Goal: Transaction & Acquisition: Purchase product/service

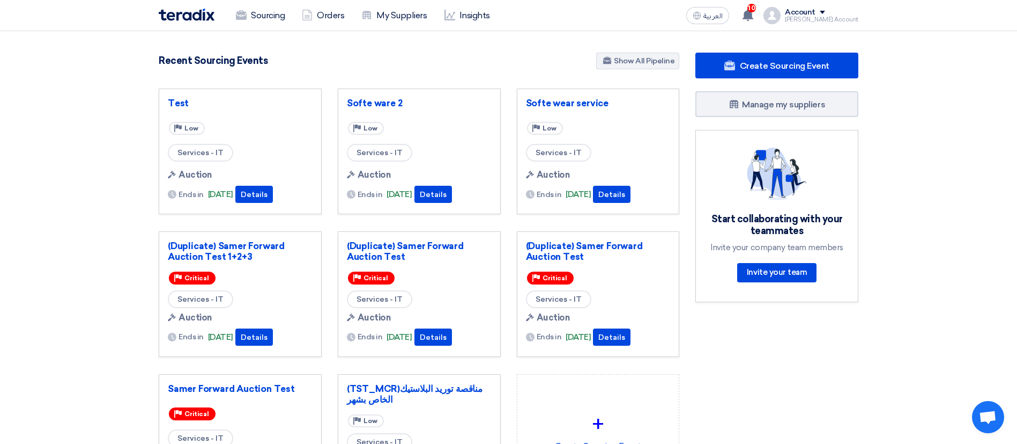
click at [773, 13] on div "Account" at bounding box center [800, 12] width 31 height 9
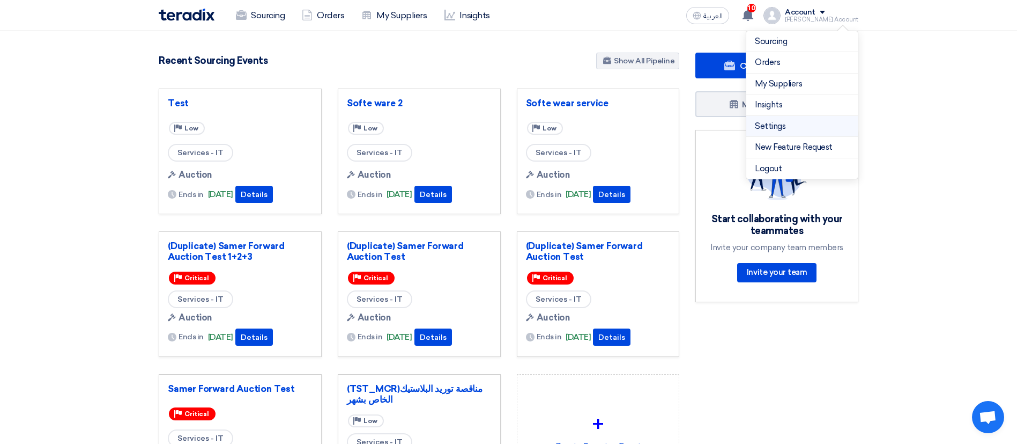
click at [769, 130] on link "Settings" at bounding box center [802, 126] width 94 height 12
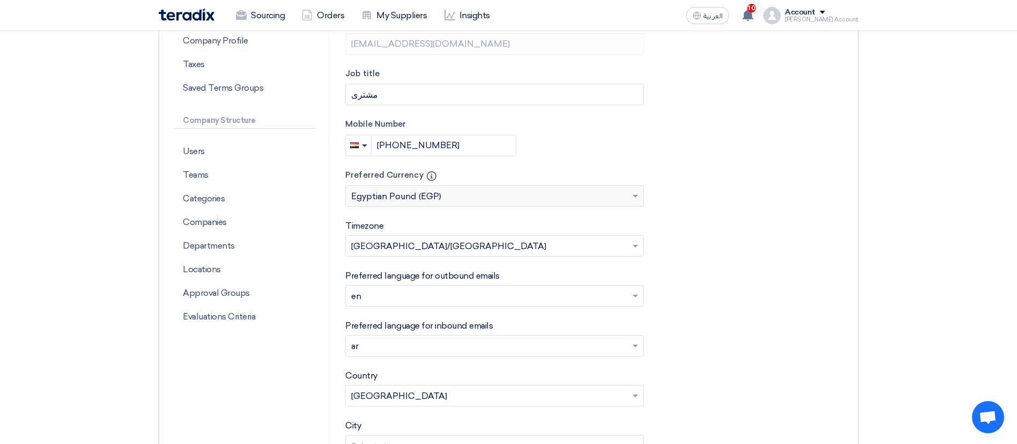
scroll to position [249, 0]
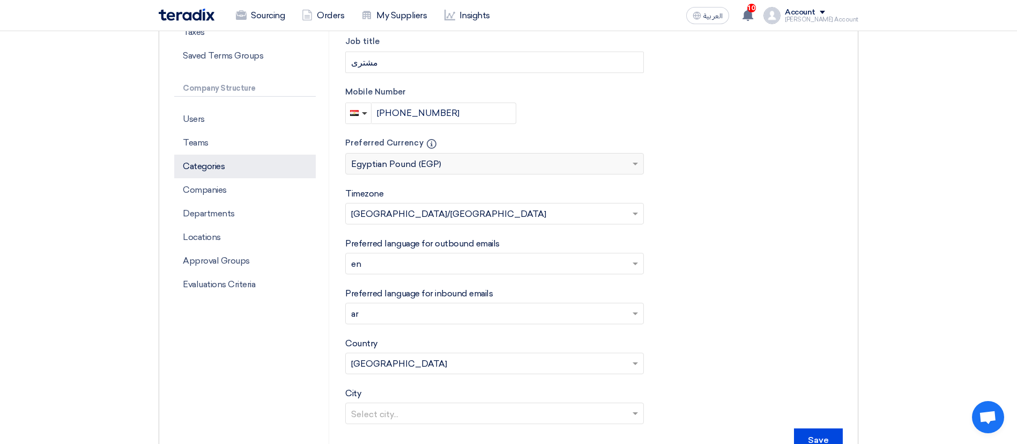
click at [199, 156] on p "Categories" at bounding box center [245, 166] width 142 height 24
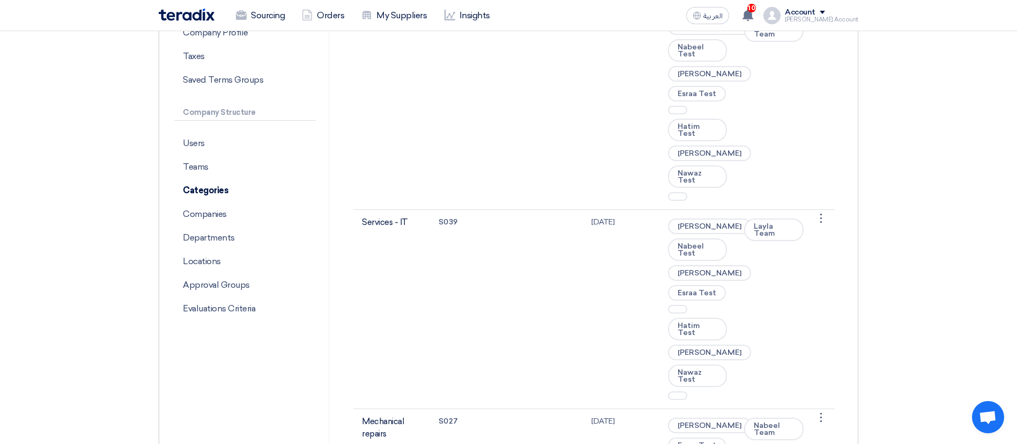
scroll to position [233, 0]
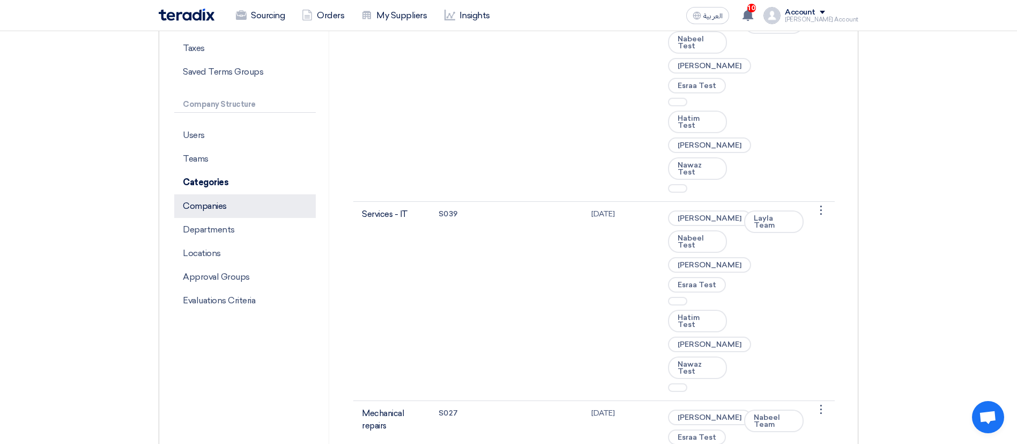
click at [224, 196] on p "Companies" at bounding box center [245, 206] width 142 height 24
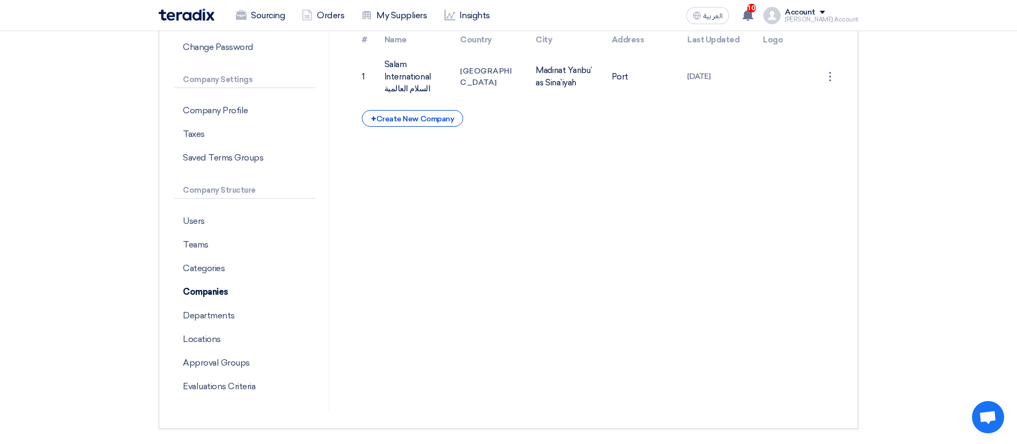
scroll to position [148, 0]
click at [221, 319] on p "Departments" at bounding box center [245, 315] width 142 height 24
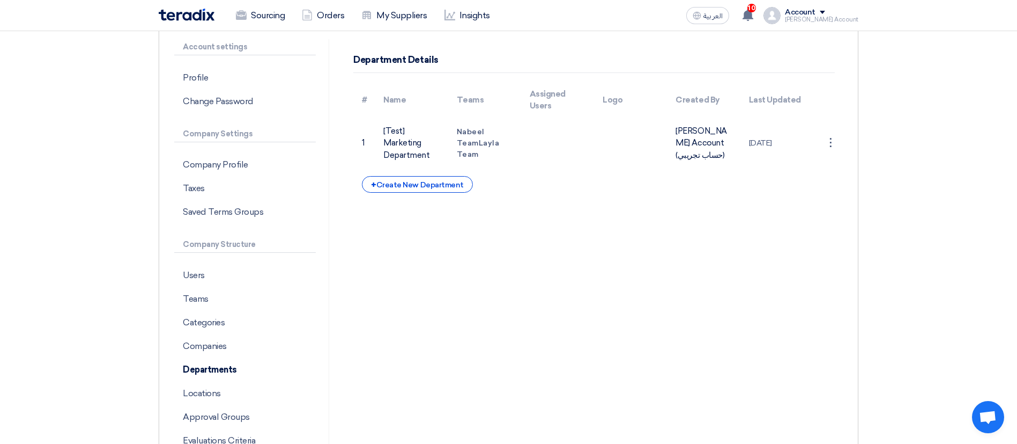
scroll to position [158, 0]
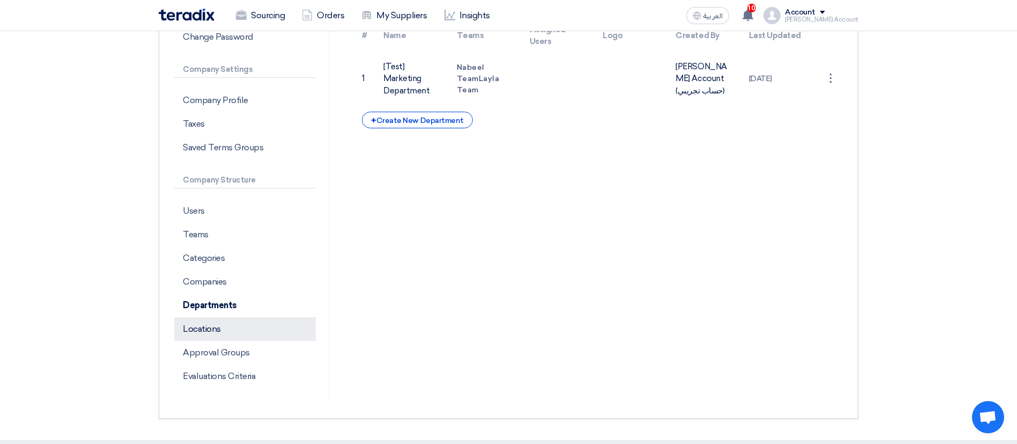
click at [234, 321] on p "Locations" at bounding box center [245, 329] width 142 height 24
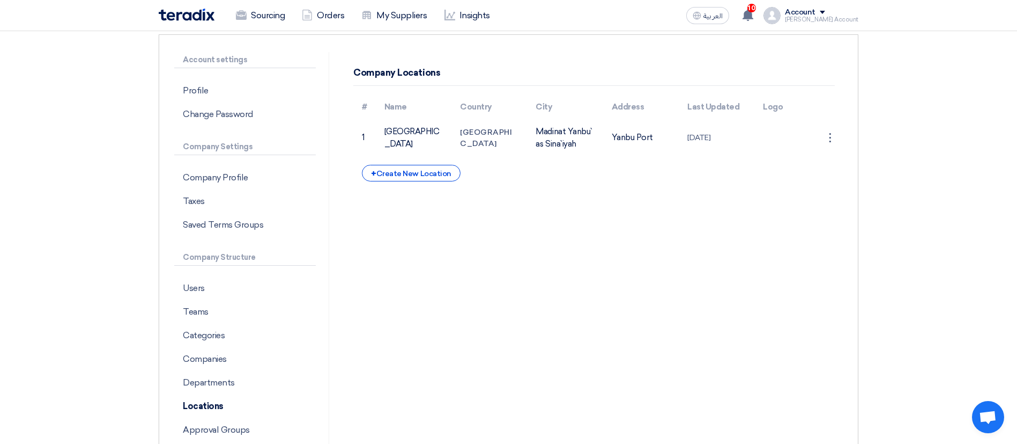
scroll to position [73, 0]
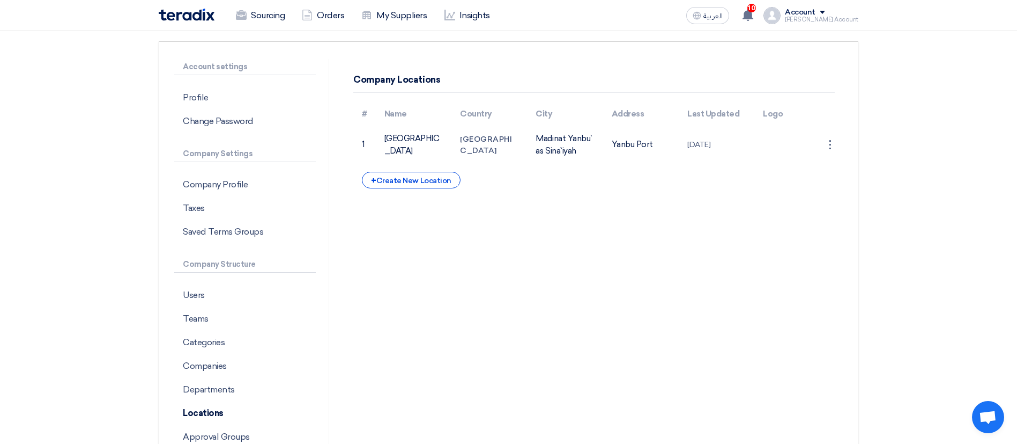
click at [773, 17] on div "[PERSON_NAME] Account" at bounding box center [821, 20] width 73 height 6
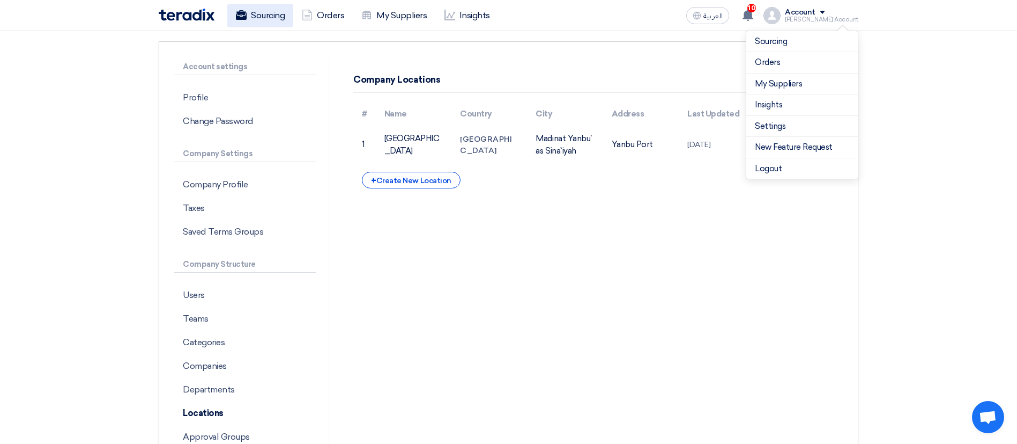
click at [269, 13] on link "Sourcing" at bounding box center [260, 16] width 66 height 24
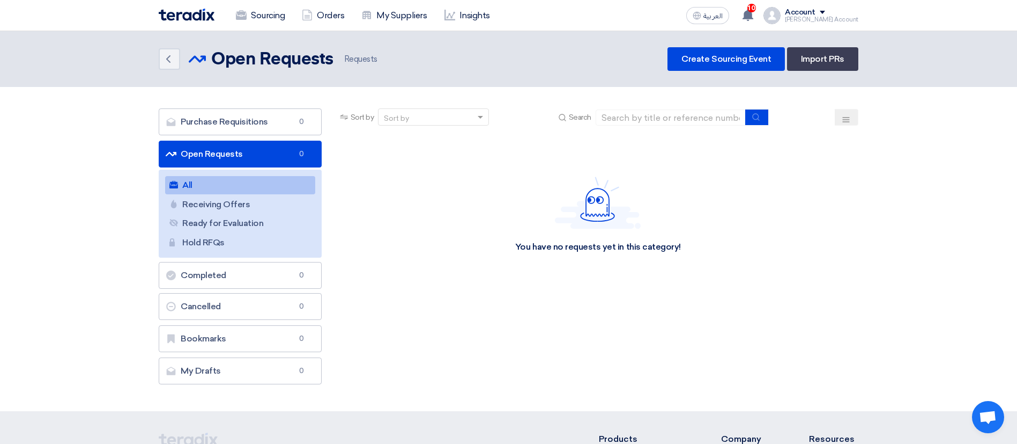
click at [196, 16] on img at bounding box center [187, 15] width 56 height 12
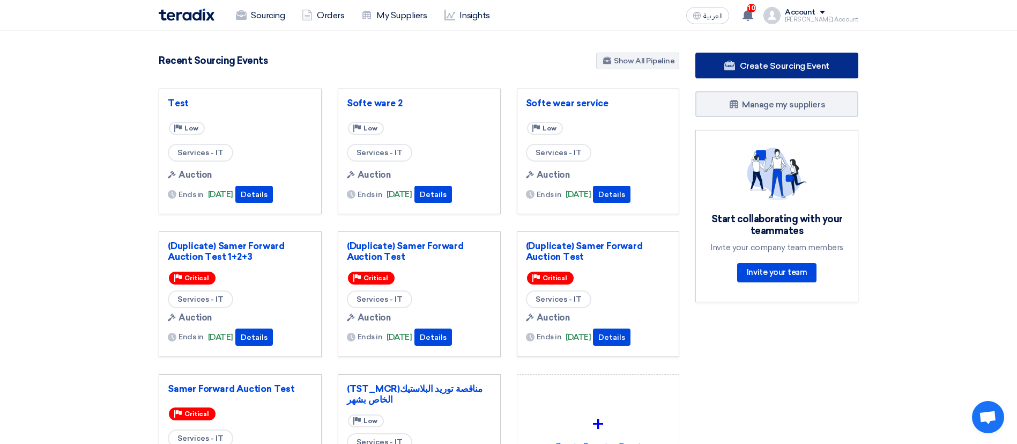
click at [773, 56] on link "Create Sourcing Event" at bounding box center [777, 66] width 163 height 26
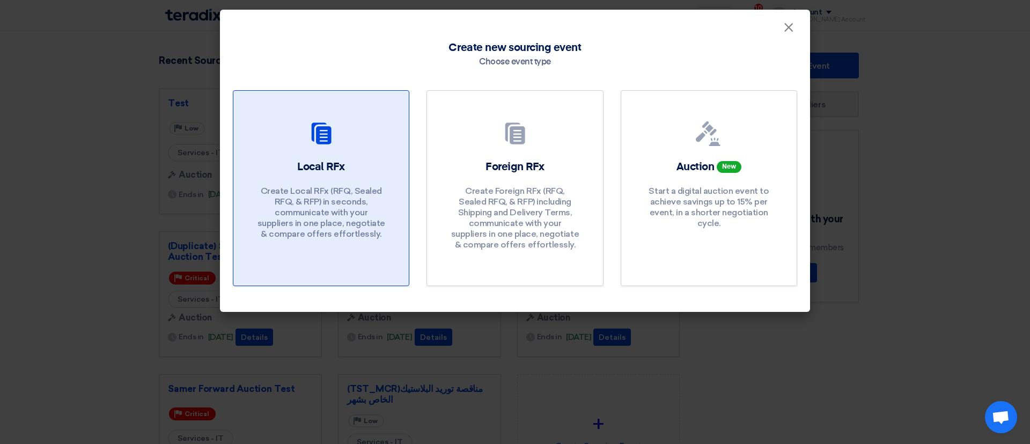
click at [328, 168] on h2 "Local RFx" at bounding box center [321, 166] width 48 height 15
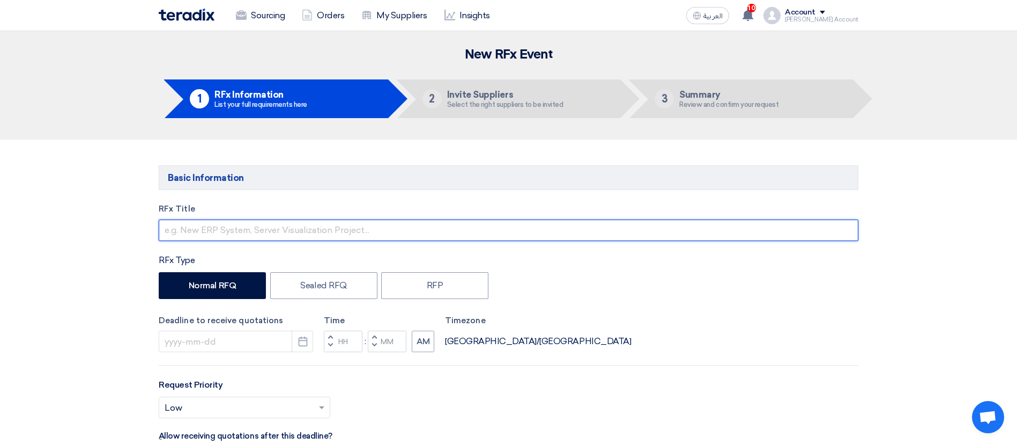
click at [323, 237] on input "text" at bounding box center [509, 229] width 700 height 21
type input "رولمات بلى"
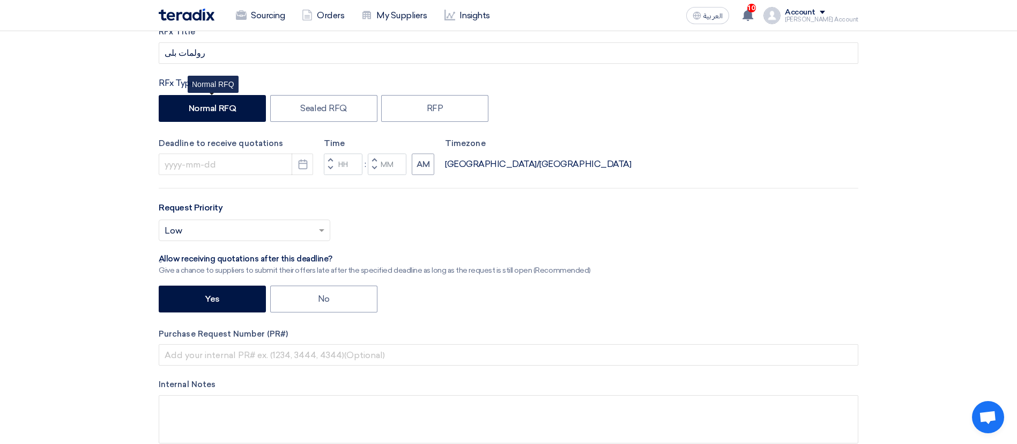
scroll to position [188, 0]
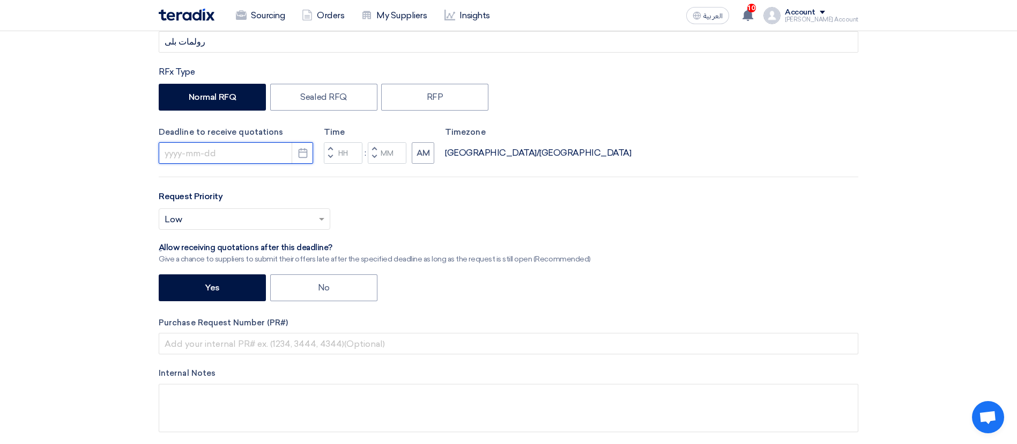
click at [218, 152] on input at bounding box center [236, 152] width 154 height 21
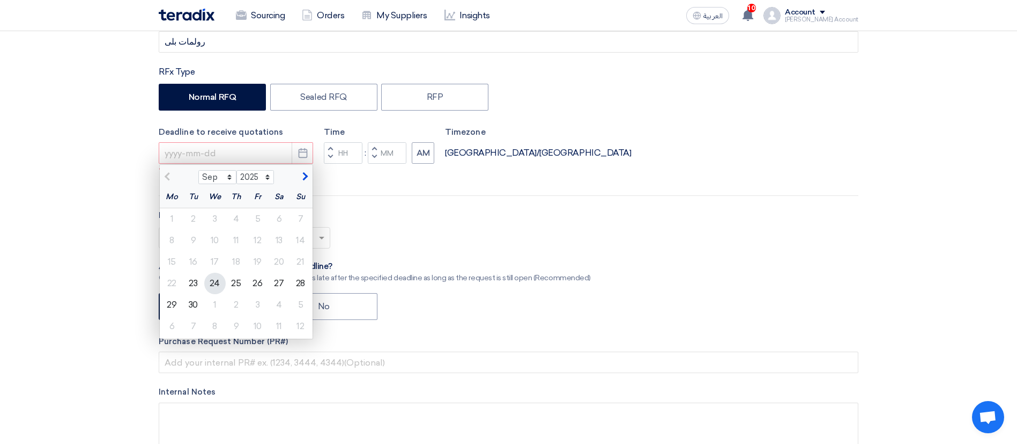
click at [218, 280] on div "24" at bounding box center [214, 282] width 21 height 21
type input "[DATE]"
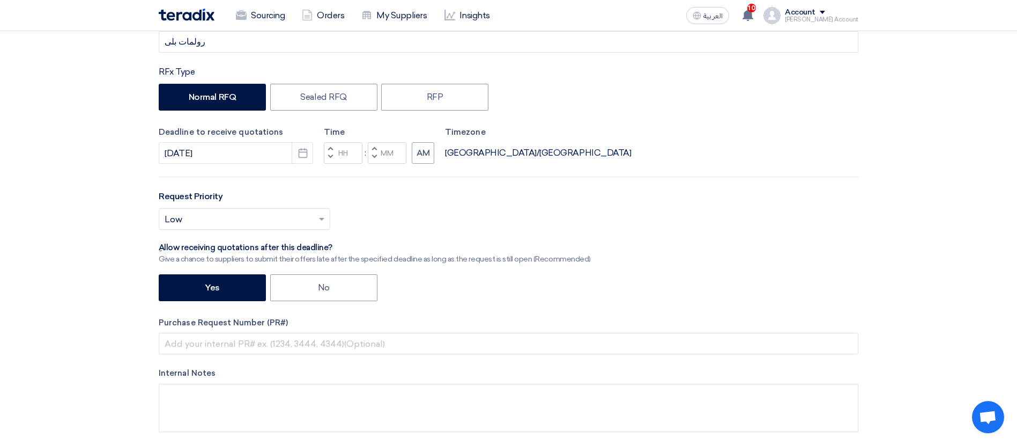
click at [376, 147] on button "Increment minutes" at bounding box center [374, 148] width 13 height 13
type input "12"
type input "01"
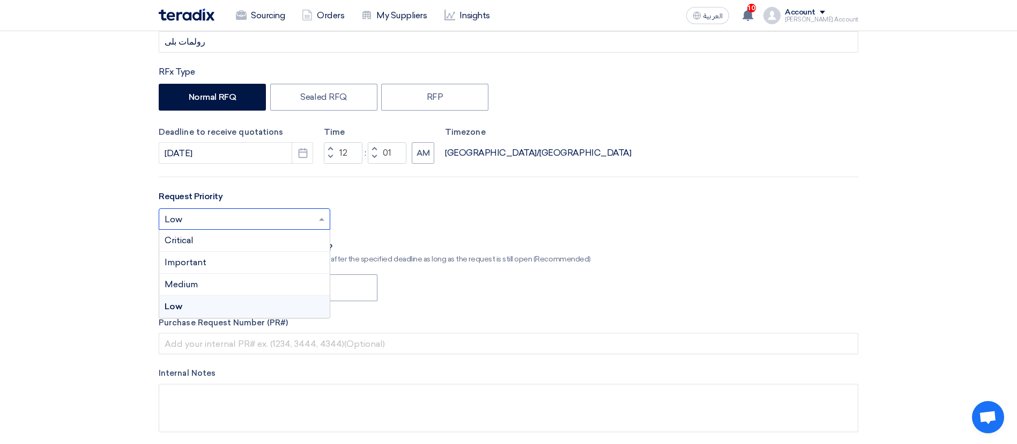
click at [208, 211] on input "text" at bounding box center [239, 220] width 149 height 18
click at [201, 261] on span "Important" at bounding box center [186, 262] width 42 height 10
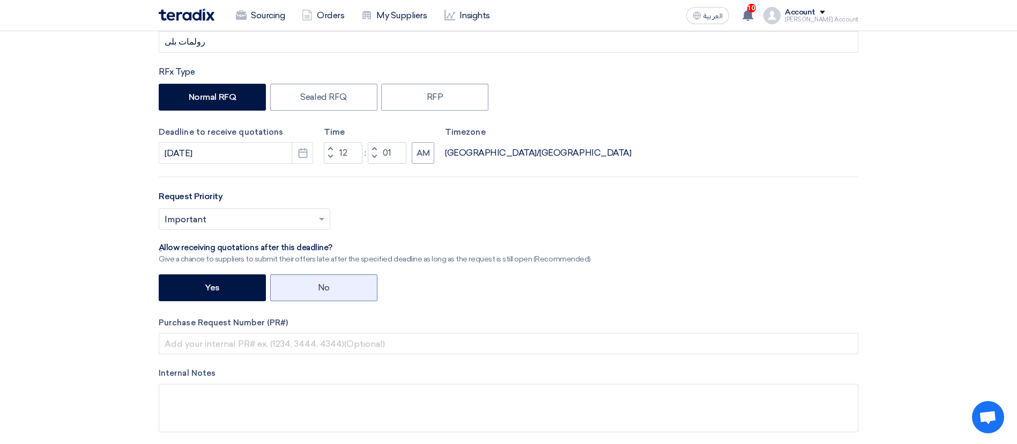
click at [307, 298] on label "No" at bounding box center [323, 287] width 107 height 27
click at [318, 290] on input "No" at bounding box center [321, 286] width 7 height 7
radio input "true"
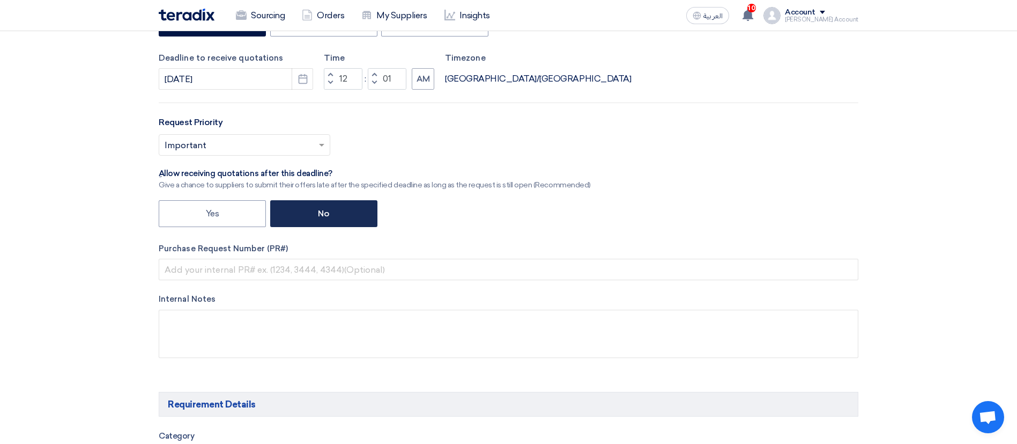
scroll to position [278, 0]
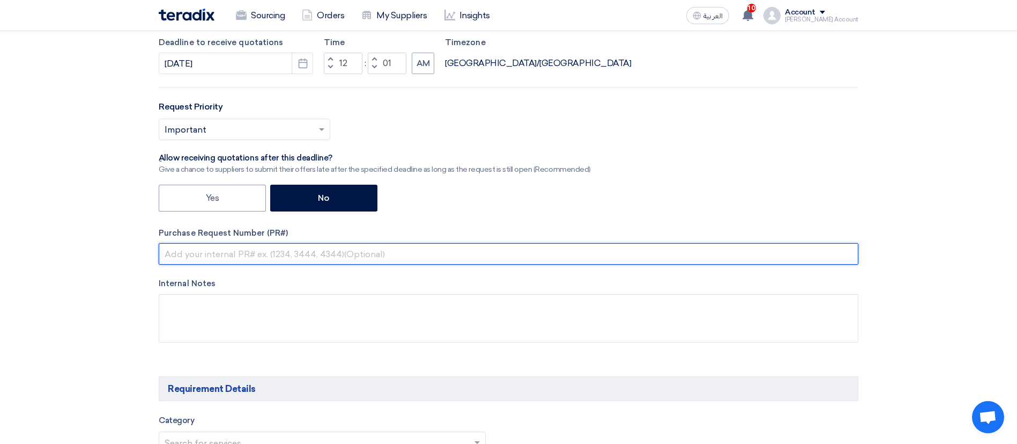
click at [301, 260] on input "text" at bounding box center [509, 253] width 700 height 21
click at [283, 247] on input "text" at bounding box center [509, 253] width 700 height 21
type input "00001234"
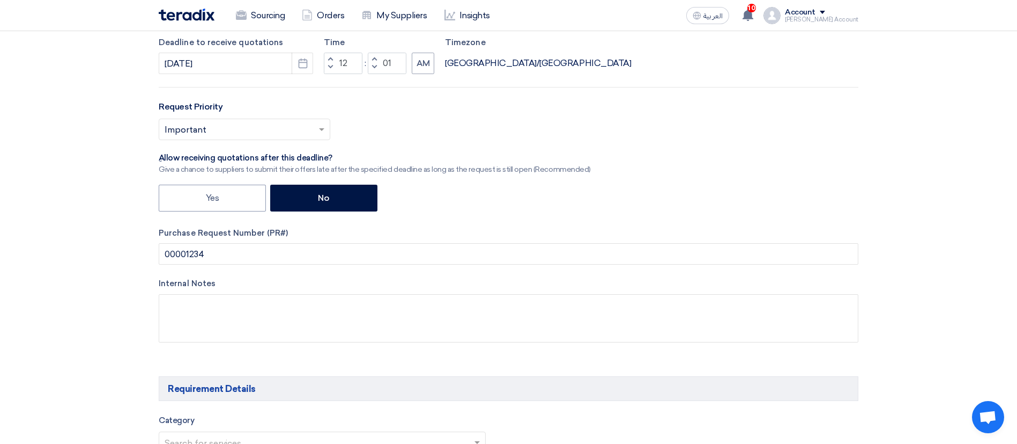
click at [206, 20] on img at bounding box center [187, 15] width 56 height 12
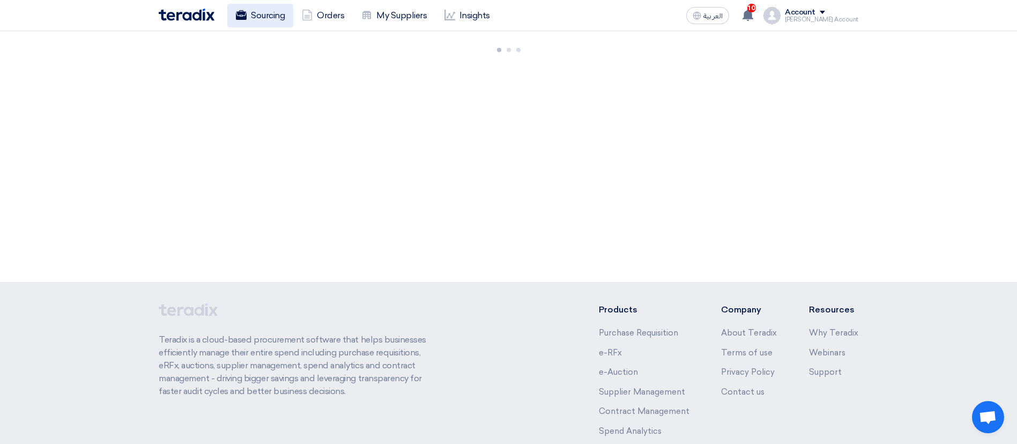
click at [239, 15] on icon at bounding box center [241, 15] width 11 height 11
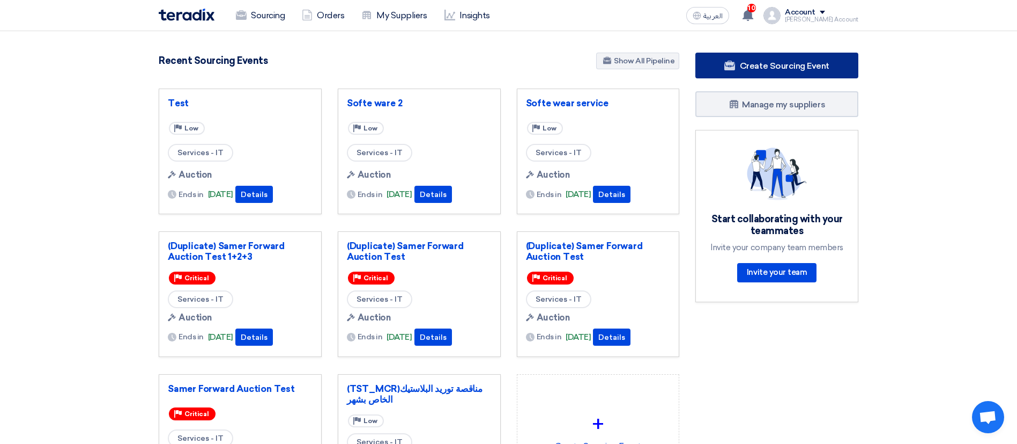
click at [773, 61] on span "Create Sourcing Event" at bounding box center [785, 66] width 90 height 10
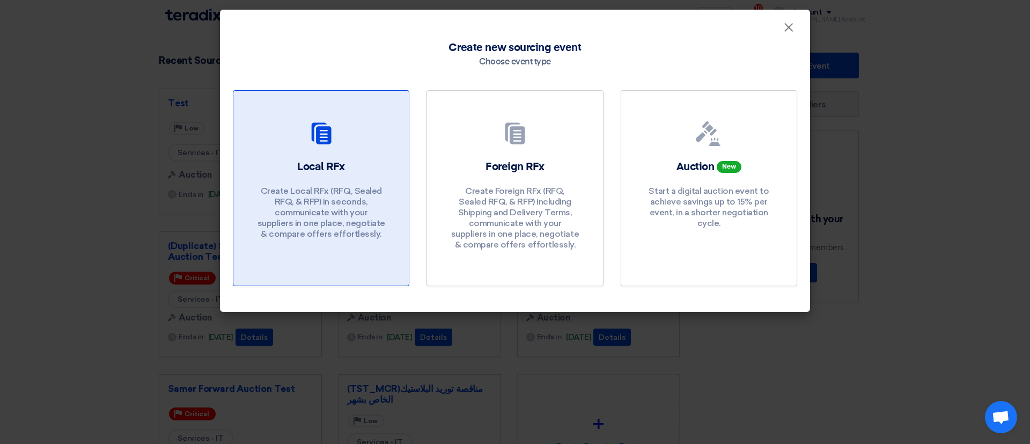
click at [380, 128] on div at bounding box center [321, 136] width 150 height 30
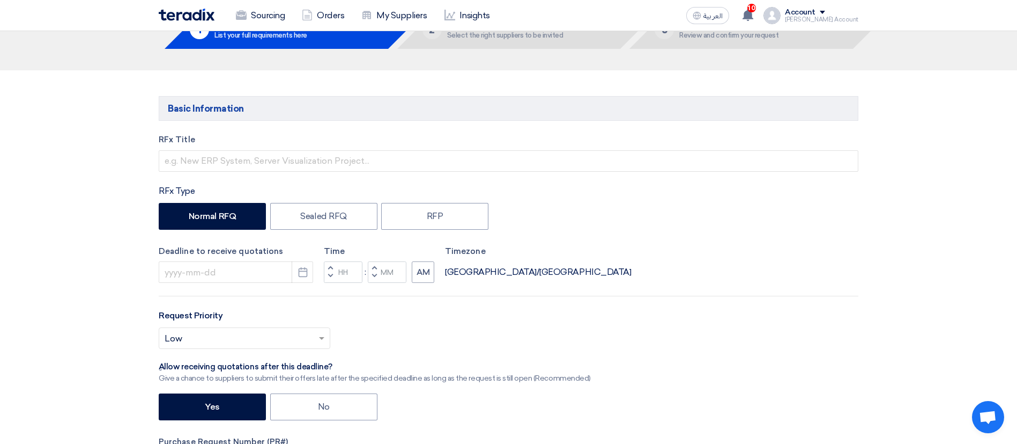
scroll to position [88, 0]
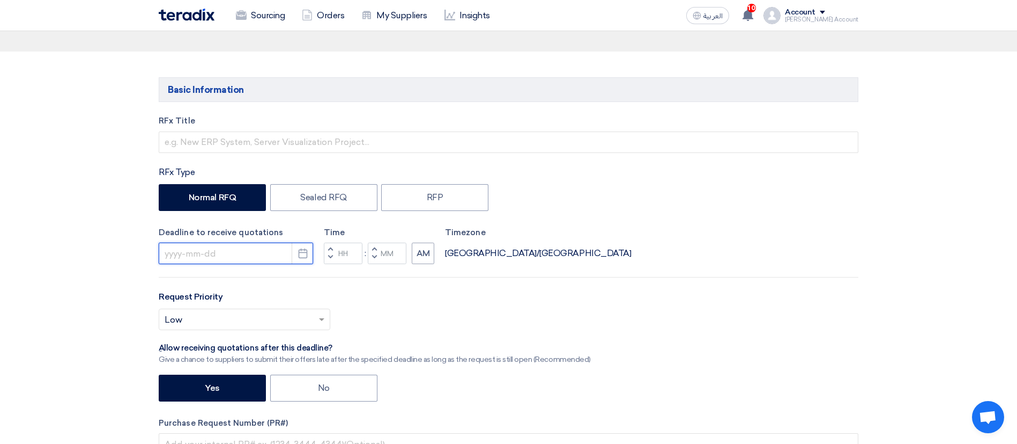
click at [264, 249] on input at bounding box center [236, 252] width 154 height 21
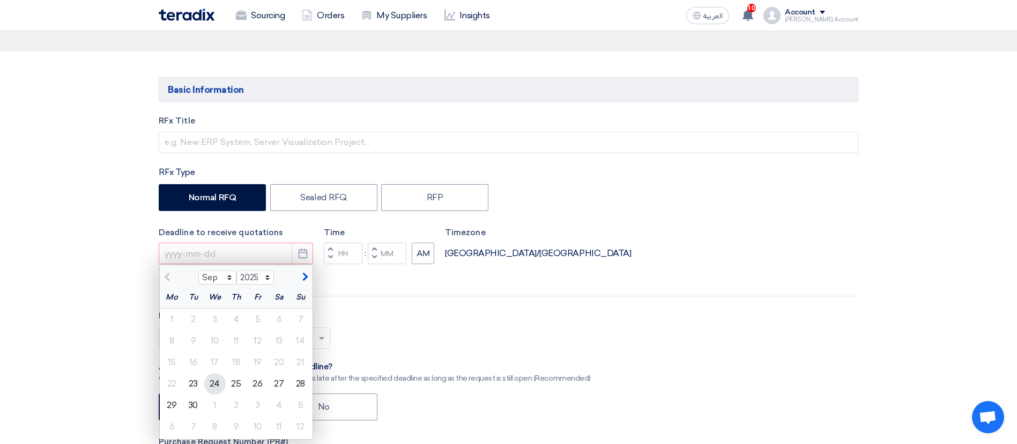
click at [215, 376] on div "24" at bounding box center [214, 383] width 21 height 21
type input "[DATE]"
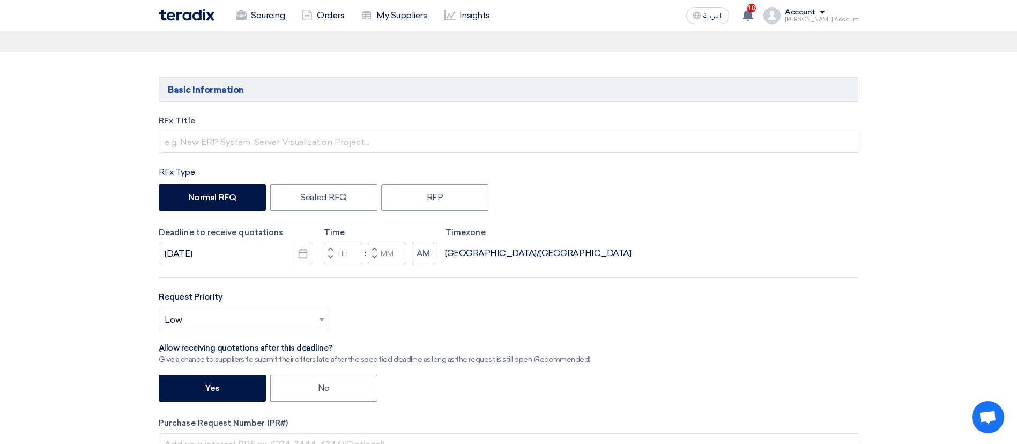
click at [373, 255] on span "button" at bounding box center [375, 257] width 4 height 6
type input "11"
type input "59"
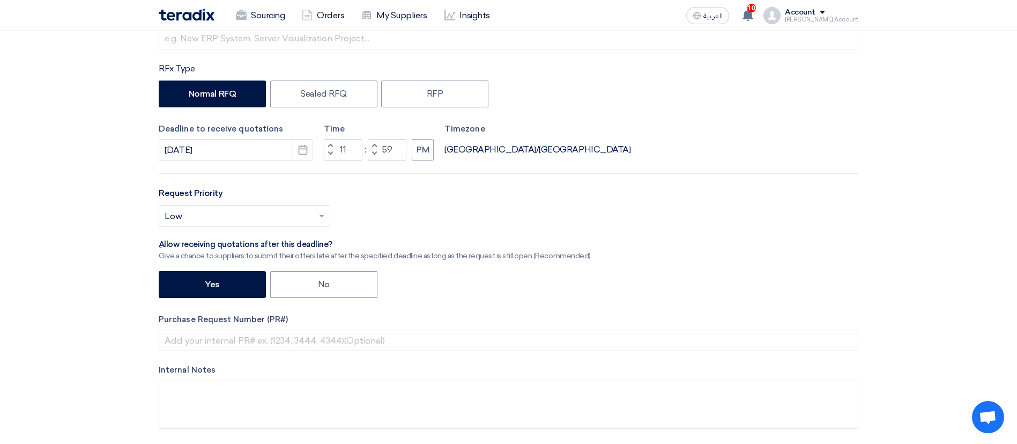
scroll to position [209, 0]
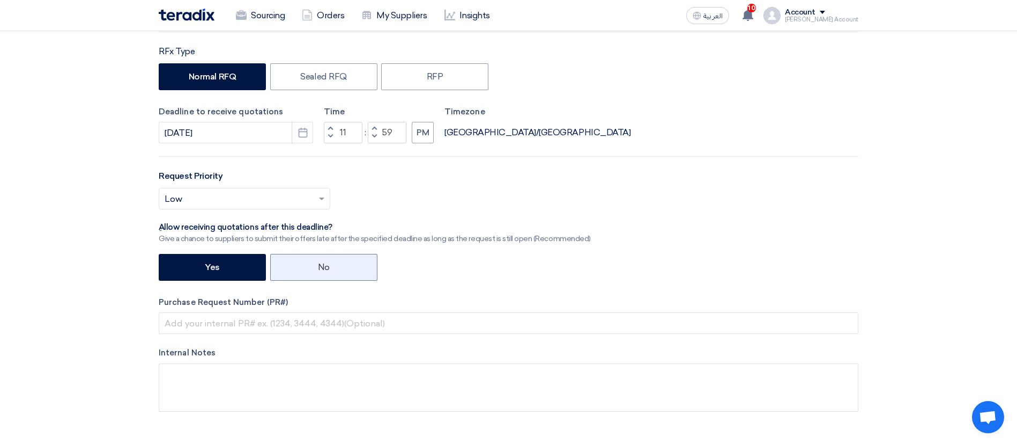
click at [317, 277] on label "No" at bounding box center [323, 267] width 107 height 27
click at [318, 270] on input "No" at bounding box center [321, 266] width 7 height 7
radio input "true"
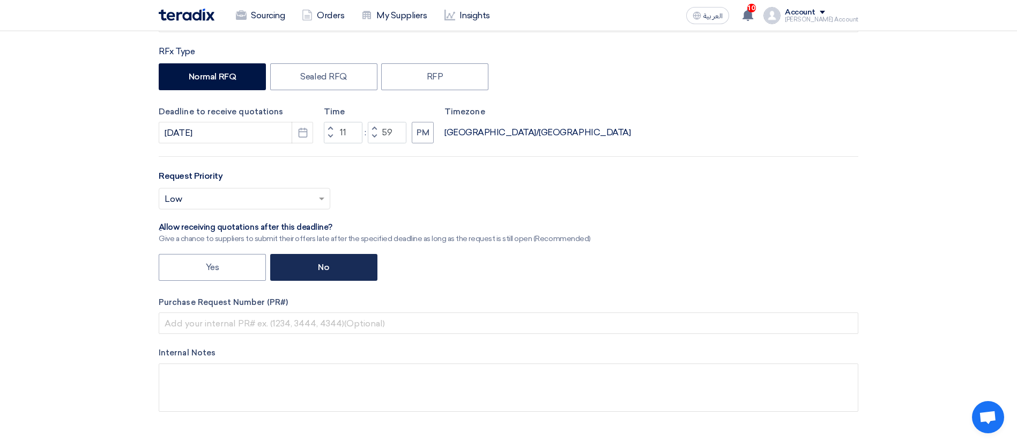
scroll to position [302, 0]
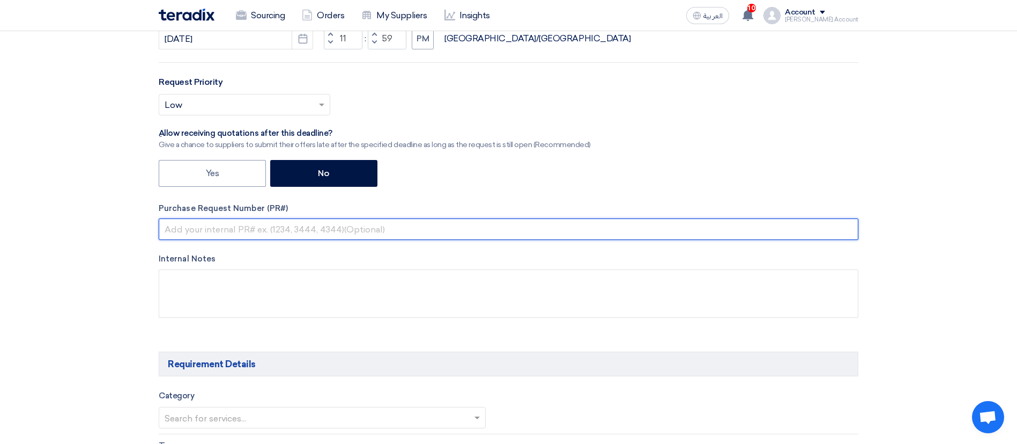
click at [280, 227] on input "text" at bounding box center [509, 228] width 700 height 21
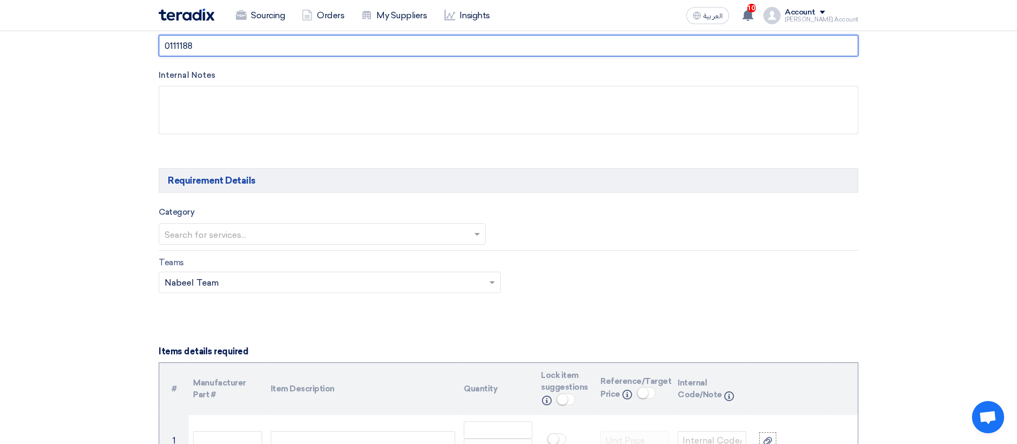
scroll to position [485, 0]
type input "0111188"
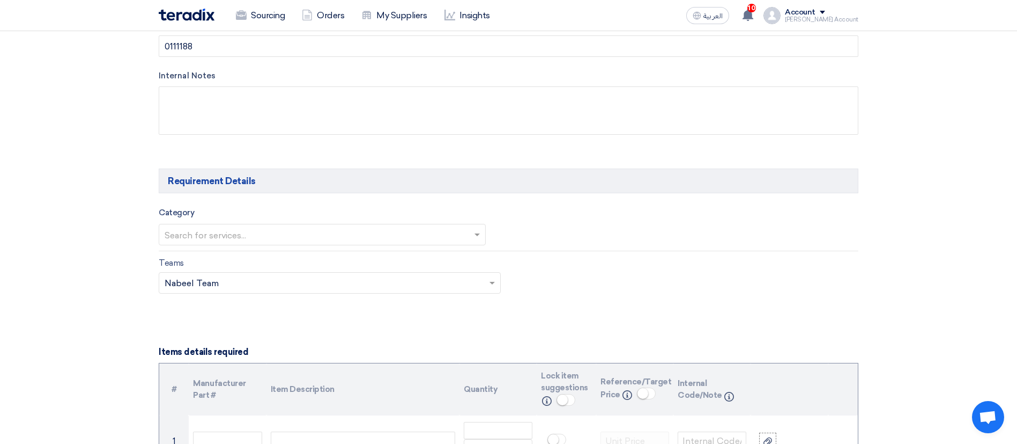
click at [189, 70] on label "Internal Notes" at bounding box center [509, 76] width 700 height 12
click at [186, 70] on label "Internal Notes" at bounding box center [509, 76] width 700 height 12
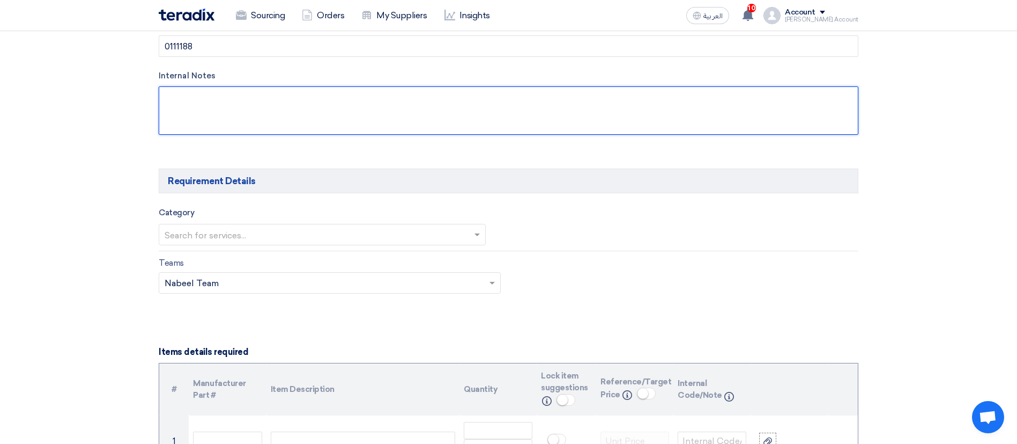
click at [307, 91] on textarea at bounding box center [509, 110] width 700 height 48
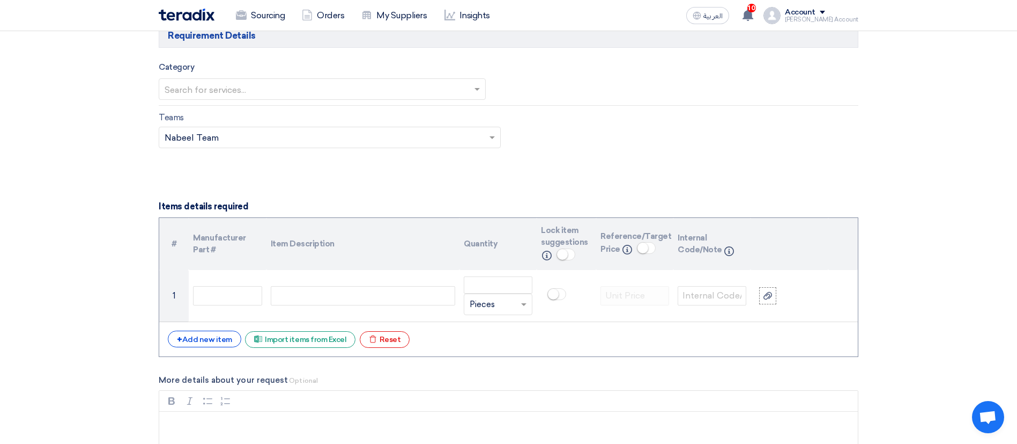
scroll to position [630, 0]
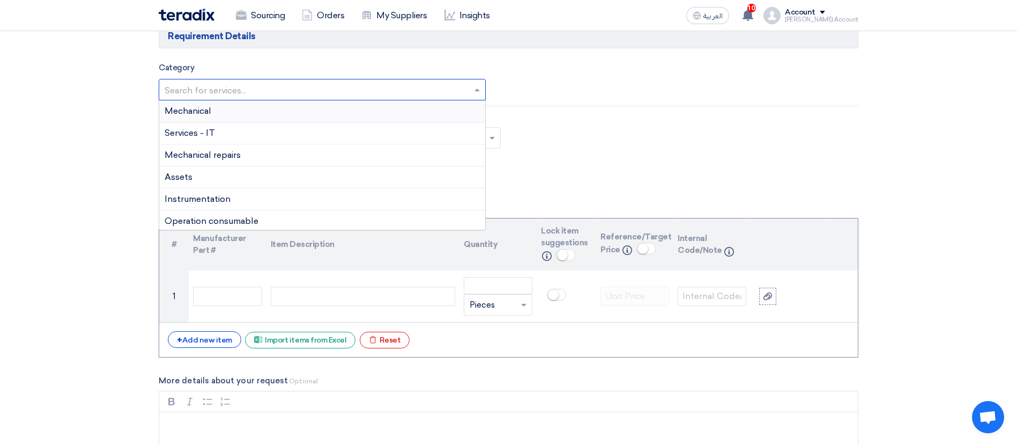
click at [307, 91] on input "text" at bounding box center [317, 91] width 305 height 18
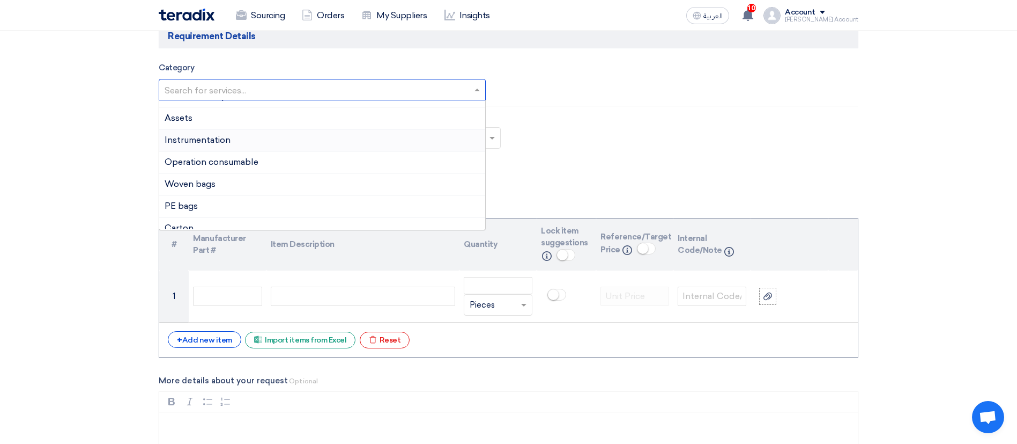
scroll to position [0, 0]
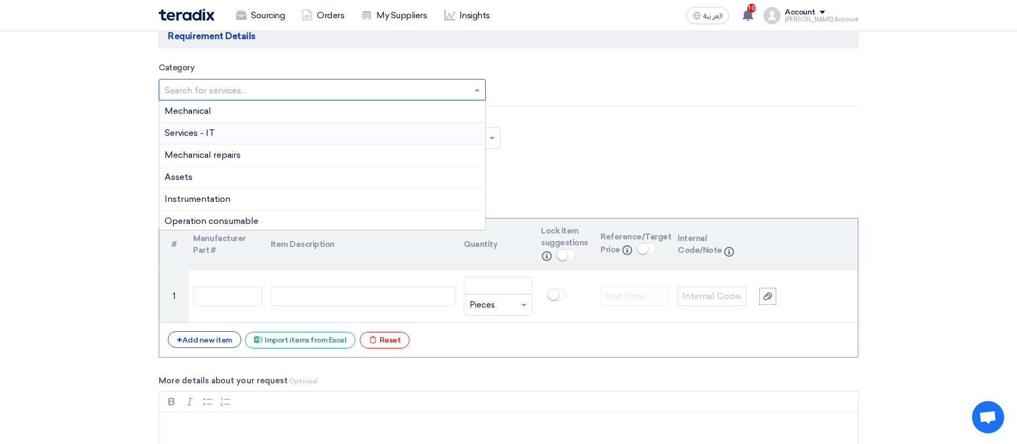
click at [200, 134] on span "Services - IT" at bounding box center [190, 133] width 50 height 10
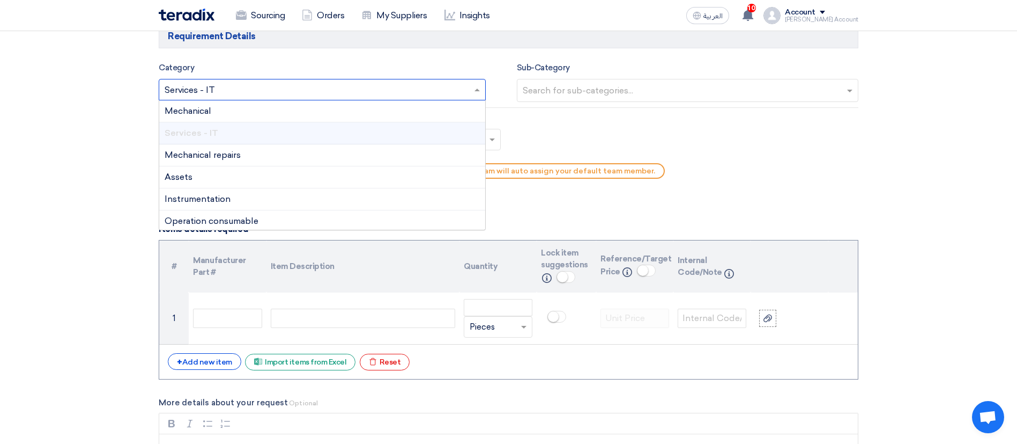
click at [215, 86] on input "text" at bounding box center [317, 91] width 305 height 18
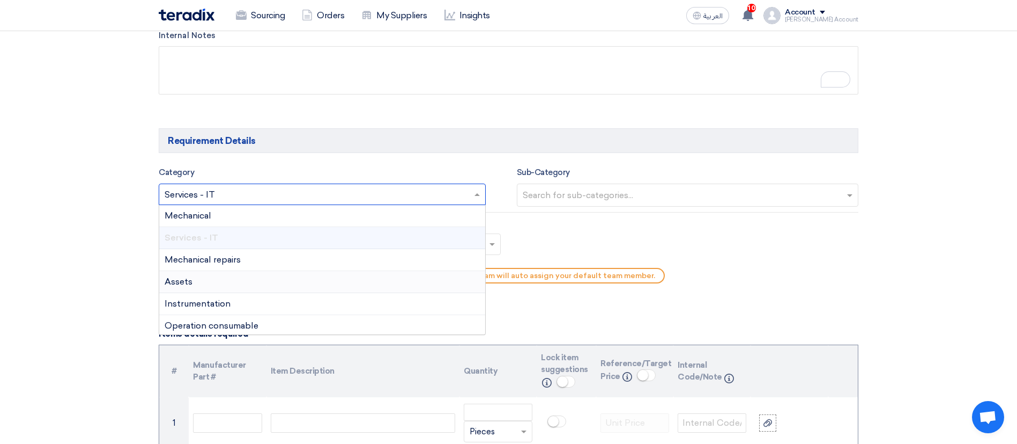
scroll to position [518, 0]
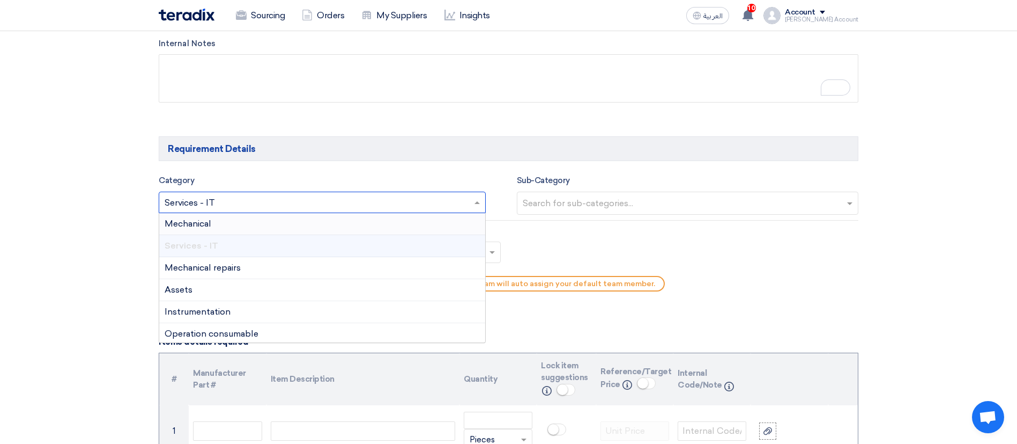
click at [218, 225] on div "Mechanical" at bounding box center [322, 224] width 326 height 22
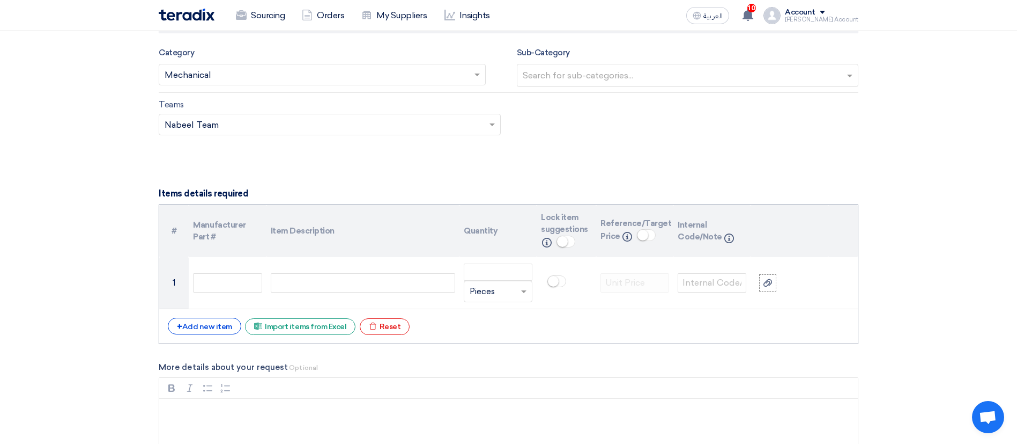
scroll to position [646, 0]
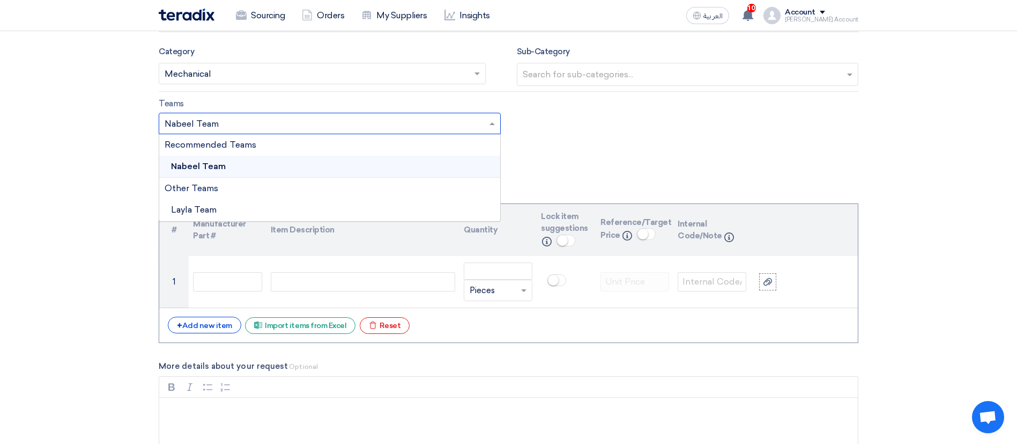
click at [457, 128] on input "text" at bounding box center [325, 124] width 320 height 18
click at [223, 171] on div "Nabeel Team" at bounding box center [329, 167] width 341 height 22
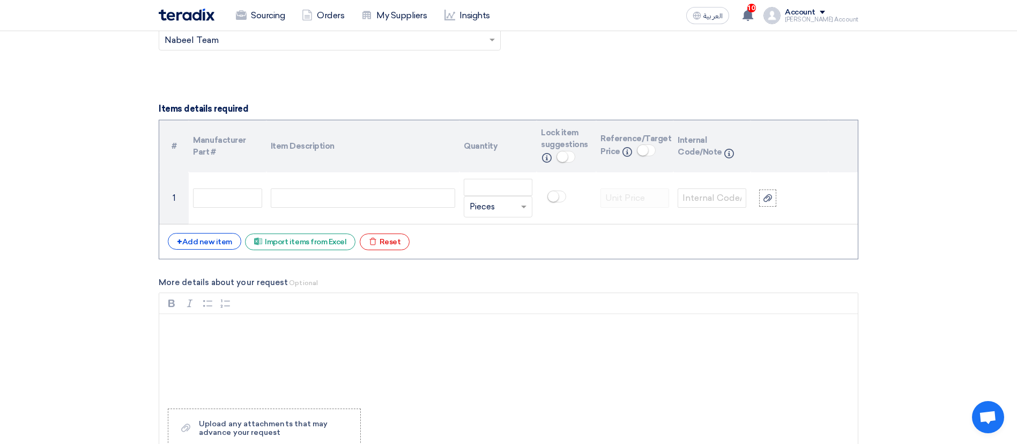
scroll to position [732, 0]
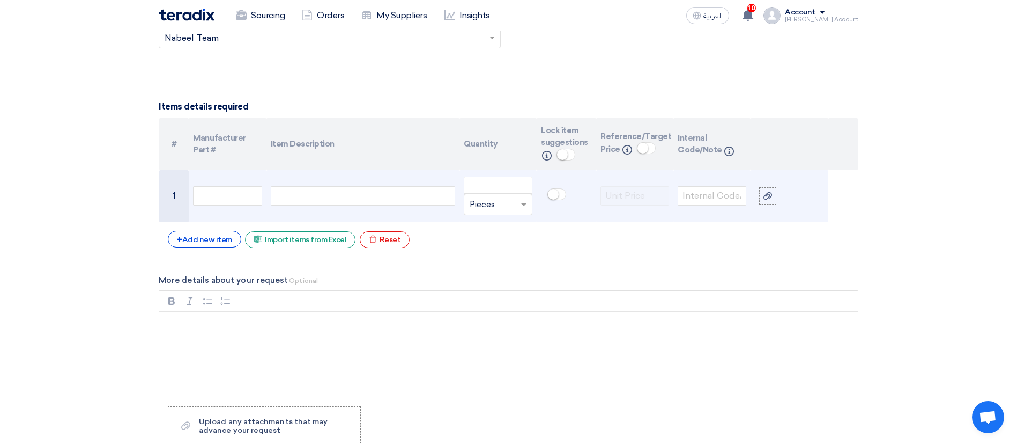
click at [331, 193] on div at bounding box center [363, 195] width 184 height 19
paste div
click at [494, 190] on input "number" at bounding box center [498, 184] width 69 height 17
type input "18"
click at [514, 202] on div at bounding box center [498, 204] width 68 height 17
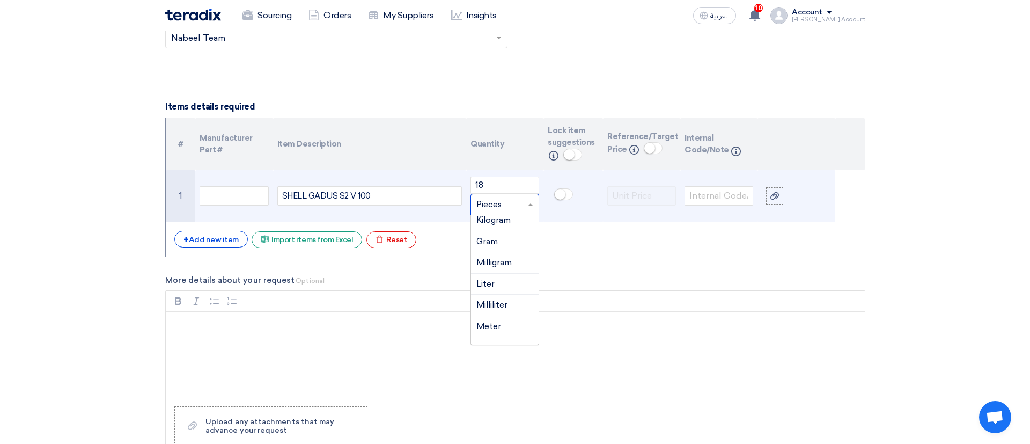
scroll to position [204, 0]
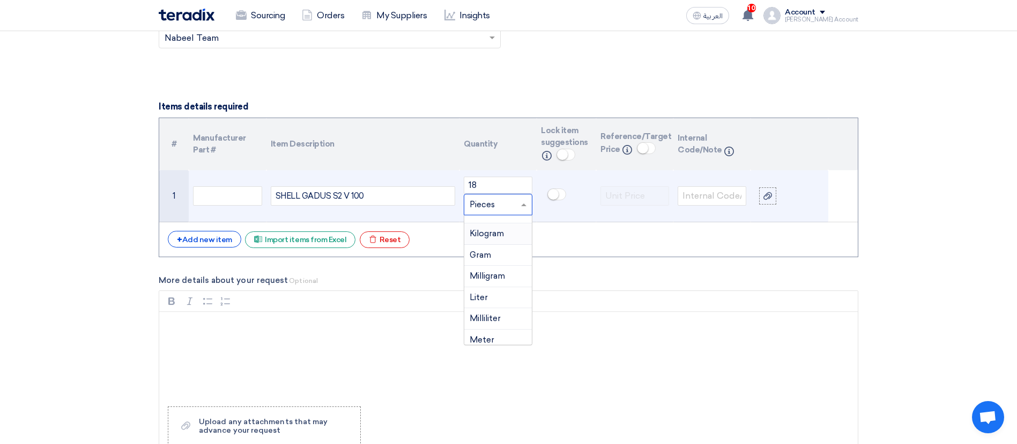
click at [481, 227] on div "Kilogram" at bounding box center [498, 233] width 68 height 21
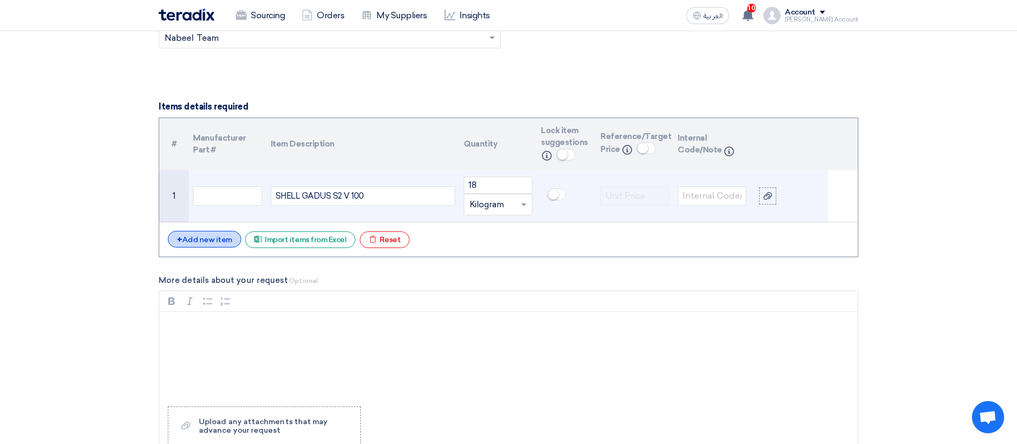
click at [205, 234] on div "+ Add new item" at bounding box center [204, 239] width 73 height 17
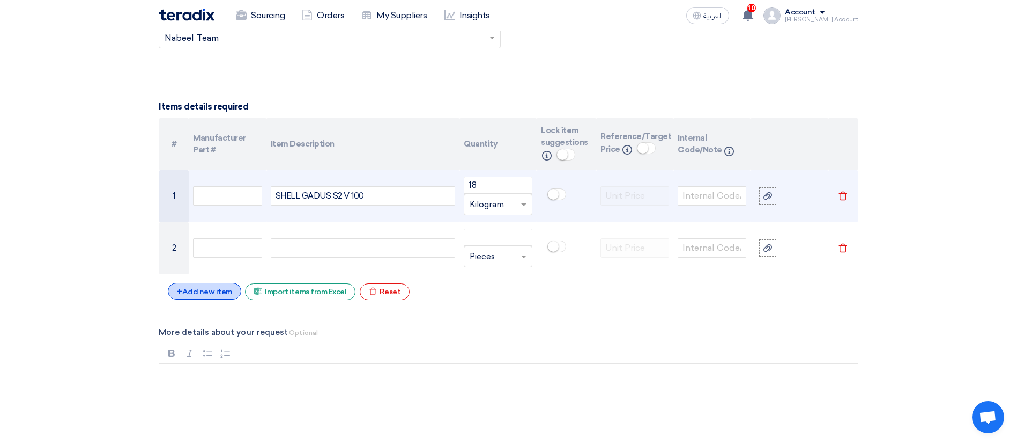
click at [219, 299] on div "+ Add new item Excel file Import items from Excel Excel file Reset" at bounding box center [509, 291] width 682 height 17
click at [213, 294] on div "+ Add new item" at bounding box center [204, 291] width 73 height 17
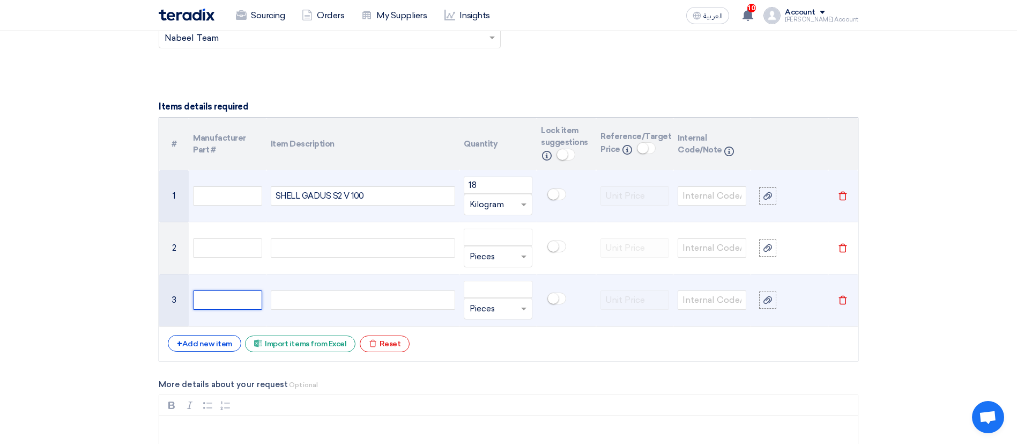
click at [215, 295] on input "text" at bounding box center [227, 299] width 69 height 19
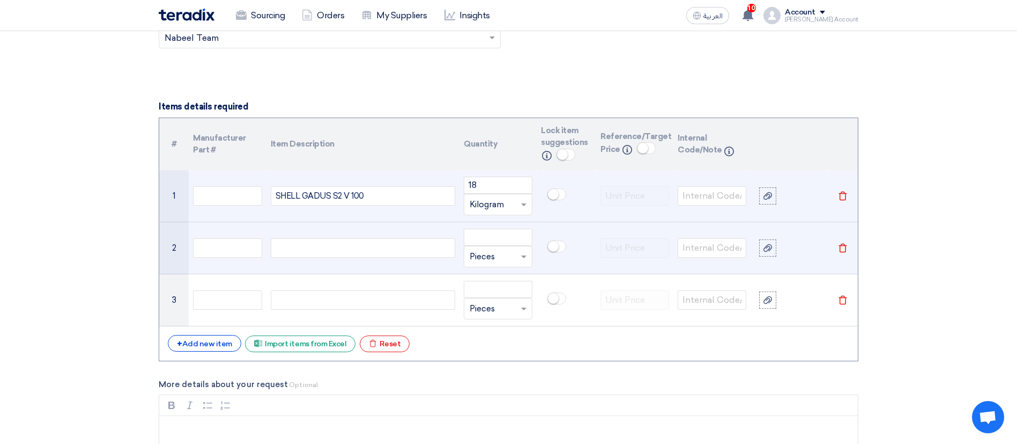
click at [773, 243] on icon "Delete" at bounding box center [843, 248] width 10 height 10
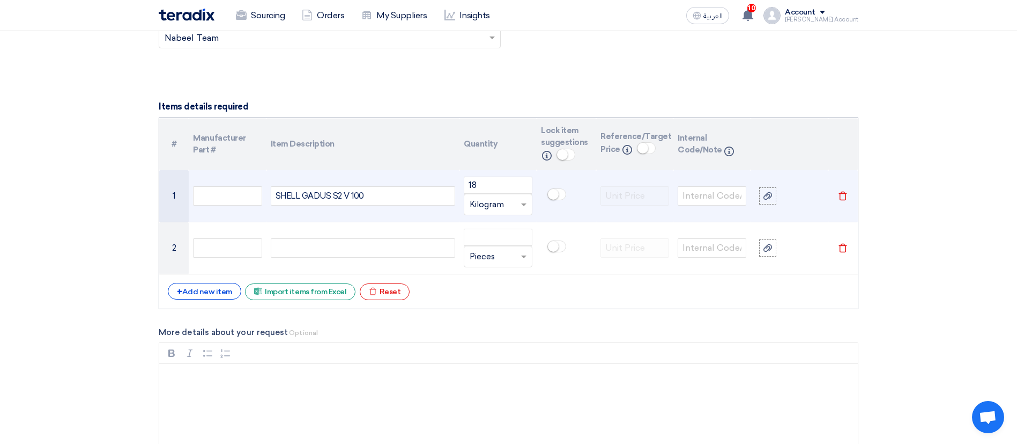
click at [773, 246] on use at bounding box center [843, 247] width 8 height 9
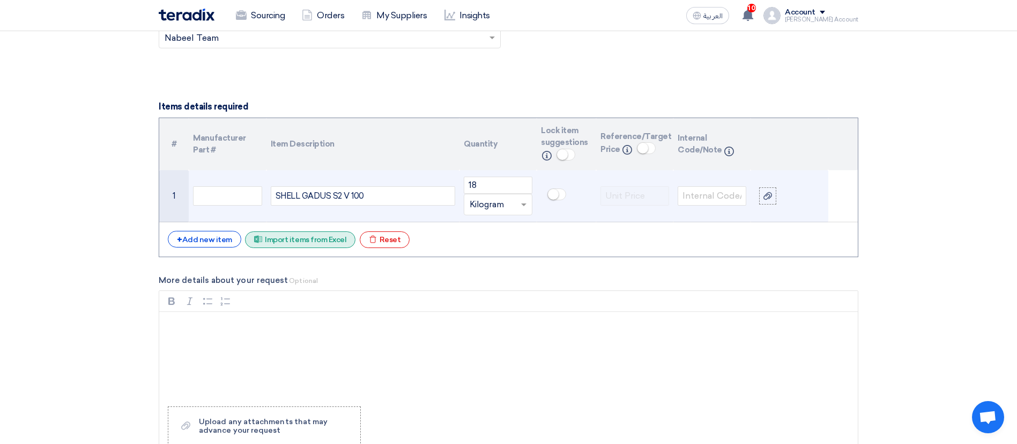
click at [280, 243] on div "Excel file Import items from Excel" at bounding box center [300, 239] width 110 height 17
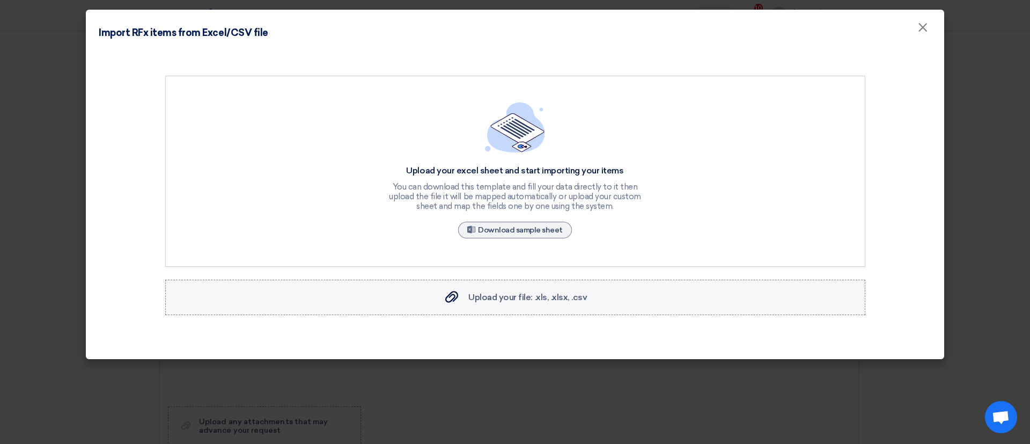
click at [488, 301] on span "Upload your file: .xls, .xlsx, .csv" at bounding box center [527, 297] width 119 height 10
click at [0, 0] on input "Upload your file: .xls, .xlsx, .csv Upload your file: .xls, .xlsx, .csv" at bounding box center [0, 0] width 0 height 0
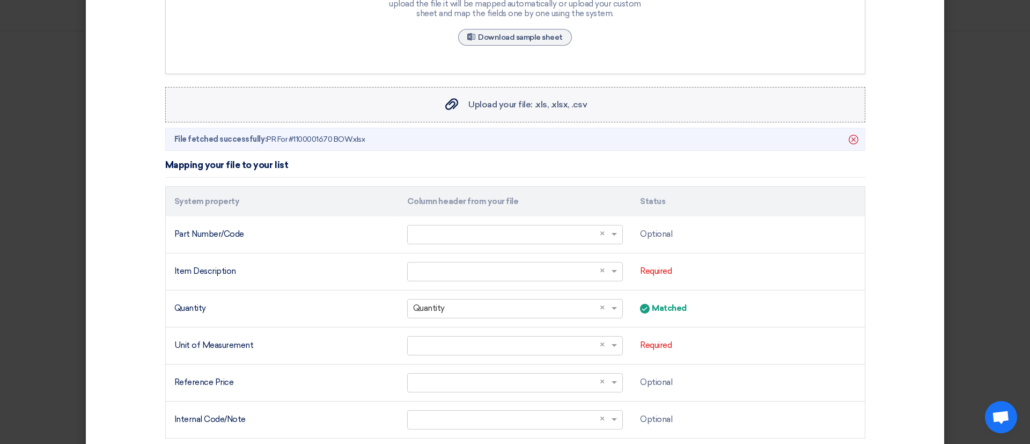
scroll to position [191, 0]
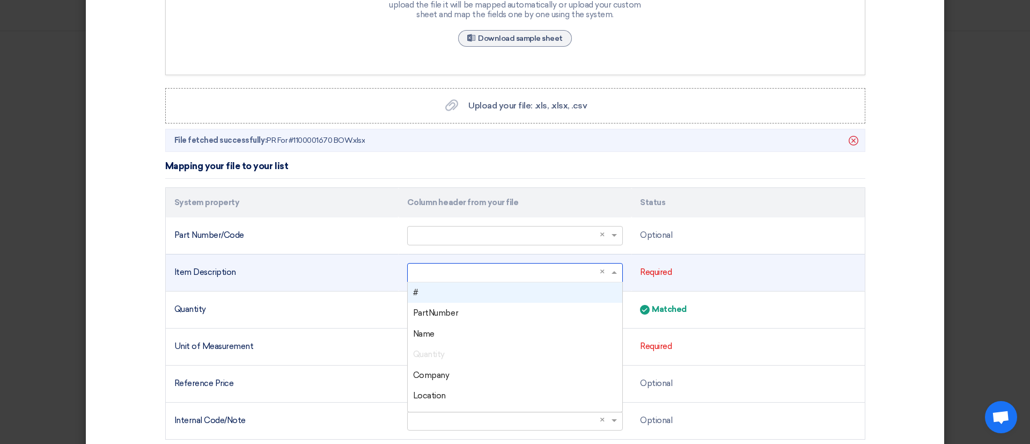
click at [434, 277] on input "text" at bounding box center [509, 272] width 193 height 18
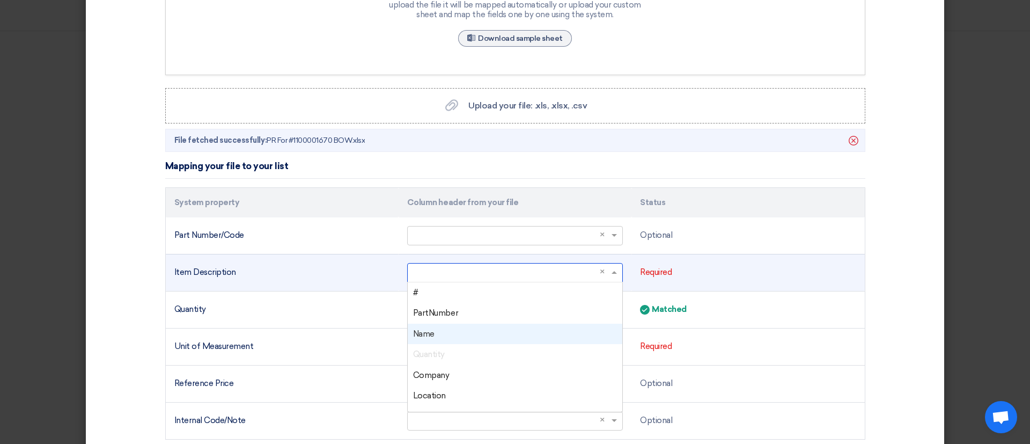
click at [439, 341] on div "Name" at bounding box center [515, 333] width 215 height 21
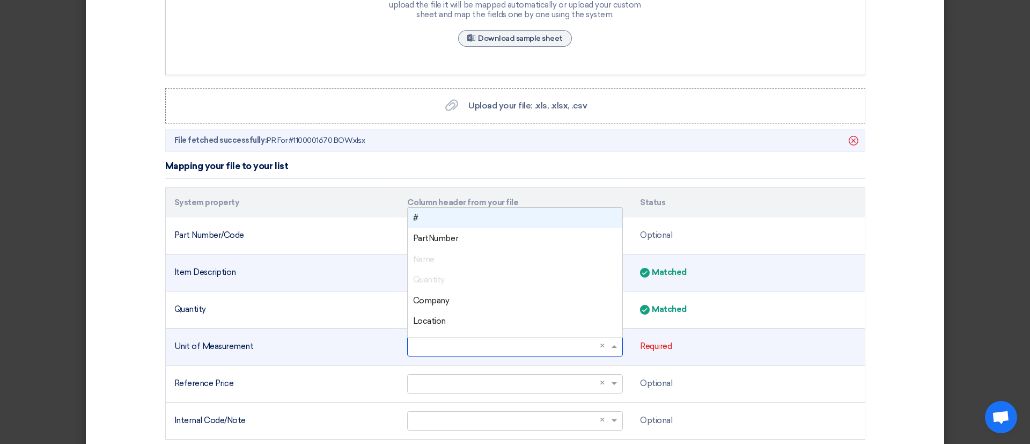
click at [472, 352] on input "text" at bounding box center [509, 346] width 193 height 18
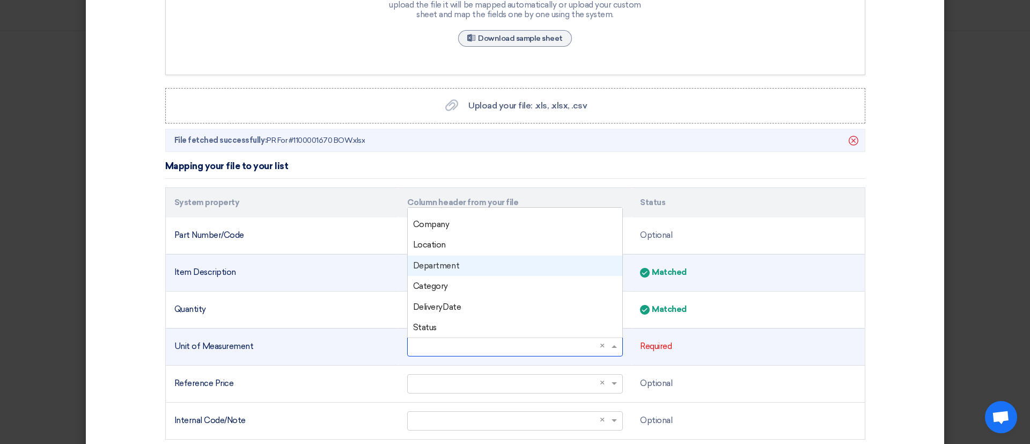
click at [439, 270] on span "Department" at bounding box center [436, 266] width 46 height 10
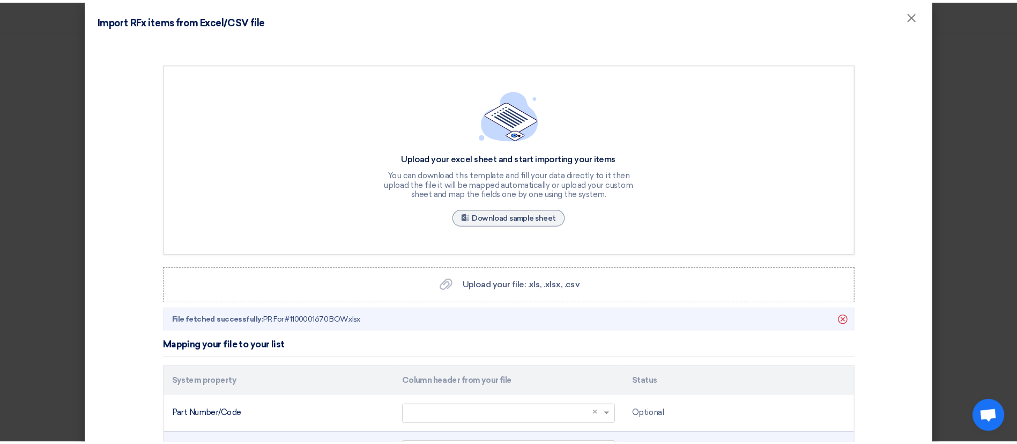
scroll to position [0, 0]
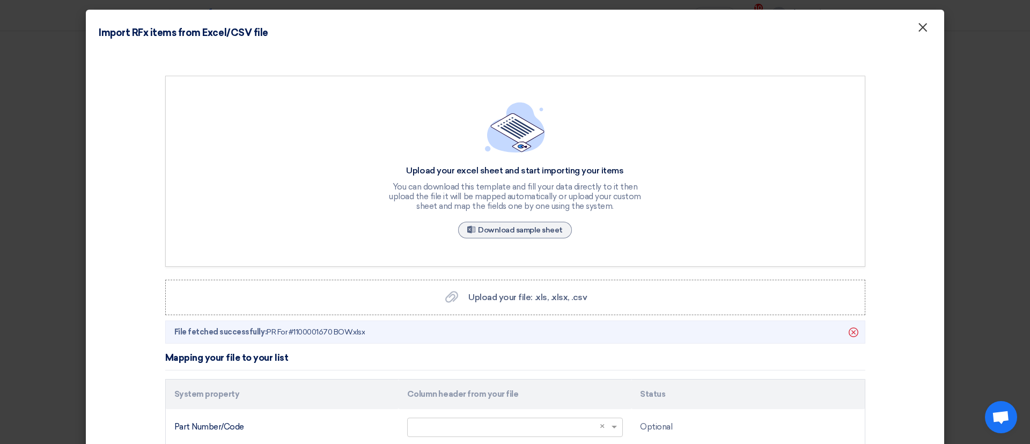
click at [773, 25] on button "×" at bounding box center [922, 27] width 28 height 21
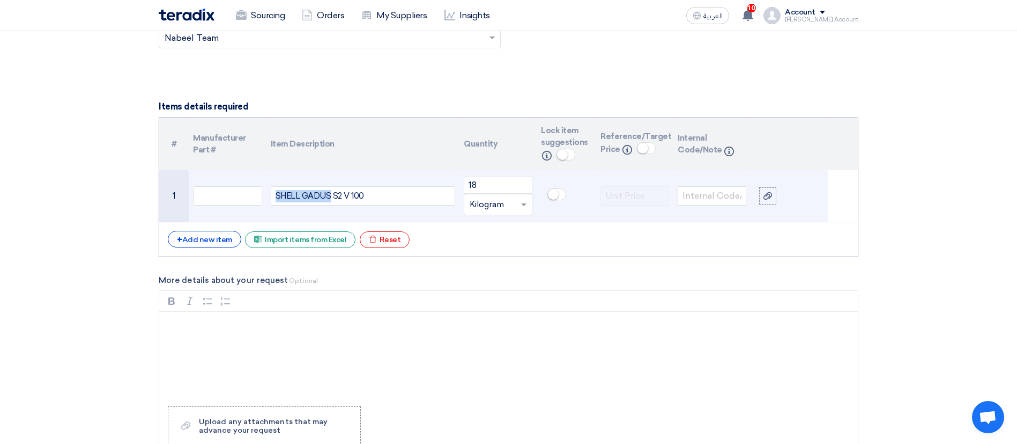
drag, startPoint x: 271, startPoint y: 195, endPoint x: 329, endPoint y: 198, distance: 58.0
click at [329, 198] on div "SHELL GADUS S2 V 100" at bounding box center [363, 195] width 184 height 19
copy div "SHELL GADUS"
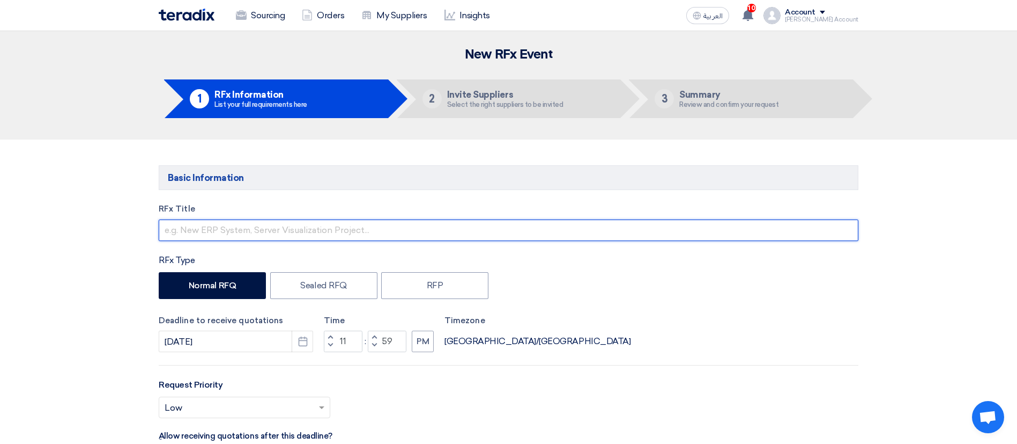
click at [278, 230] on input "text" at bounding box center [509, 229] width 700 height 21
paste input "SHELL GADUS"
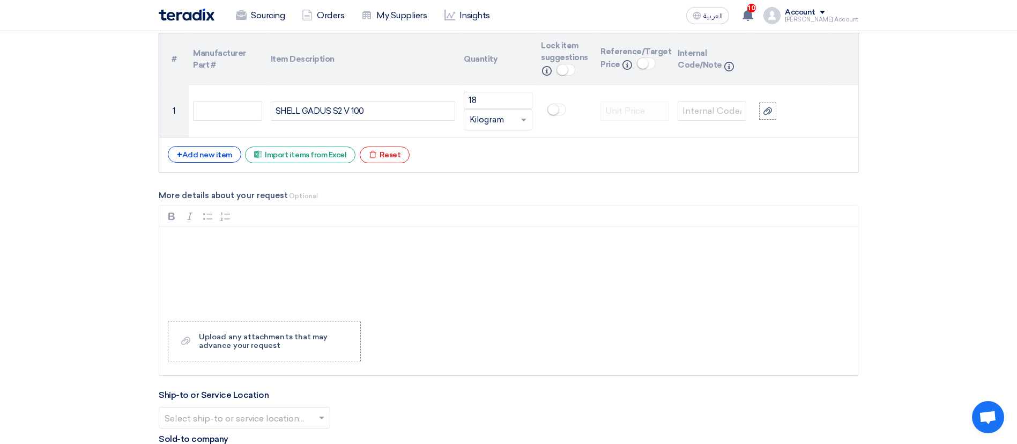
scroll to position [726, 0]
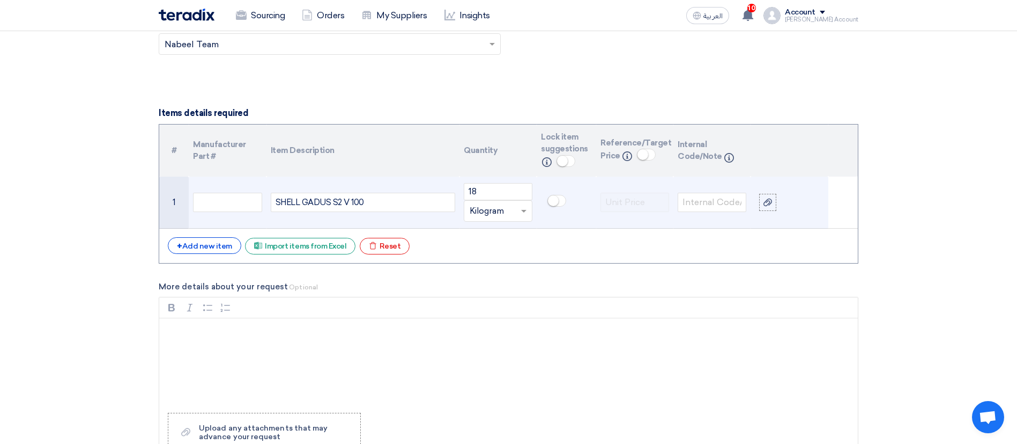
type input "SHELL GADUS"
click at [560, 200] on span at bounding box center [557, 201] width 19 height 12
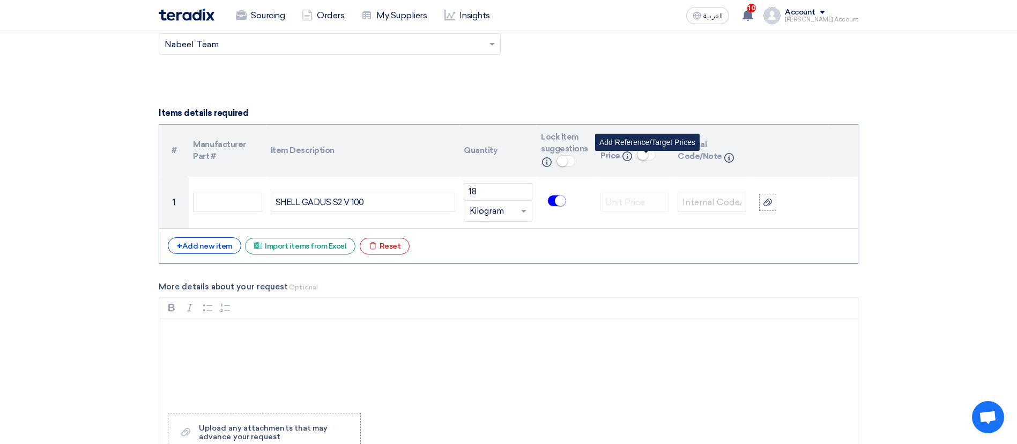
click at [640, 158] on small at bounding box center [643, 154] width 11 height 11
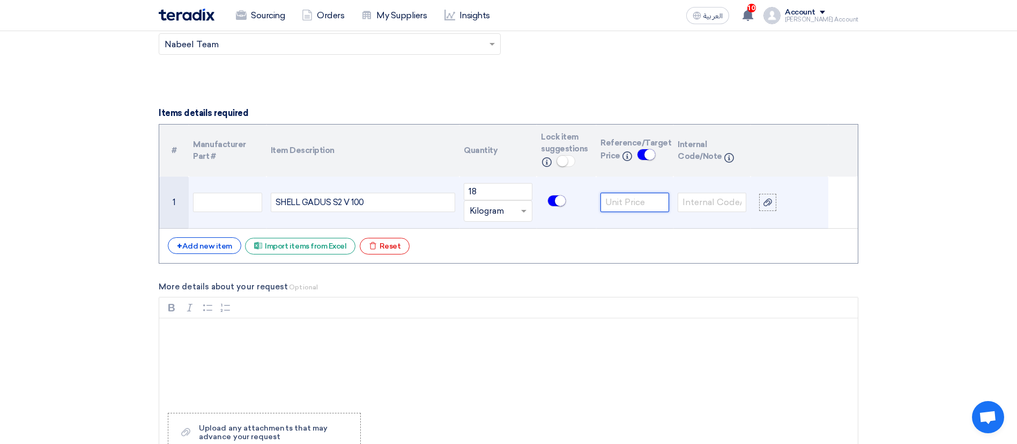
click at [634, 208] on input "number" at bounding box center [635, 202] width 69 height 19
click at [637, 196] on input "number" at bounding box center [635, 202] width 69 height 19
click at [636, 194] on input "number" at bounding box center [635, 202] width 69 height 19
type input "5000"
click at [693, 195] on input "text" at bounding box center [712, 202] width 69 height 19
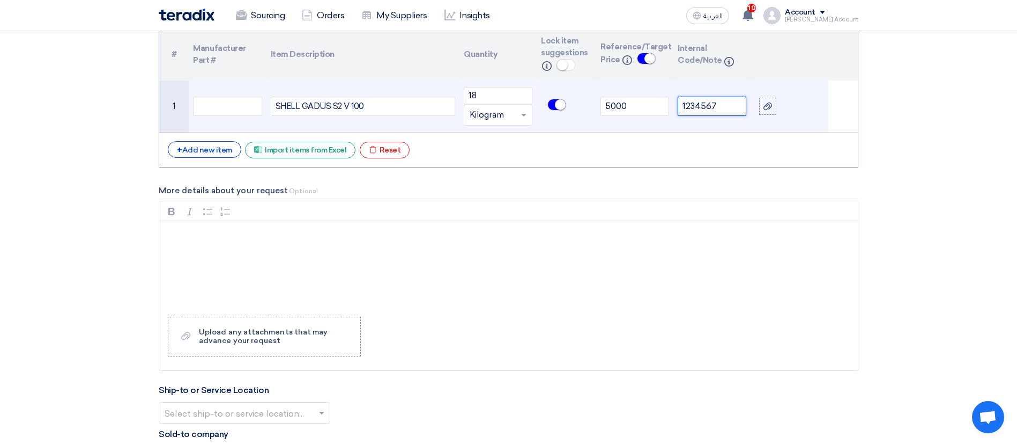
scroll to position [856, 0]
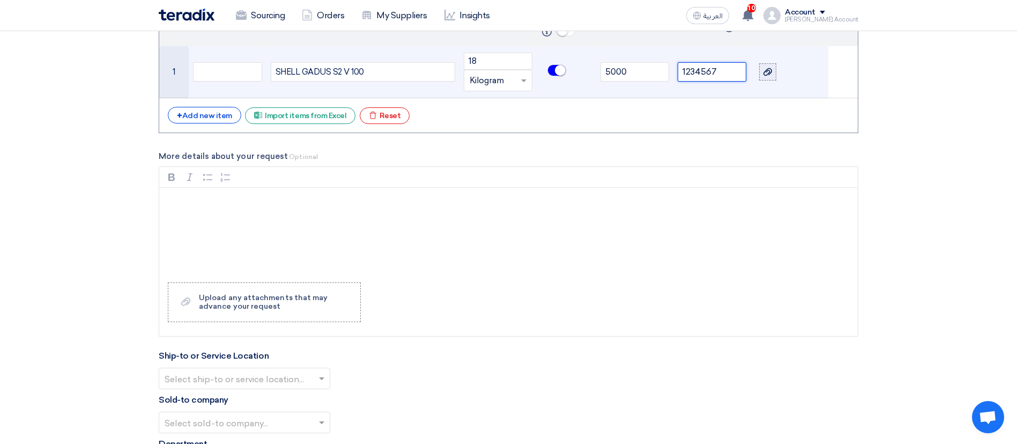
type input "1234567"
click at [769, 70] on use at bounding box center [768, 72] width 9 height 8
click at [0, 0] on input "file" at bounding box center [0, 0] width 0 height 0
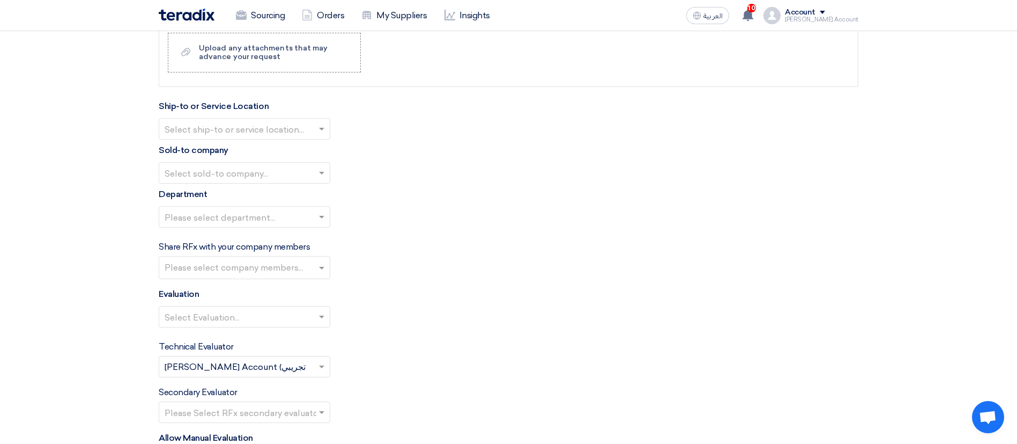
scroll to position [1106, 0]
click at [251, 134] on input "text" at bounding box center [239, 129] width 149 height 18
click at [206, 150] on span "[GEOGRAPHIC_DATA]" at bounding box center [213, 149] width 96 height 10
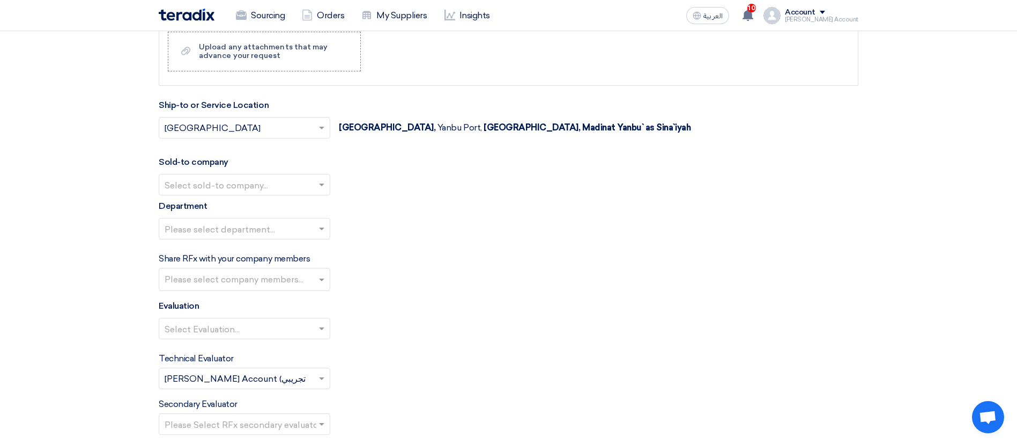
click at [221, 178] on input "text" at bounding box center [239, 186] width 149 height 18
click at [250, 209] on span "Salam International السلام العالمية" at bounding box center [231, 206] width 133 height 10
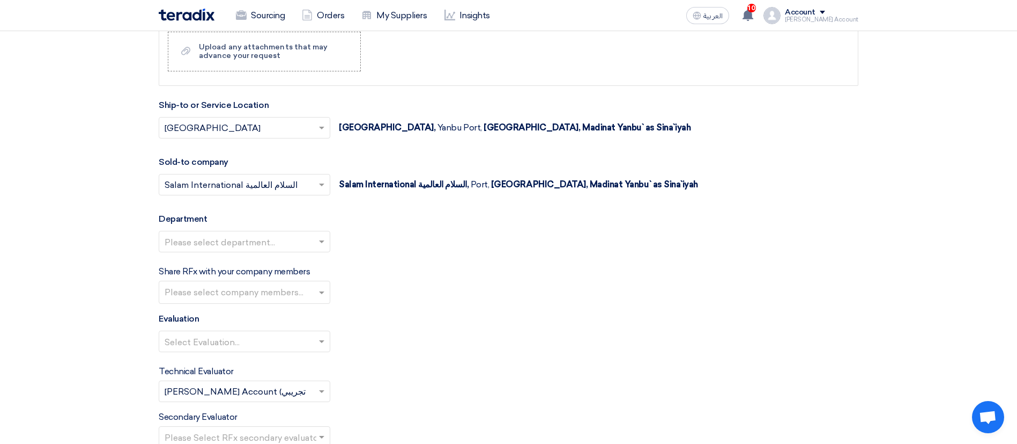
click at [234, 241] on input "text" at bounding box center [239, 243] width 149 height 18
click at [186, 262] on span "[Test] Marketing Department" at bounding box center [225, 262] width 120 height 10
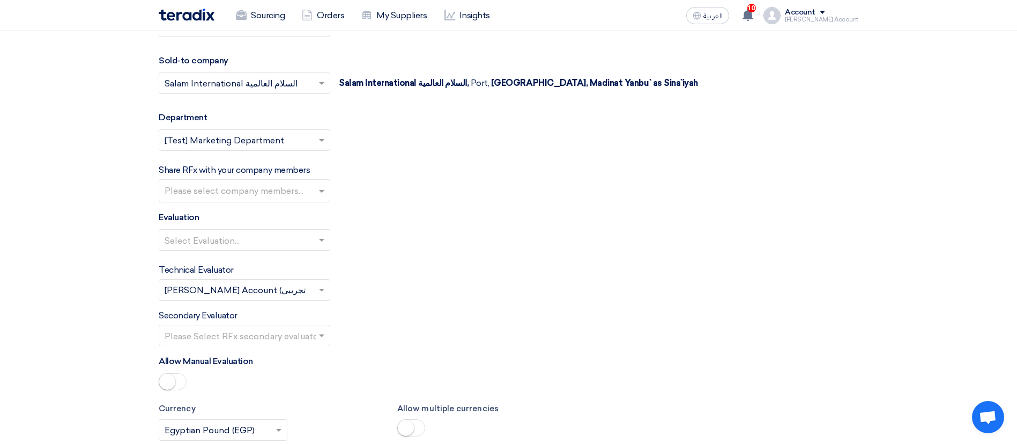
scroll to position [1207, 0]
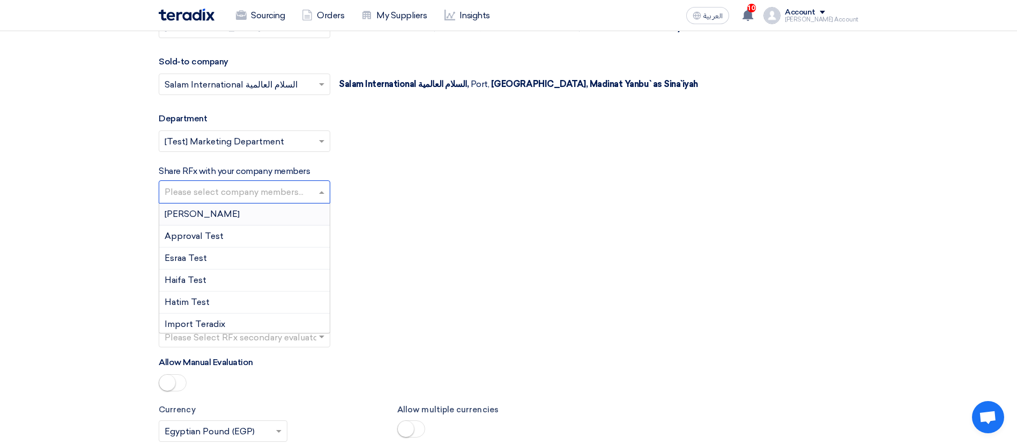
click at [187, 193] on input "text" at bounding box center [246, 193] width 162 height 18
click at [217, 219] on div "Abdullah Test" at bounding box center [244, 214] width 171 height 22
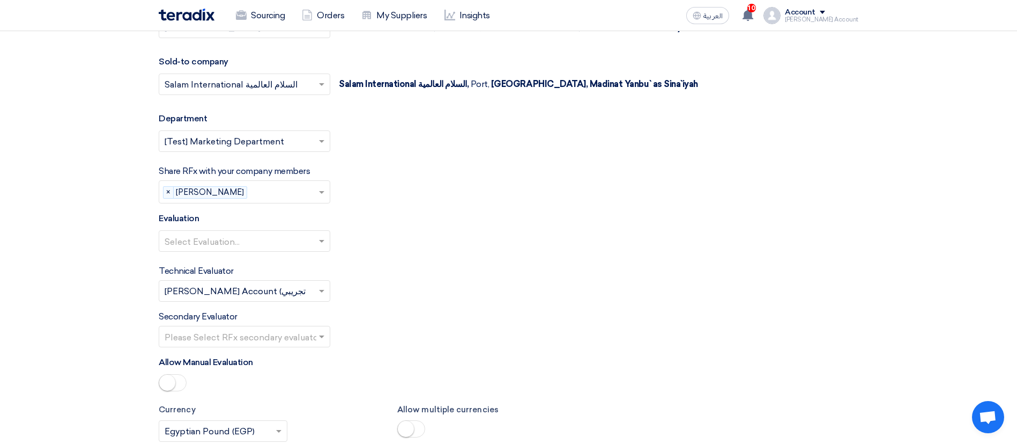
click at [252, 193] on input "text" at bounding box center [285, 193] width 67 height 18
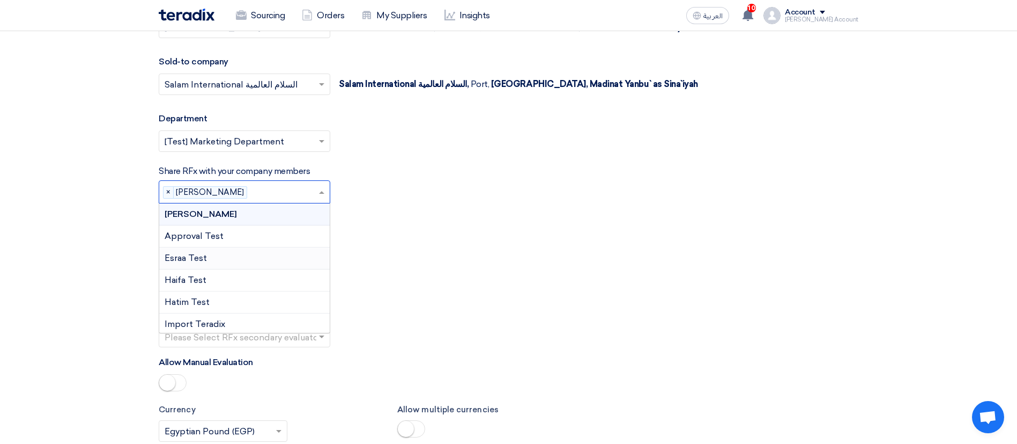
click at [212, 261] on div "Esraa Test" at bounding box center [244, 258] width 171 height 22
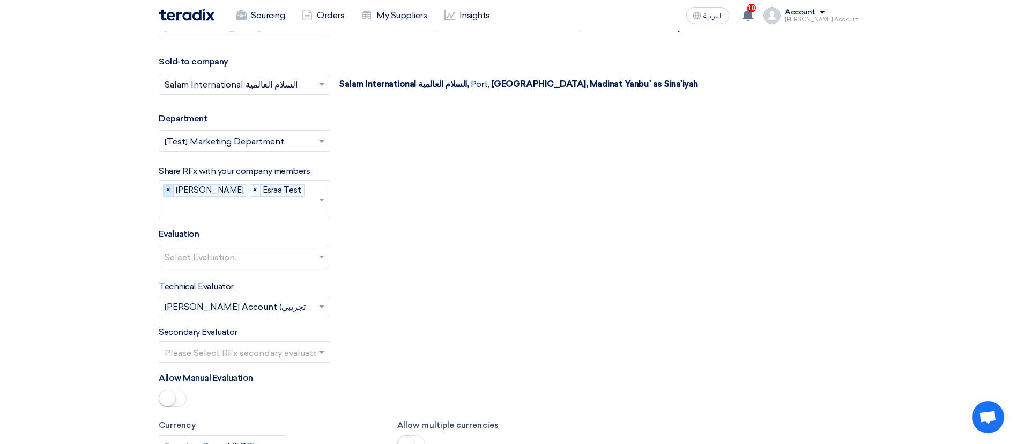
click at [167, 193] on span "×" at bounding box center [169, 190] width 10 height 12
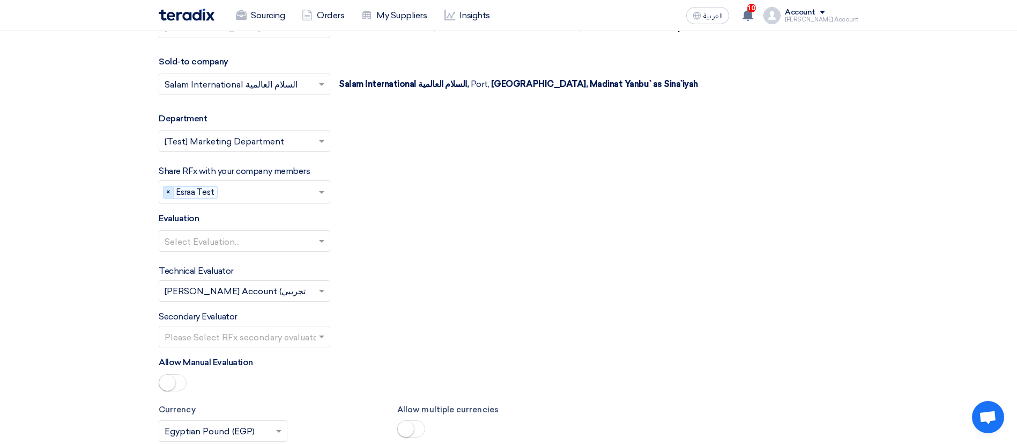
click at [167, 194] on span "×" at bounding box center [169, 193] width 10 height 12
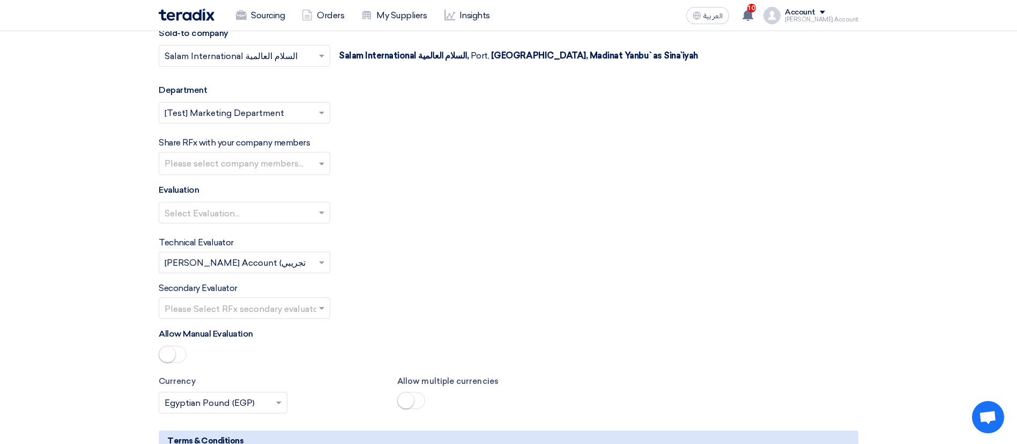
scroll to position [1233, 0]
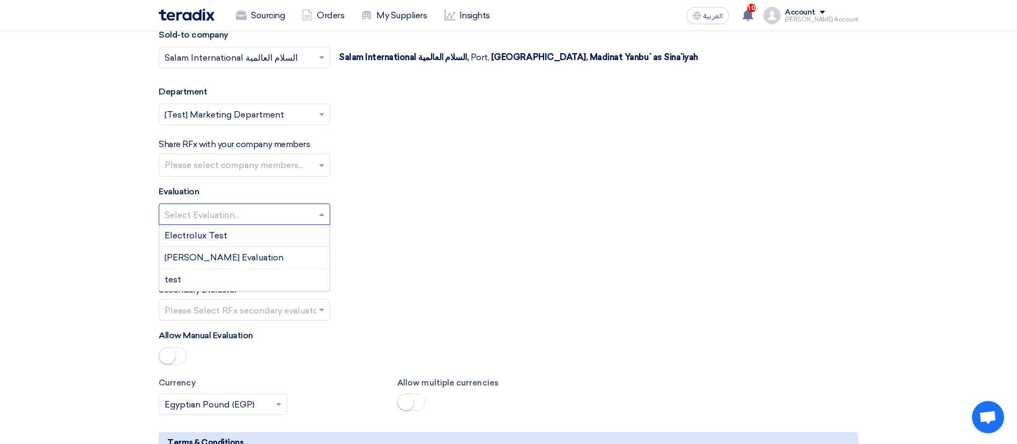
click at [245, 215] on input "text" at bounding box center [239, 215] width 149 height 18
click at [234, 257] on div "samer Evaluation" at bounding box center [244, 259] width 171 height 22
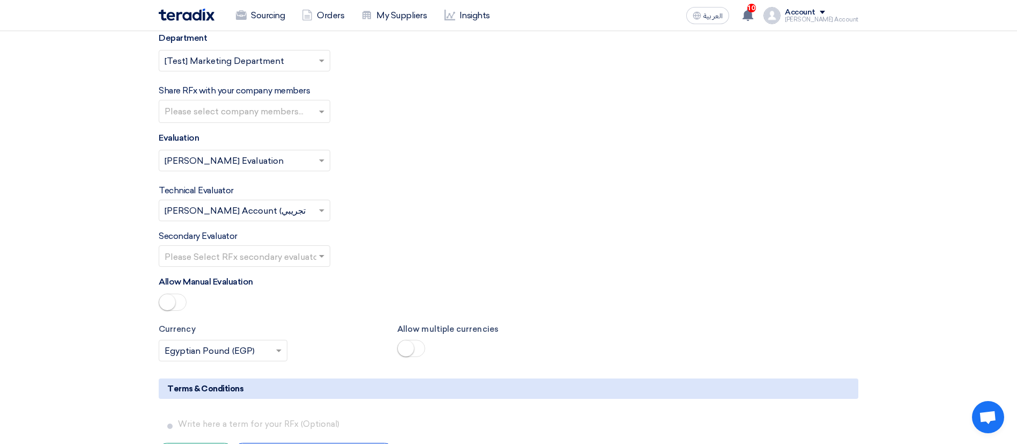
scroll to position [1288, 0]
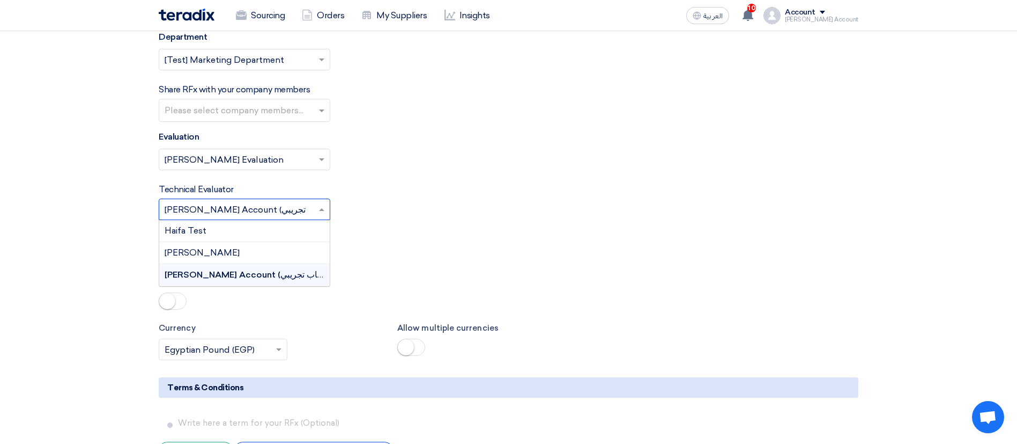
click at [256, 208] on input "text" at bounding box center [239, 211] width 149 height 18
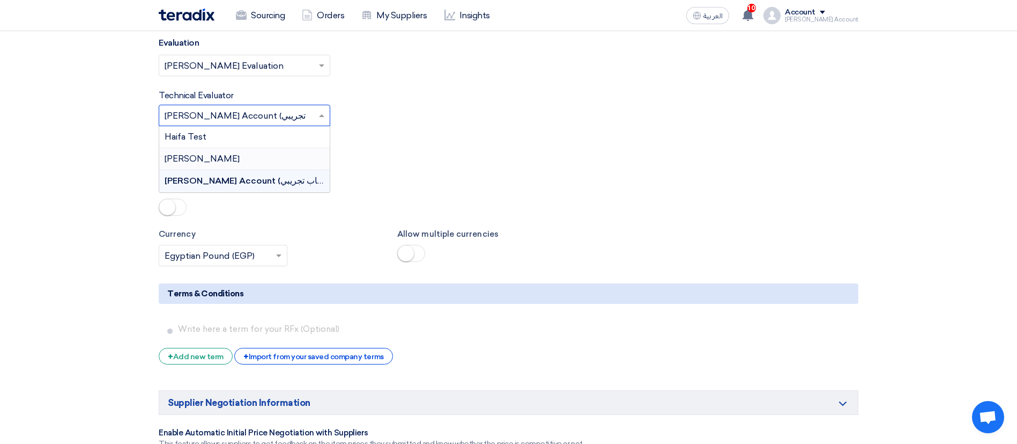
scroll to position [1381, 0]
click at [195, 181] on span "[PERSON_NAME] Account (حساب تجريبي)" at bounding box center [249, 181] width 168 height 10
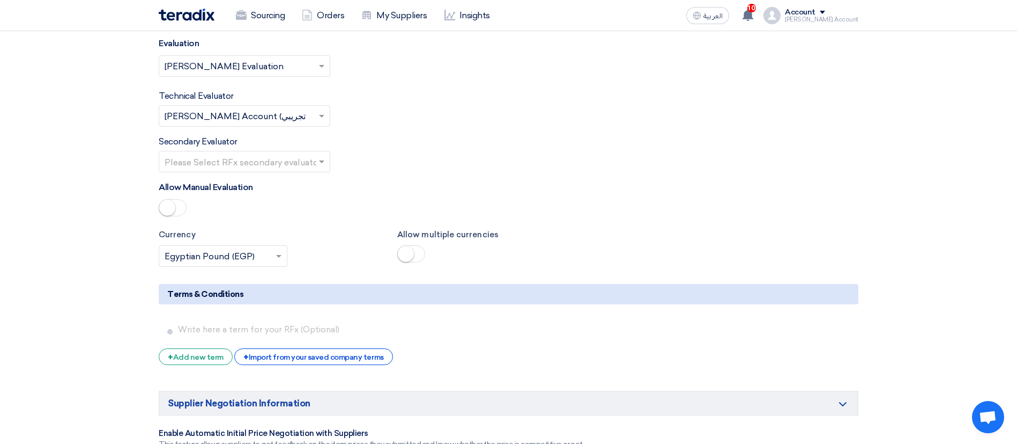
click at [261, 163] on input "text" at bounding box center [239, 163] width 149 height 18
click at [417, 258] on span at bounding box center [411, 253] width 28 height 17
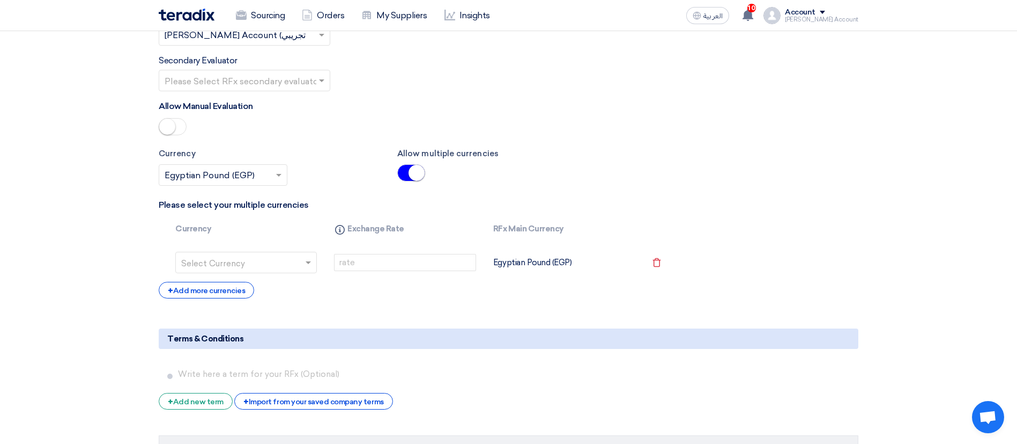
scroll to position [1476, 0]
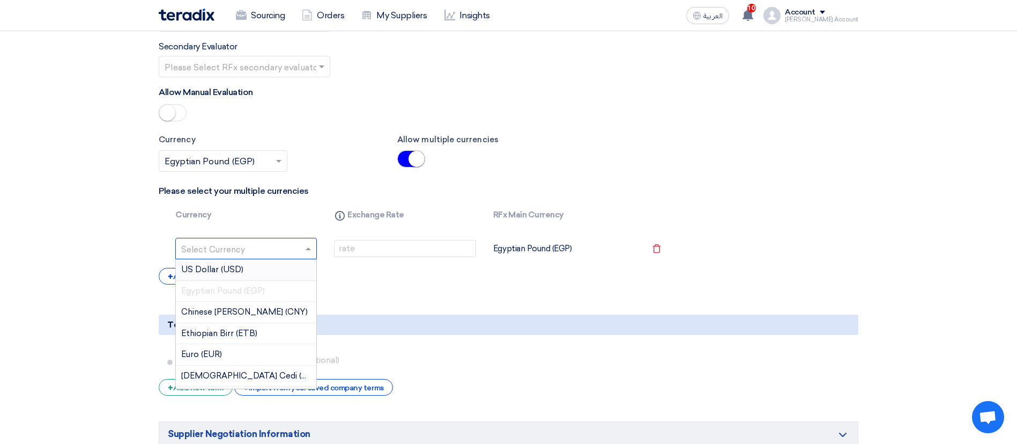
click at [296, 257] on input "text" at bounding box center [239, 249] width 117 height 17
click at [262, 266] on div "US Dollar (USD)" at bounding box center [246, 269] width 141 height 21
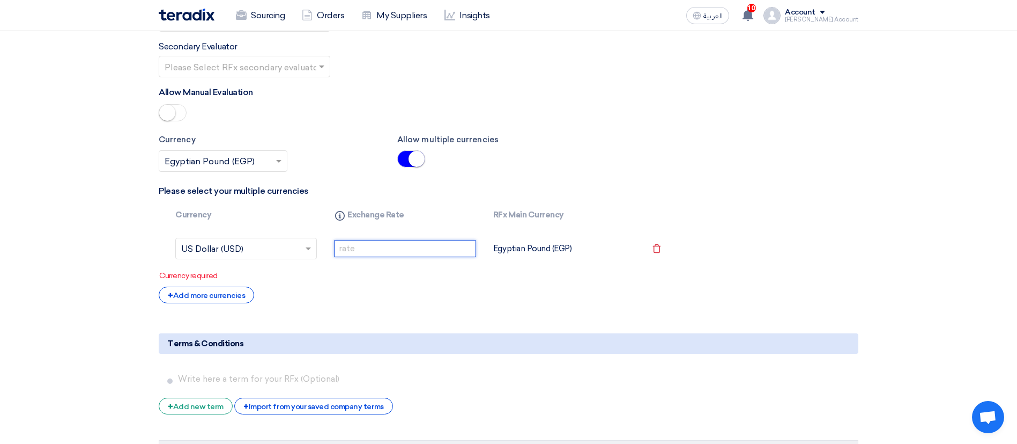
click at [368, 251] on input "number" at bounding box center [405, 248] width 142 height 17
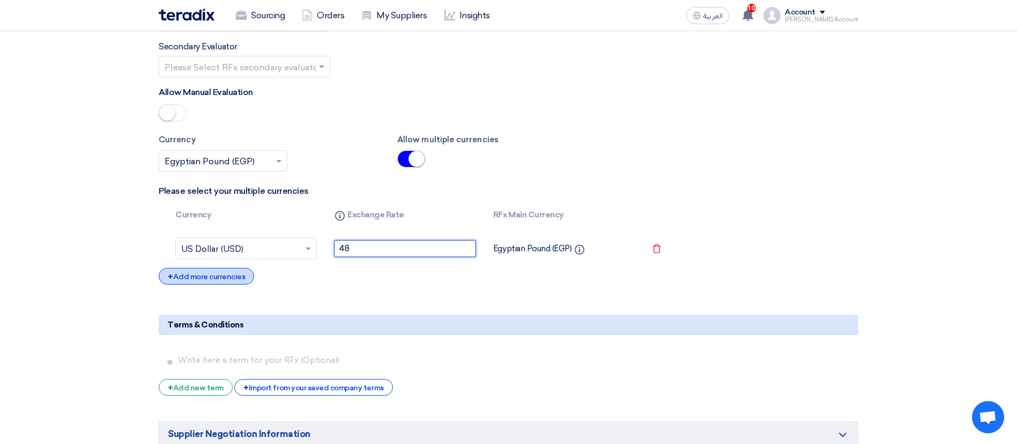
type input "48"
click at [216, 280] on div "+ Add more currencies" at bounding box center [206, 276] width 95 height 17
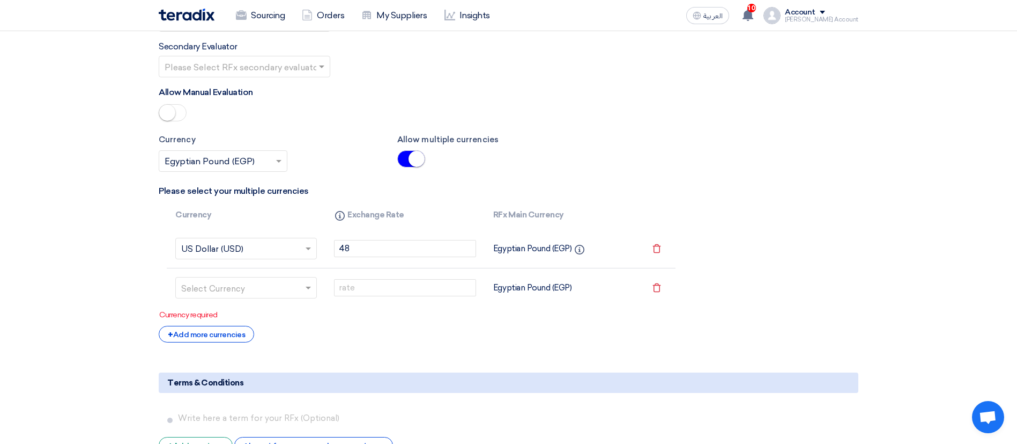
click at [219, 281] on input "text" at bounding box center [239, 288] width 117 height 17
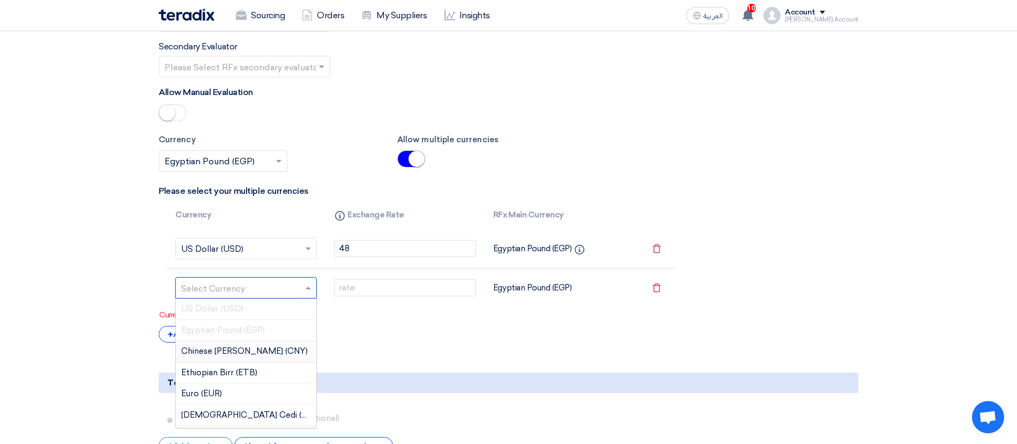
click at [292, 344] on div "Chinese Yuan Renminbi (CNY)" at bounding box center [246, 351] width 141 height 21
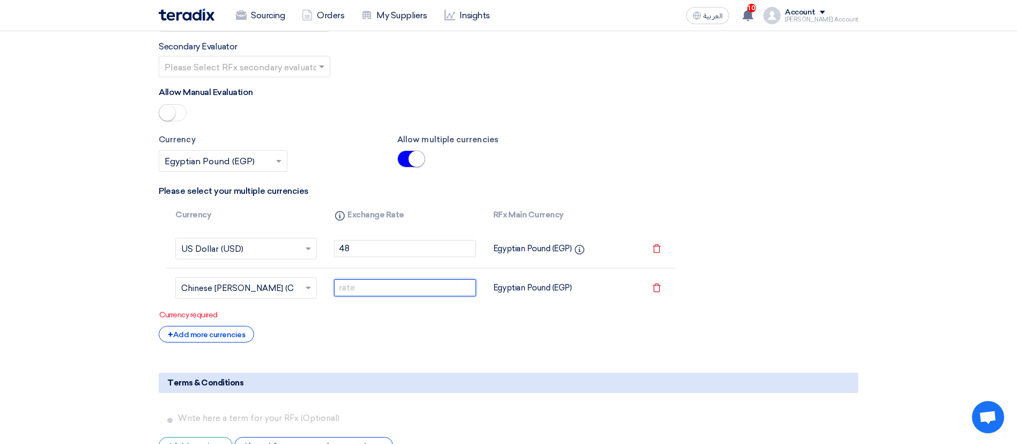
click at [405, 285] on input "number" at bounding box center [405, 287] width 142 height 17
click at [661, 250] on icon "Remove service" at bounding box center [657, 248] width 10 height 10
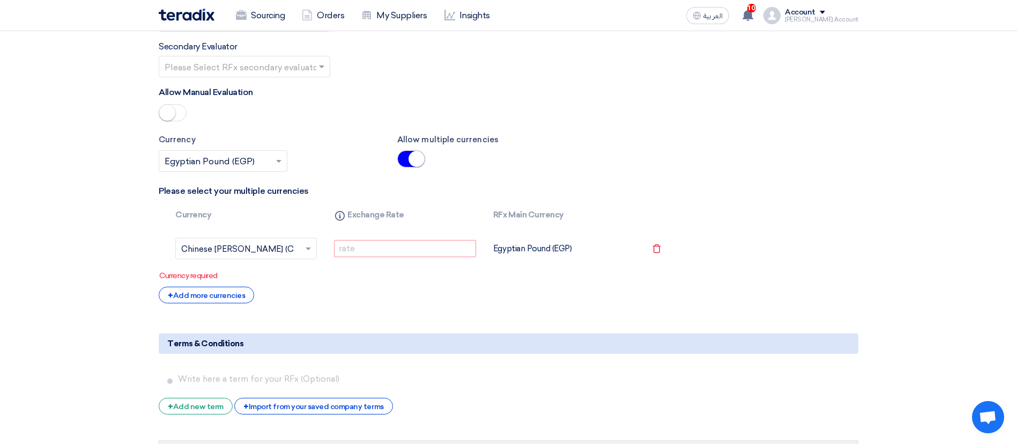
click at [661, 250] on icon "Remove service" at bounding box center [657, 248] width 10 height 10
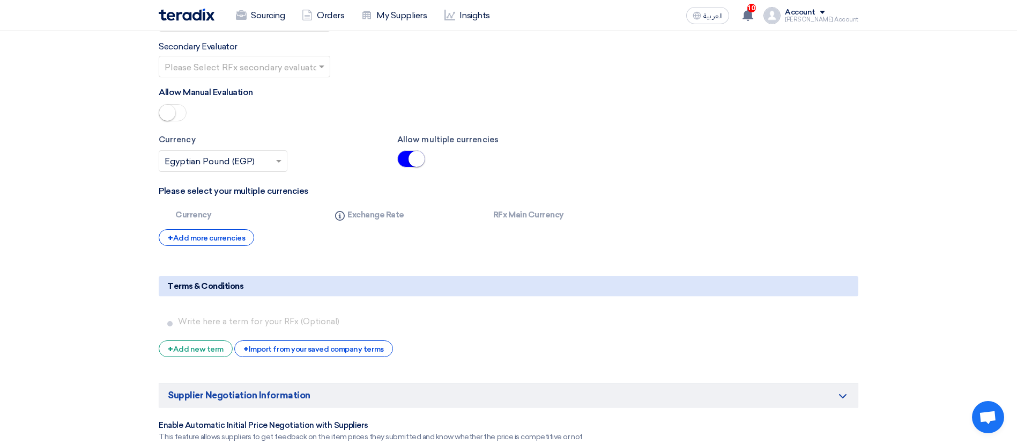
click at [404, 158] on span at bounding box center [411, 158] width 28 height 17
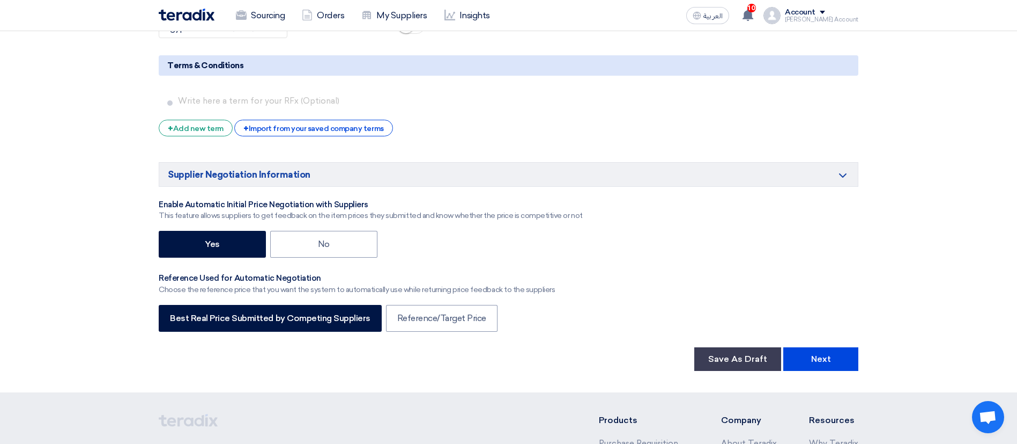
scroll to position [1609, 0]
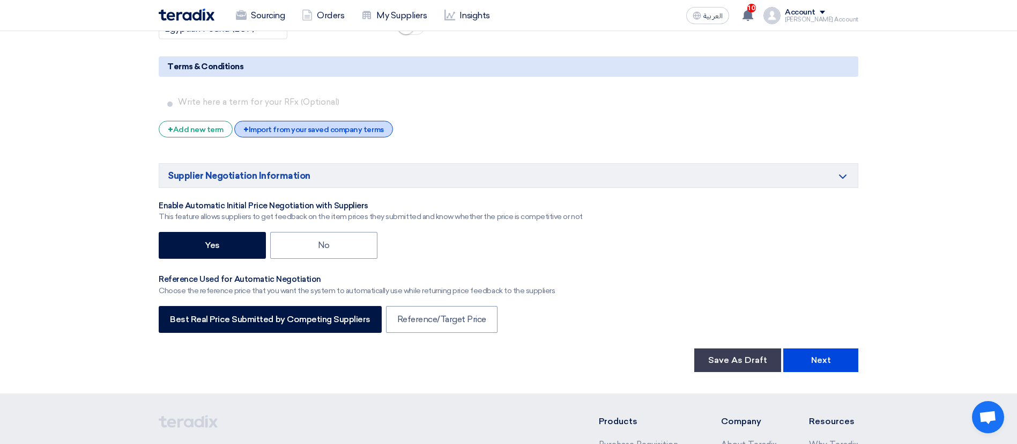
click at [301, 122] on div "+ Import from your saved company terms" at bounding box center [313, 129] width 158 height 17
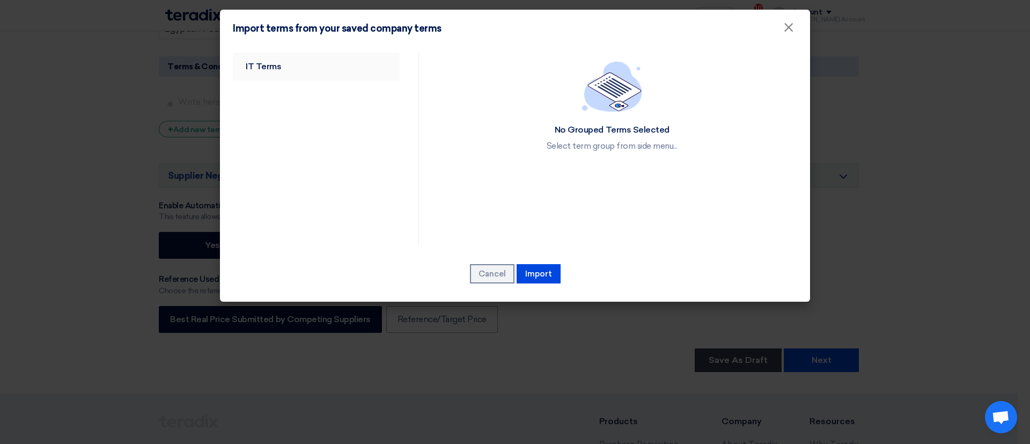
click at [250, 70] on link "IT Terms" at bounding box center [316, 67] width 167 height 28
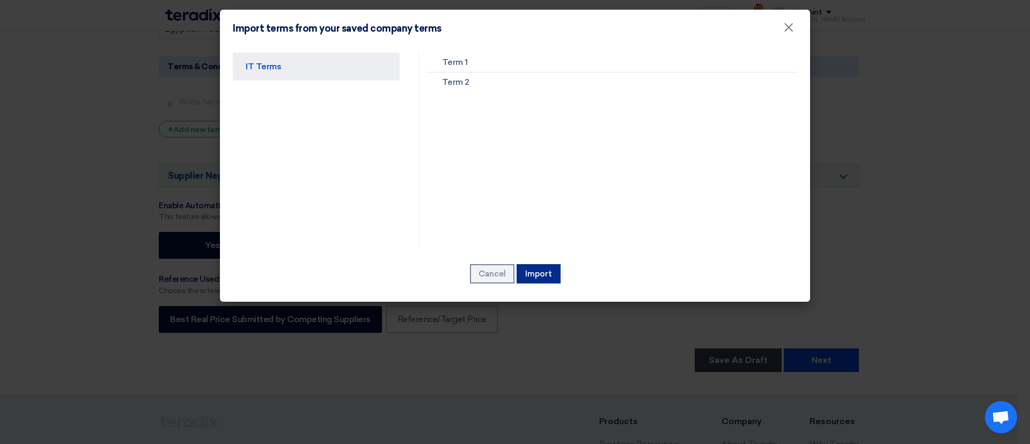
click at [556, 279] on button "Import" at bounding box center [538, 273] width 44 height 19
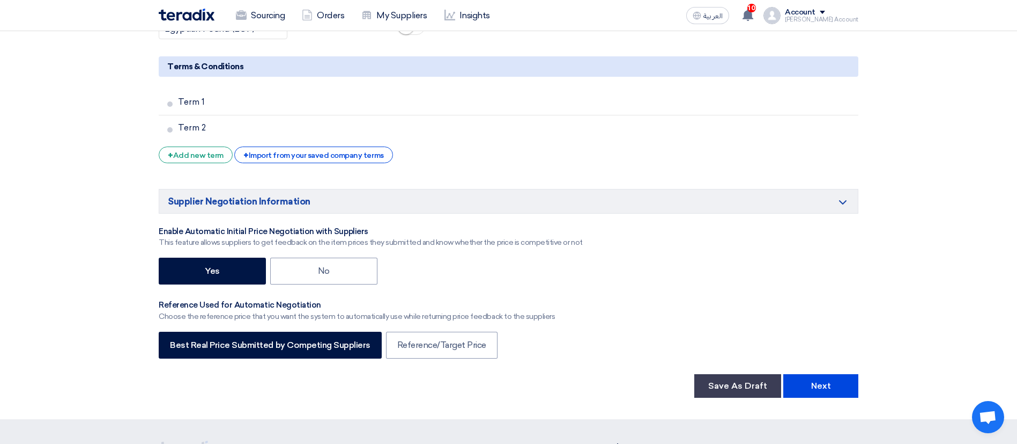
click at [181, 156] on div "+ Add new term" at bounding box center [196, 154] width 74 height 17
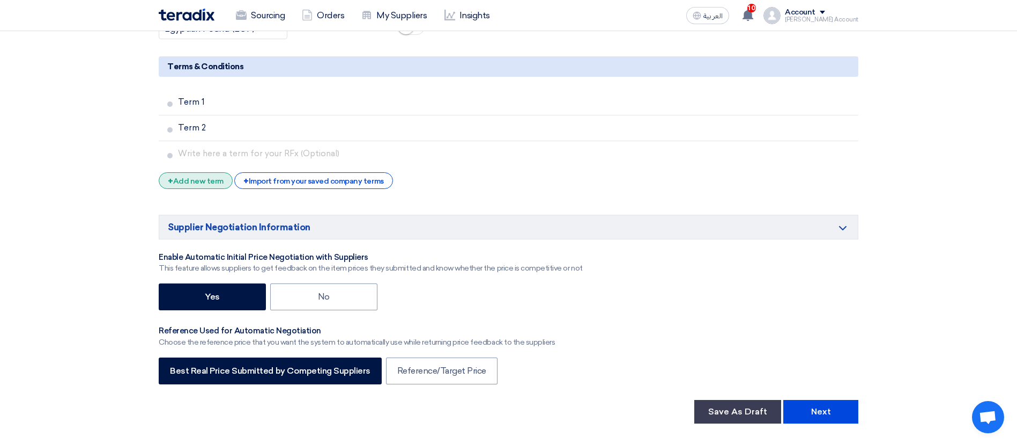
click at [192, 180] on div "+ Add new term" at bounding box center [196, 180] width 74 height 17
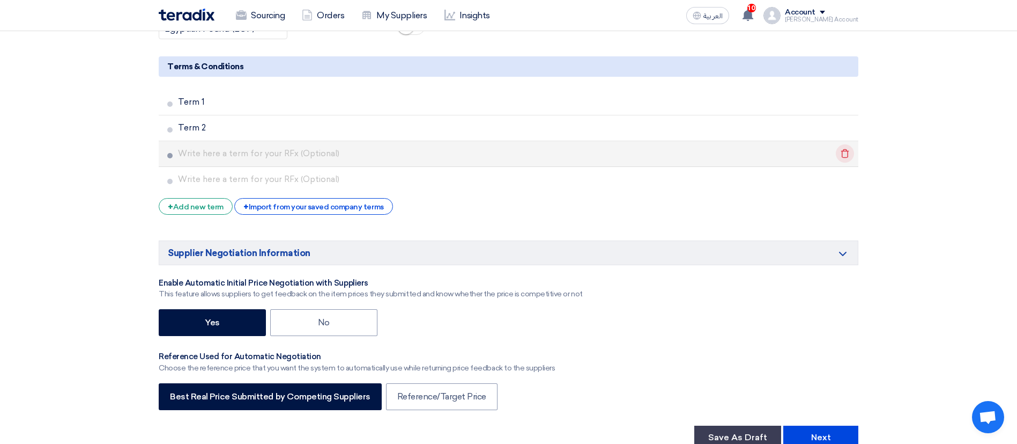
click at [773, 158] on icon "Delete" at bounding box center [845, 153] width 18 height 18
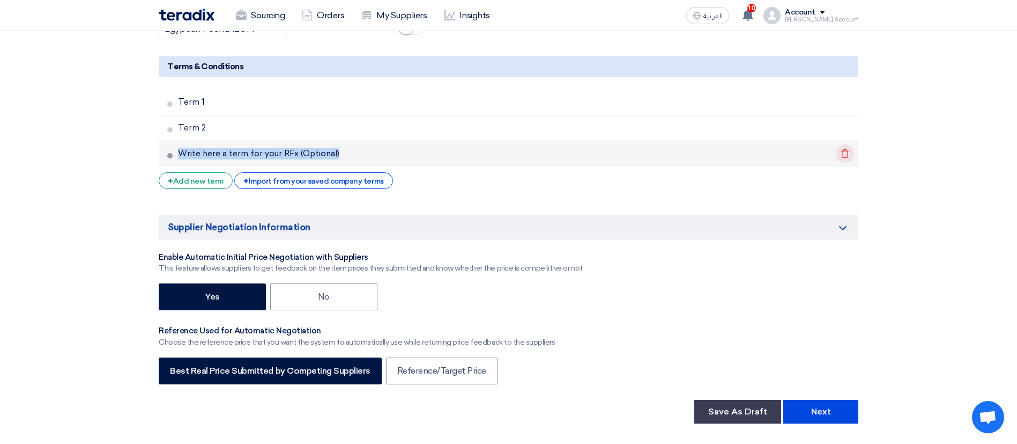
click at [773, 158] on icon "Delete" at bounding box center [845, 153] width 18 height 18
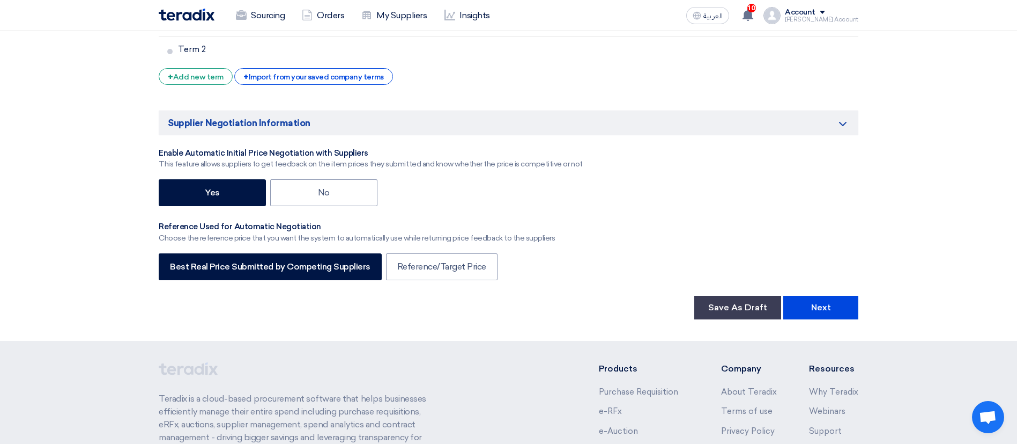
scroll to position [1689, 0]
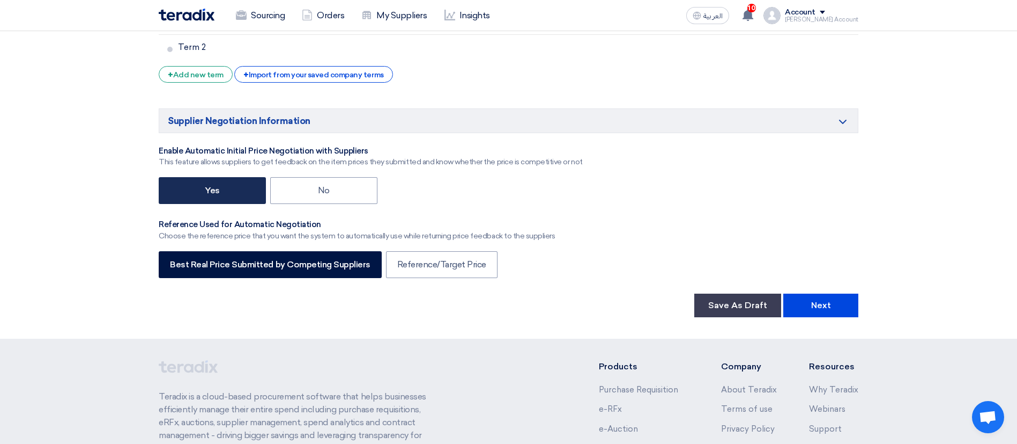
click at [210, 192] on label "Yes" at bounding box center [212, 190] width 107 height 27
click at [210, 192] on input "Yes" at bounding box center [208, 189] width 7 height 7
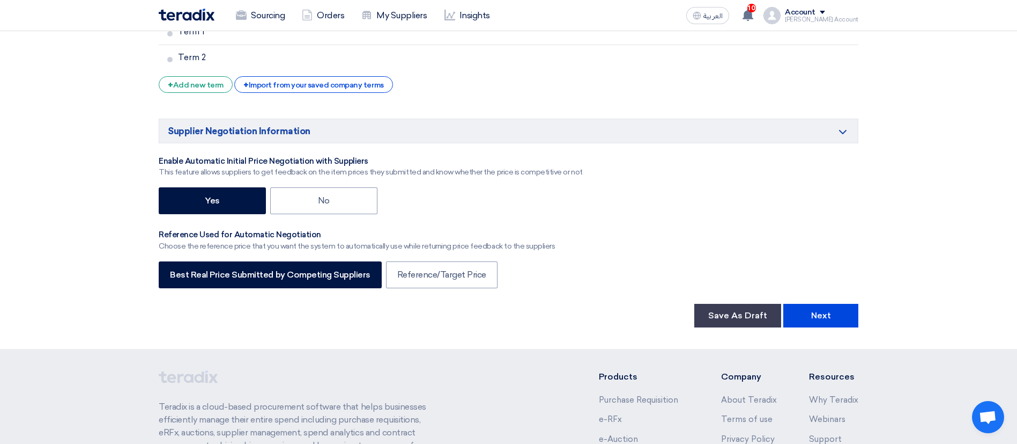
scroll to position [1686, 0]
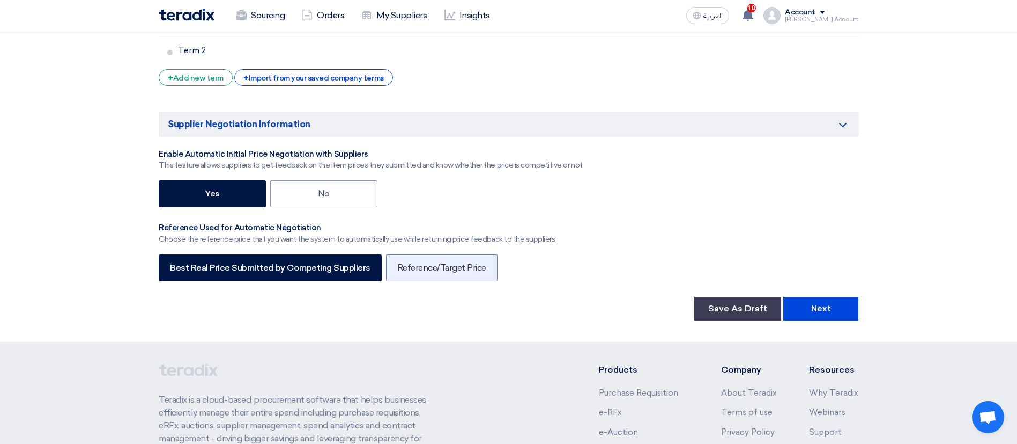
click at [466, 263] on label "Reference/Target Price" at bounding box center [442, 267] width 112 height 27
click at [404, 263] on input "Reference/Target Price" at bounding box center [400, 266] width 7 height 7
radio input "true"
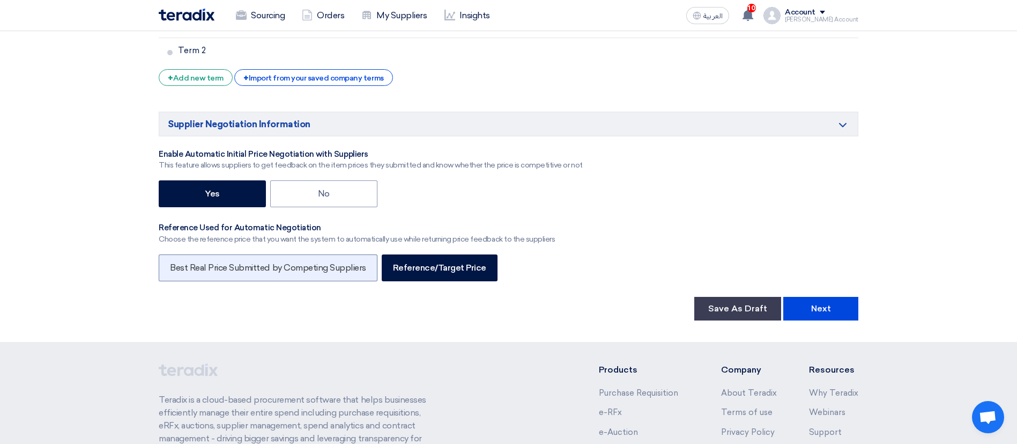
click at [340, 263] on label "Best Real Price Submitted by Competing Suppliers" at bounding box center [268, 267] width 219 height 27
click at [177, 263] on input "Best Real Price Submitted by Competing Suppliers" at bounding box center [173, 266] width 7 height 7
radio input "true"
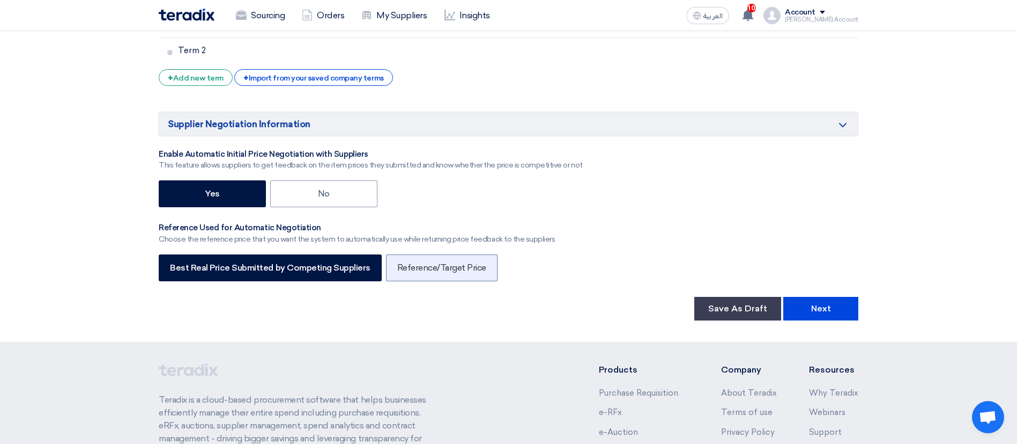
click at [463, 271] on label "Reference/Target Price" at bounding box center [442, 267] width 112 height 27
click at [404, 270] on input "Reference/Target Price" at bounding box center [400, 266] width 7 height 7
radio input "true"
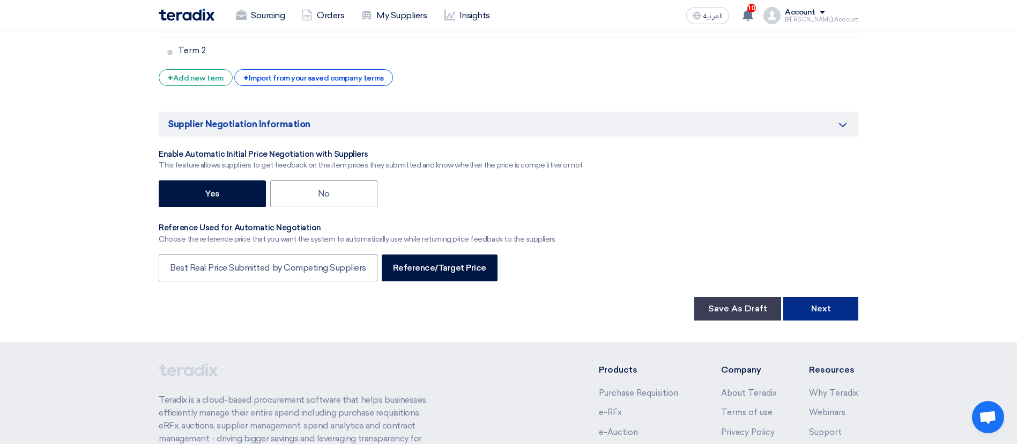
click at [773, 318] on button "Next" at bounding box center [821, 309] width 75 height 24
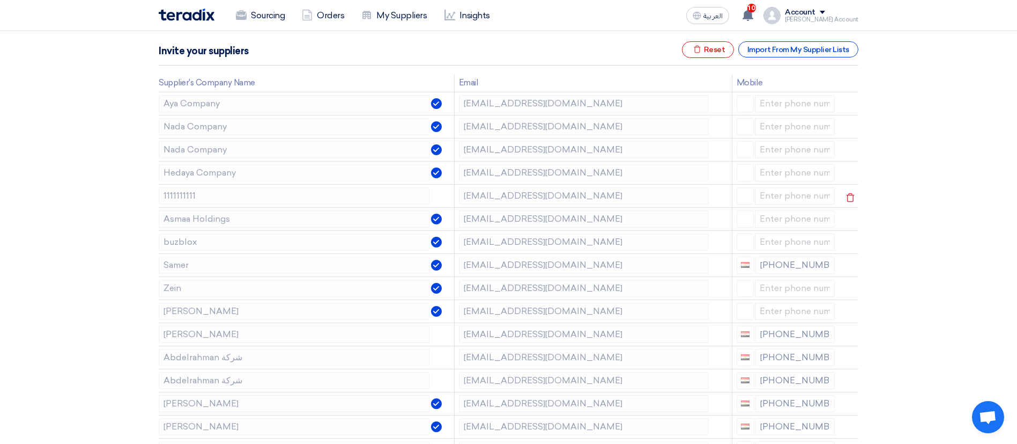
scroll to position [156, 0]
click at [701, 46] on icon "Excel file" at bounding box center [697, 50] width 8 height 8
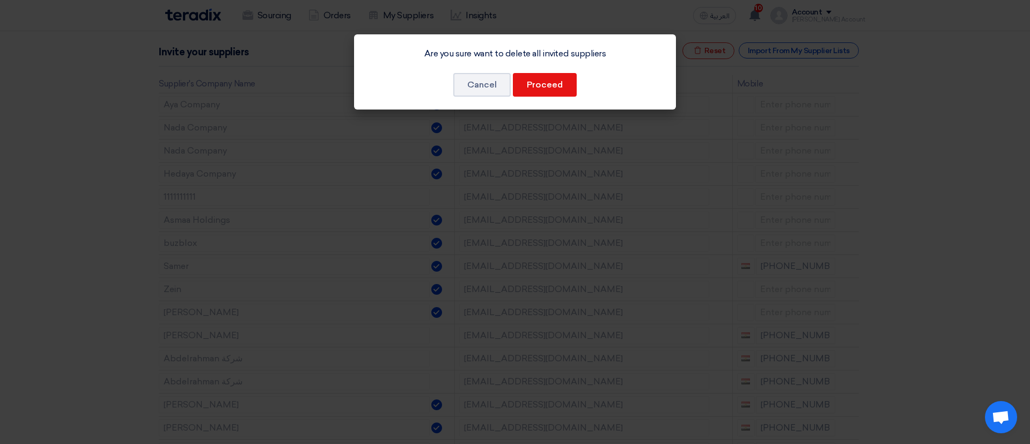
click at [543, 99] on div "Are you sure want to delete all invited suppliers Cancel Proceed" at bounding box center [515, 71] width 322 height 75
click at [536, 93] on button "Proceed" at bounding box center [545, 85] width 64 height 24
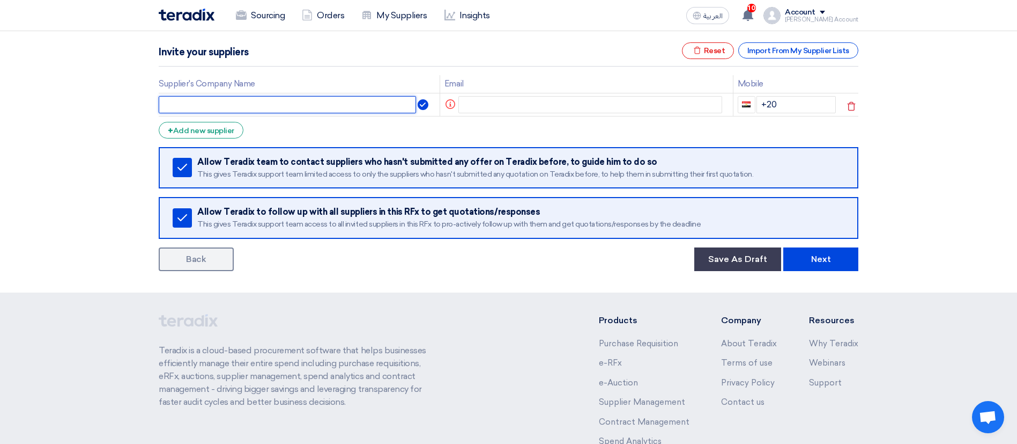
click at [330, 101] on input "text" at bounding box center [287, 104] width 257 height 17
type input "S1"
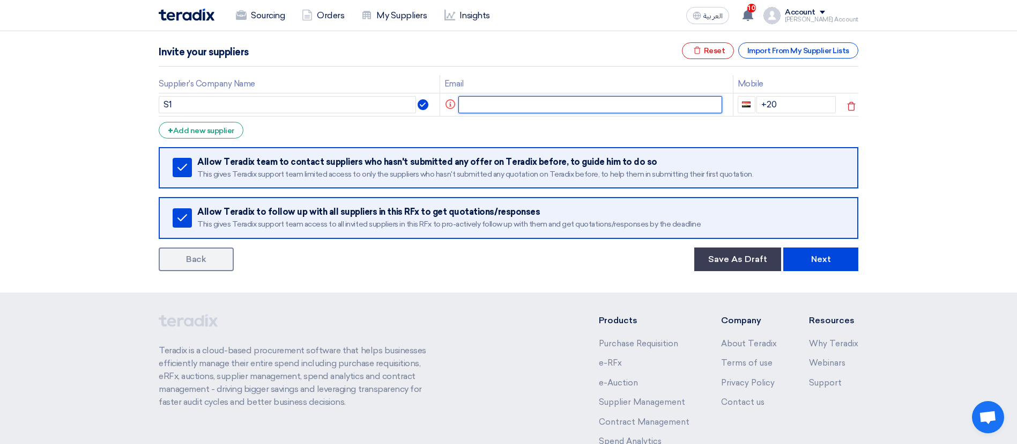
click at [527, 104] on input "text" at bounding box center [591, 104] width 264 height 17
type input "S"
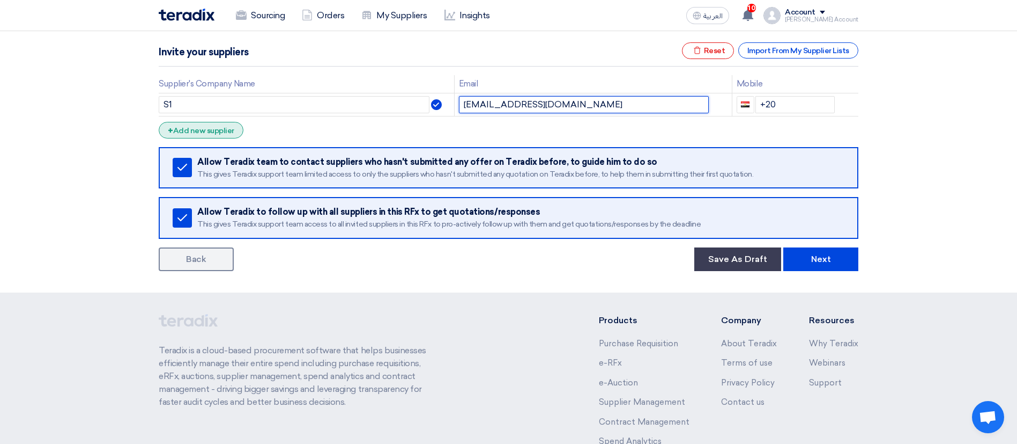
type input "[EMAIL_ADDRESS][DOMAIN_NAME]"
click at [181, 129] on div "+ Add new supplier" at bounding box center [201, 130] width 85 height 17
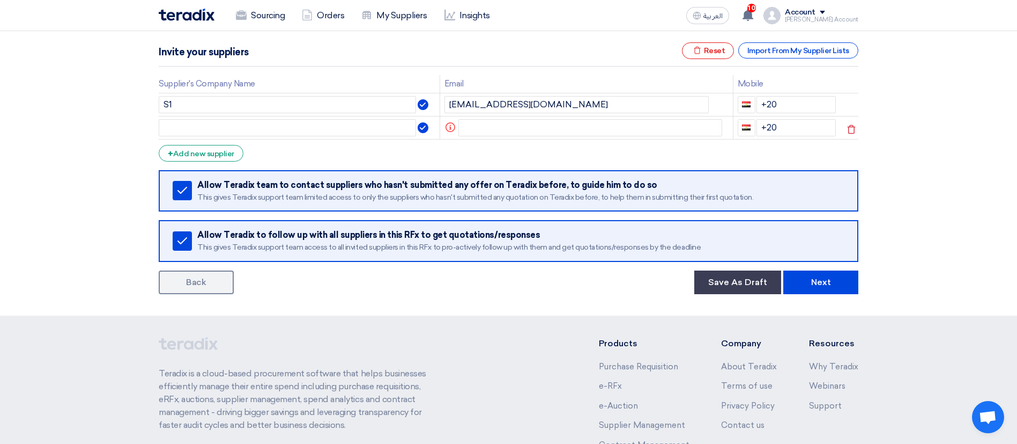
click at [203, 136] on td at bounding box center [299, 127] width 281 height 23
click at [195, 132] on input "text" at bounding box center [287, 127] width 257 height 17
type input "samer"
click at [773, 120] on input "+20" at bounding box center [797, 127] width 80 height 17
type input "+20 115878992"
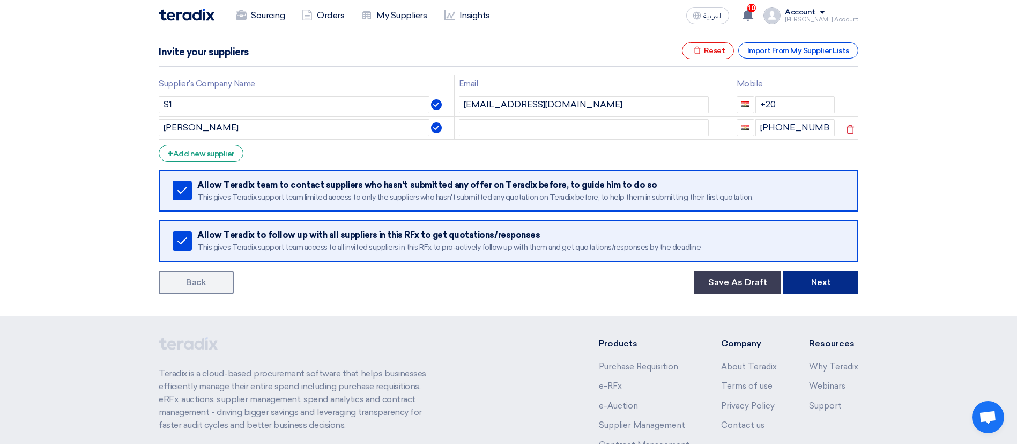
click at [773, 279] on button "Next" at bounding box center [821, 282] width 75 height 24
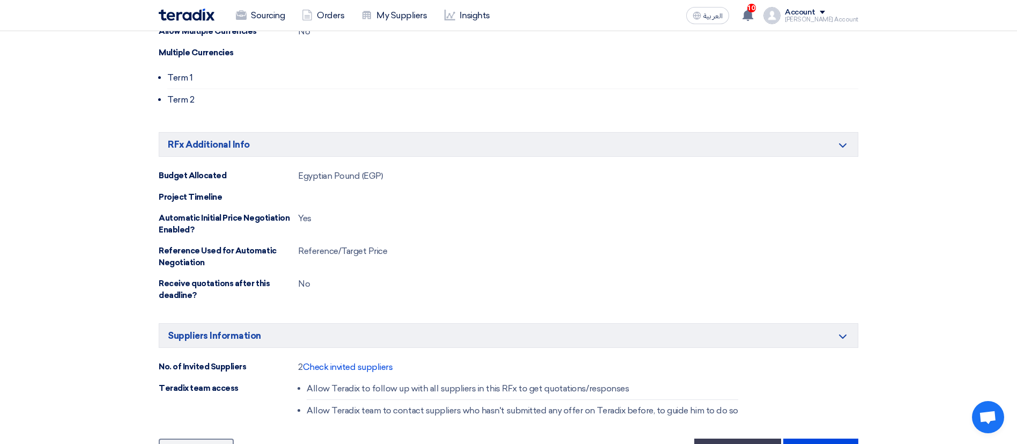
scroll to position [626, 0]
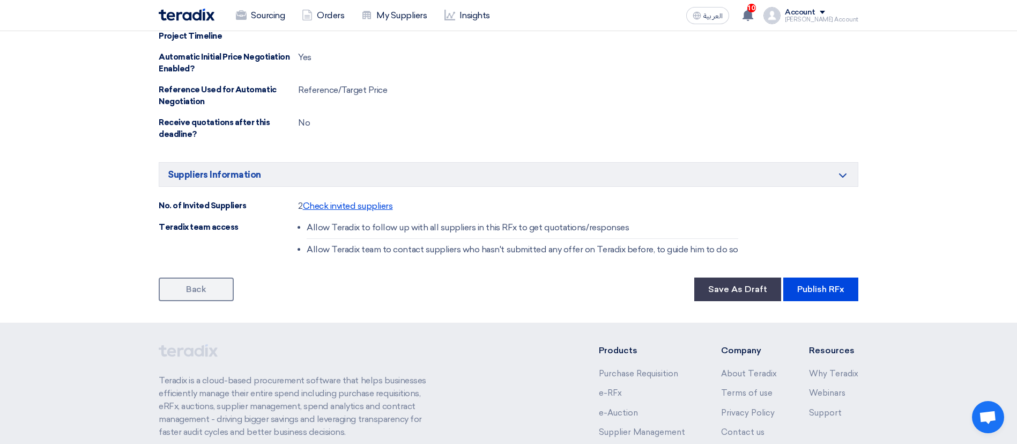
click at [373, 206] on span "Check invited suppliers" at bounding box center [348, 206] width 90 height 10
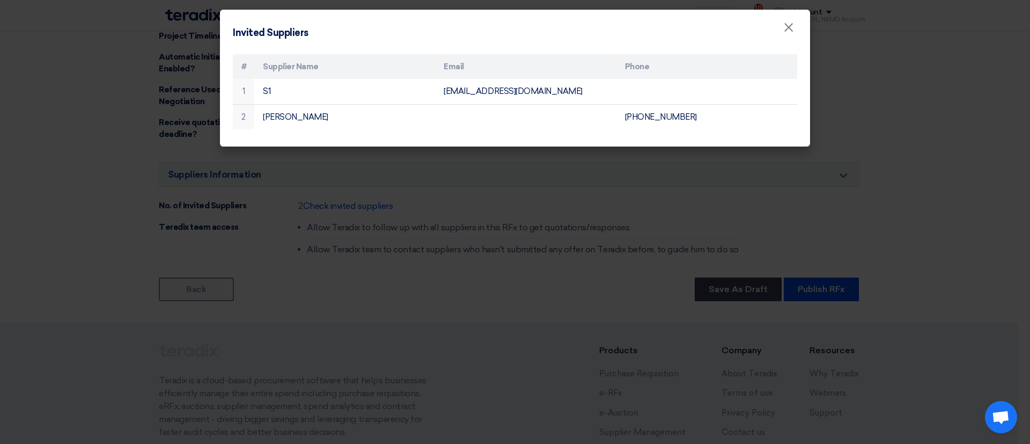
click at [450, 241] on modal-container "Invited Suppliers × # Supplier Name Email Phone 1 S1 sp1@teradix.com 2 samer +2…" at bounding box center [515, 222] width 1030 height 444
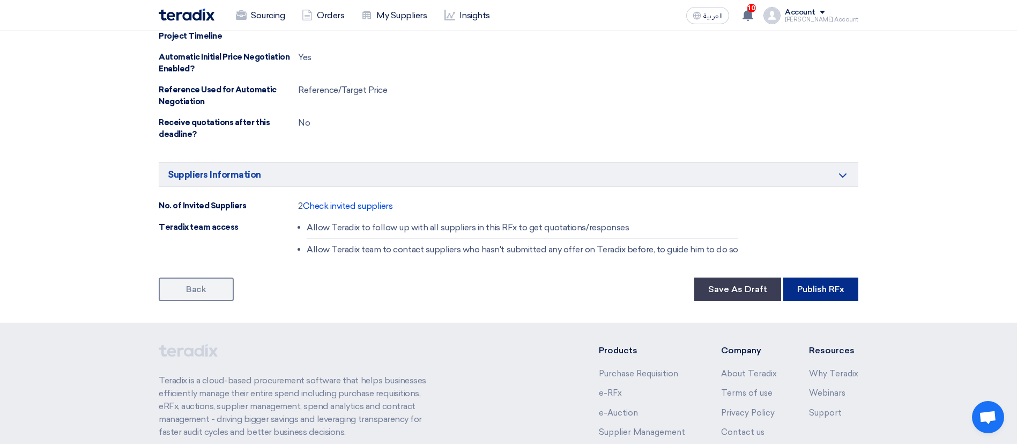
click at [773, 285] on button "Publish RFx" at bounding box center [821, 289] width 75 height 24
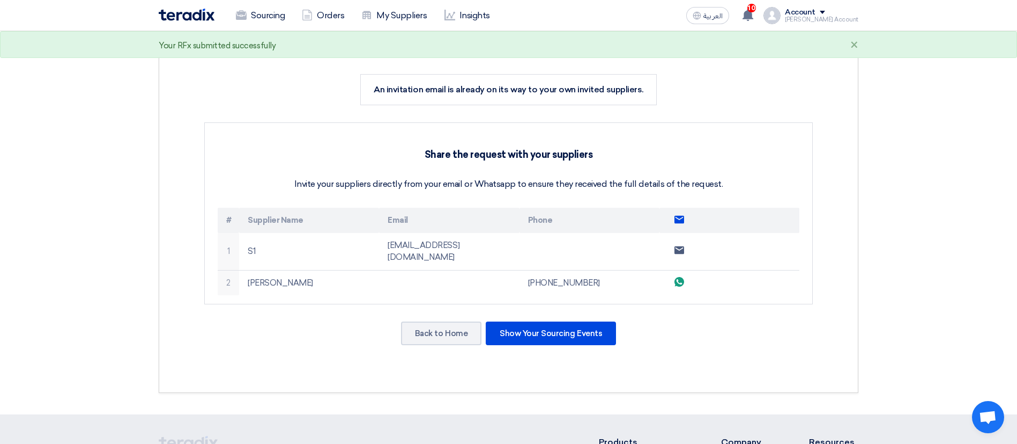
scroll to position [197, 0]
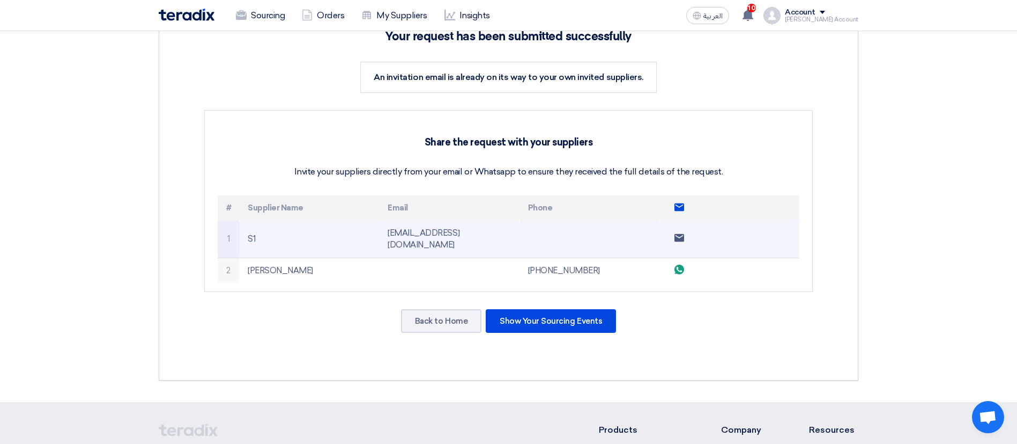
click at [684, 234] on use at bounding box center [680, 238] width 10 height 8
click at [675, 234] on use at bounding box center [680, 238] width 10 height 8
click at [676, 234] on use at bounding box center [680, 238] width 10 height 8
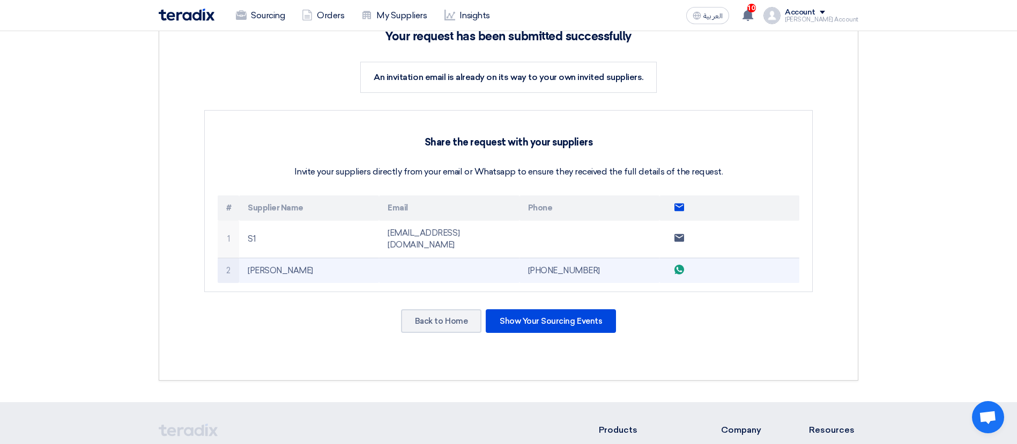
click at [671, 262] on link "Send whatsApp message" at bounding box center [679, 270] width 20 height 17
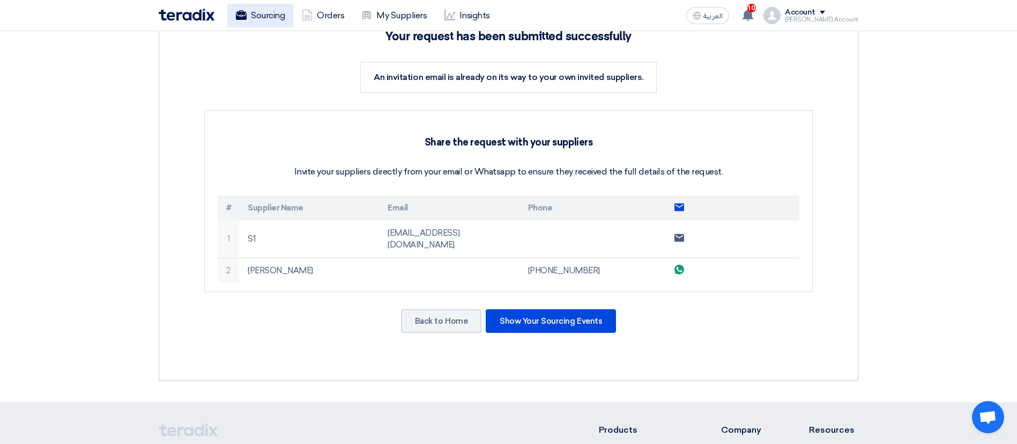
click at [263, 19] on link "Sourcing" at bounding box center [260, 16] width 66 height 24
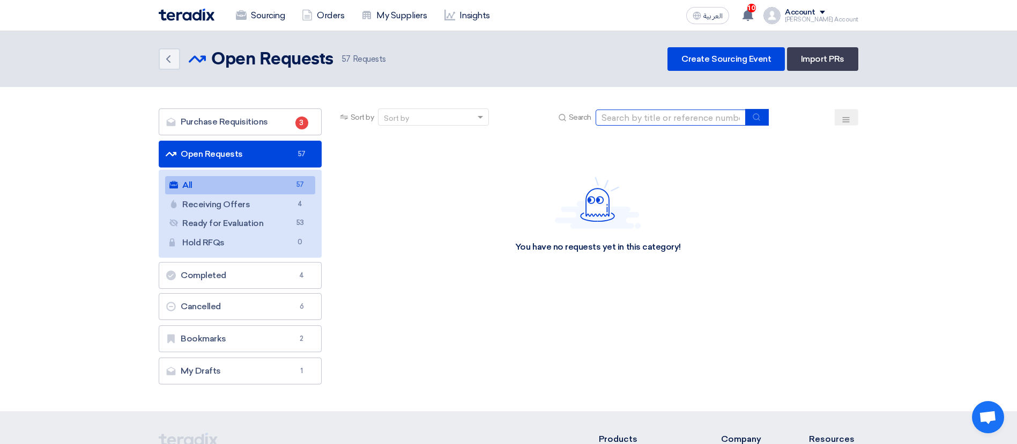
click at [660, 117] on input at bounding box center [671, 117] width 150 height 16
paste input "71531"
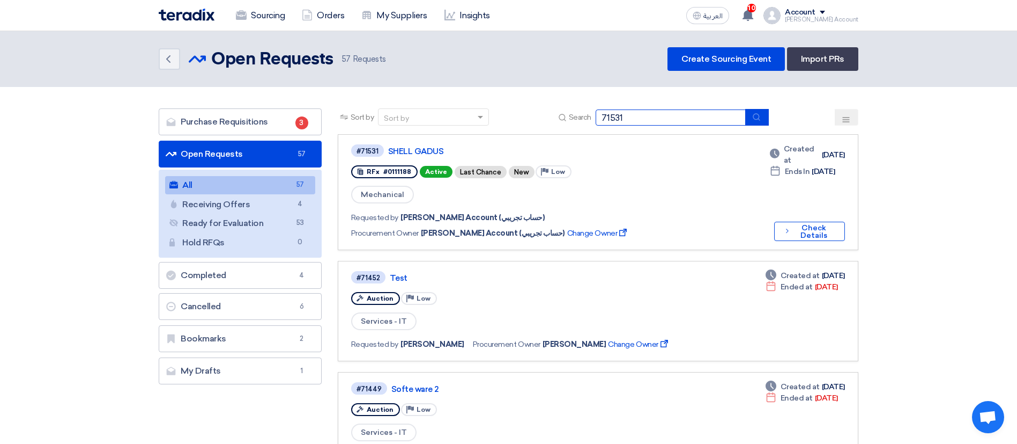
type input "71531"
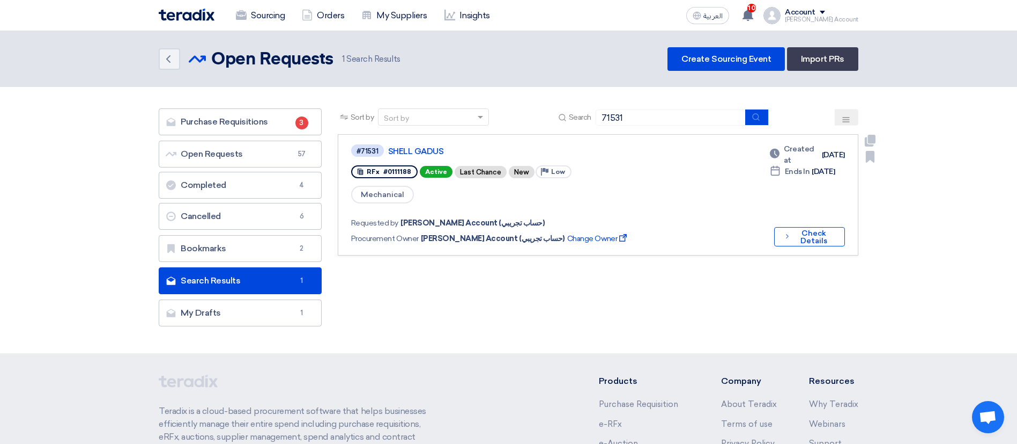
click at [432, 150] on link "SHELL GADUS" at bounding box center [522, 151] width 268 height 10
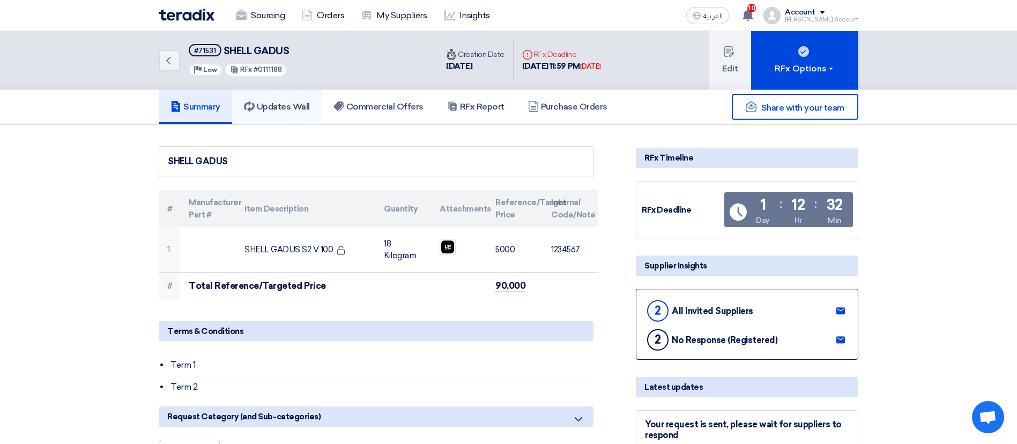
click at [282, 94] on link "Updates Wall" at bounding box center [277, 107] width 90 height 34
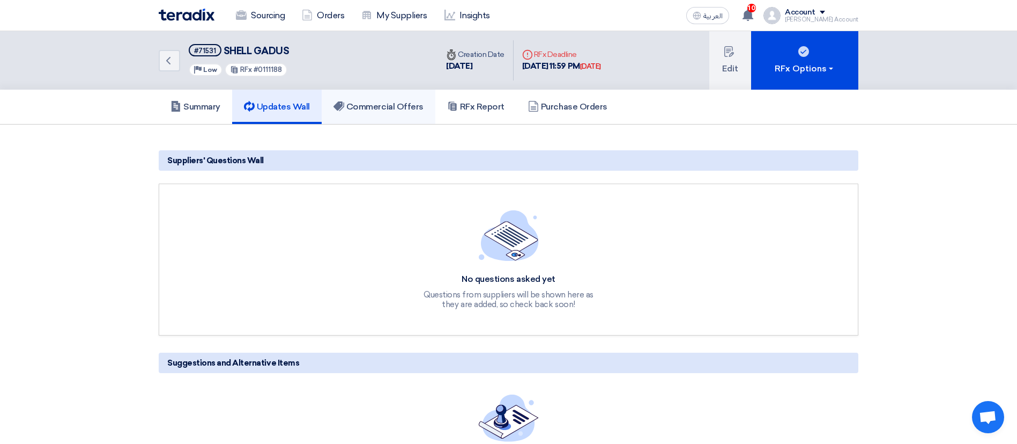
click at [412, 117] on link "Commercial Offers" at bounding box center [379, 107] width 114 height 34
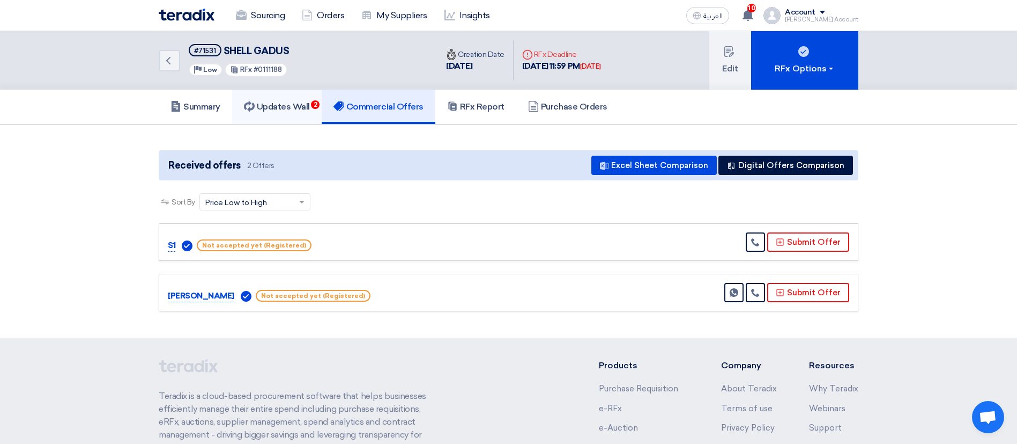
click at [276, 104] on h5 "Updates Wall 2" at bounding box center [277, 106] width 66 height 11
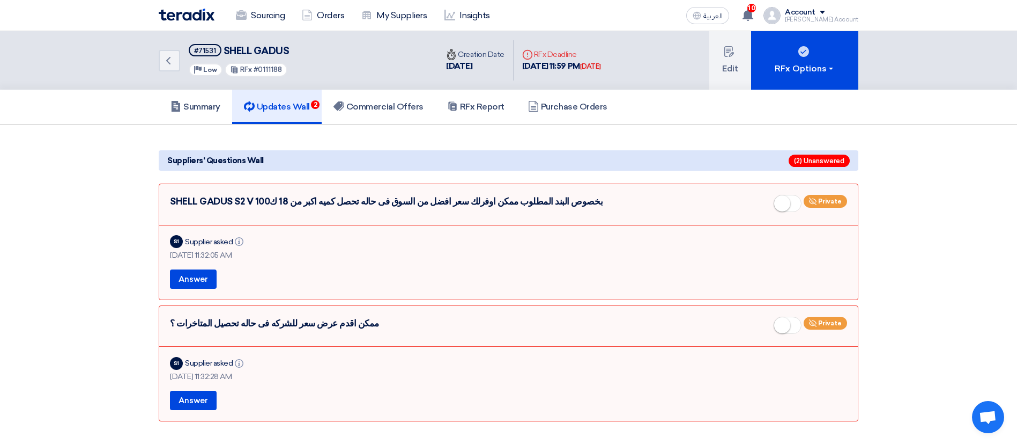
click at [276, 104] on h5 "Updates Wall 2" at bounding box center [277, 106] width 66 height 11
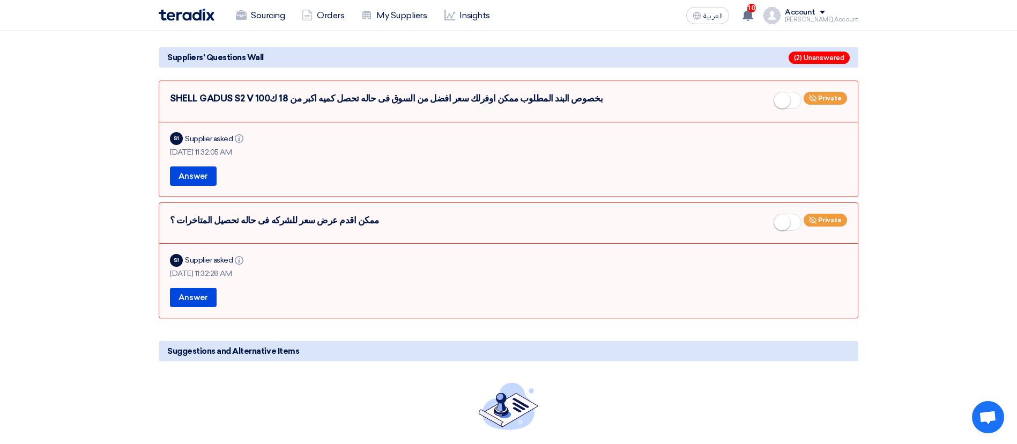
scroll to position [99, 0]
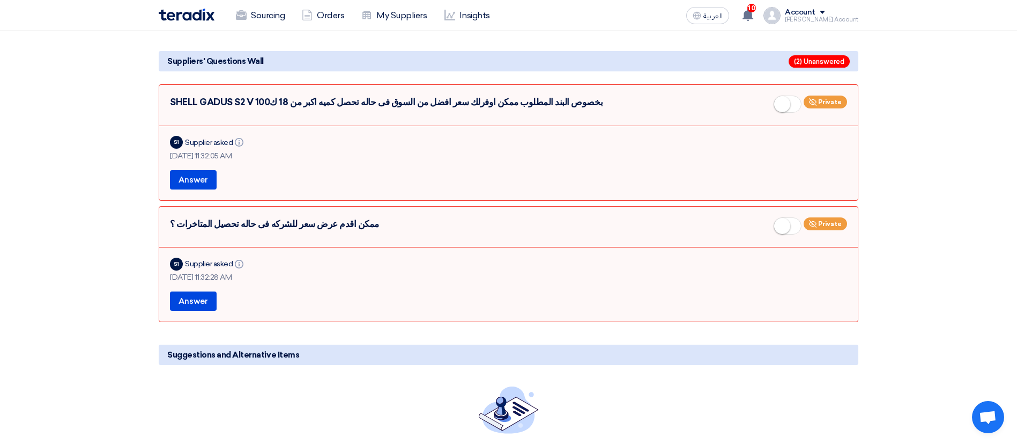
click at [773, 225] on small at bounding box center [782, 226] width 16 height 16
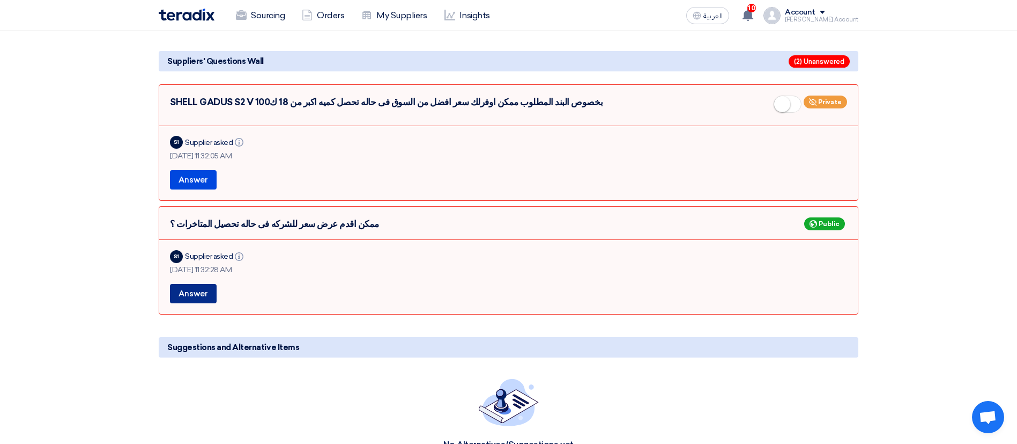
click at [194, 295] on button "Answer" at bounding box center [193, 293] width 47 height 19
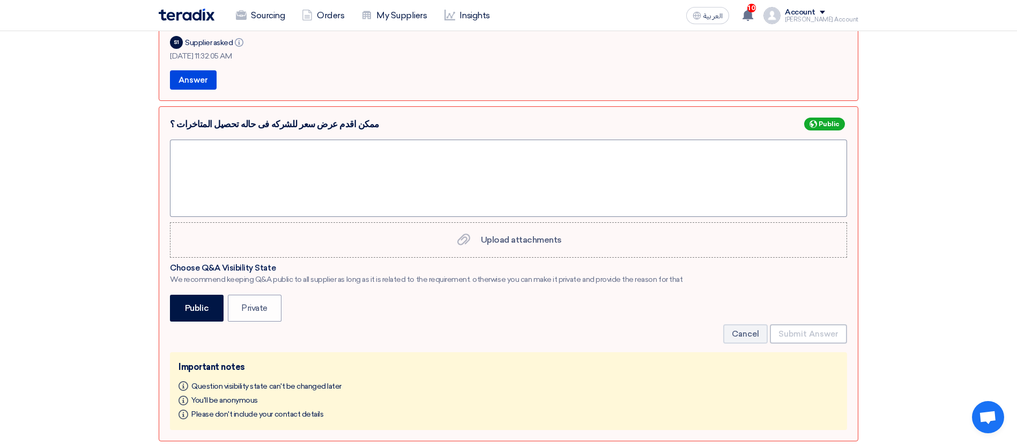
scroll to position [206, 0]
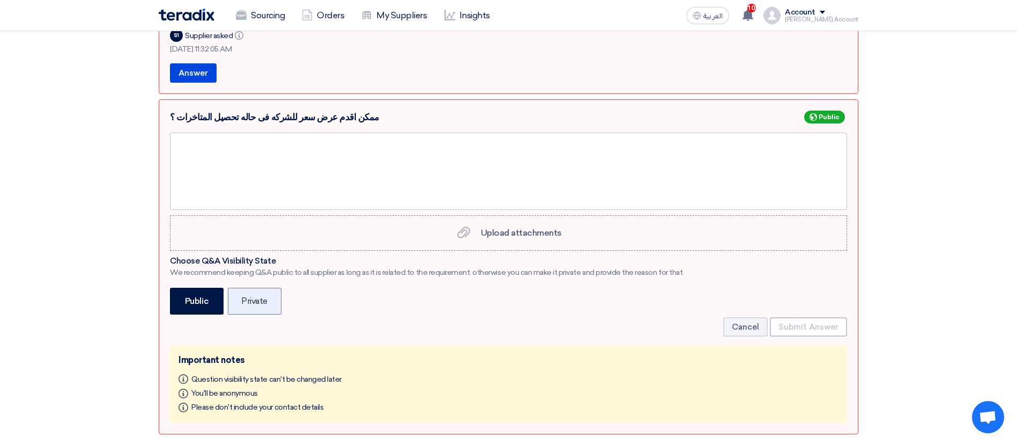
click at [241, 300] on label "Private" at bounding box center [255, 300] width 54 height 27
click at [241, 300] on input "Private" at bounding box center [244, 300] width 7 height 7
radio input "true"
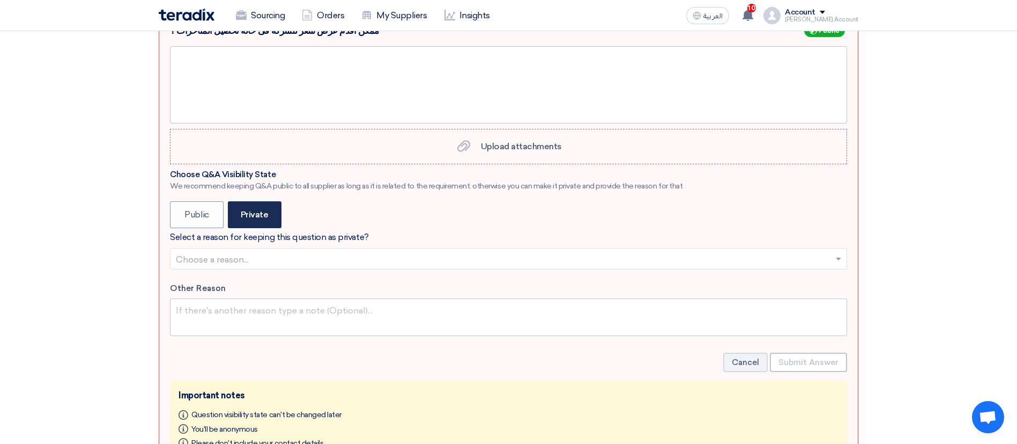
scroll to position [293, 0]
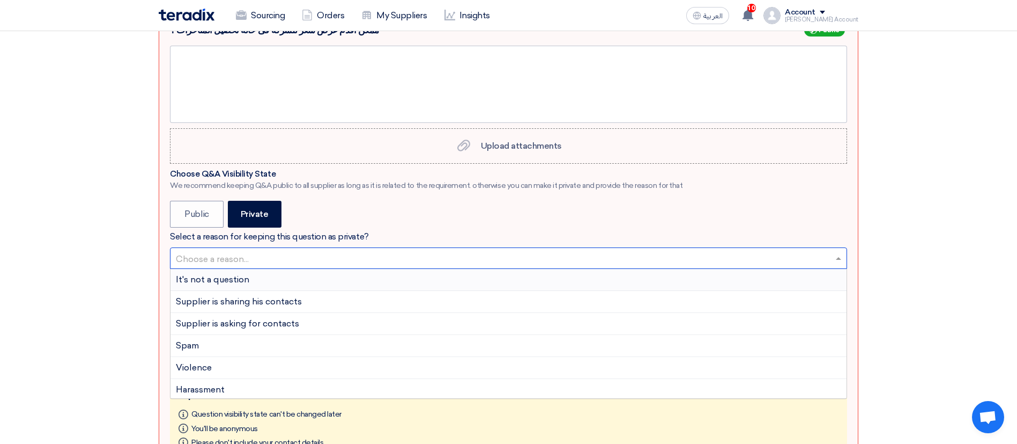
click at [277, 265] on input "text" at bounding box center [503, 259] width 655 height 18
click at [200, 346] on div "Spam" at bounding box center [509, 346] width 676 height 22
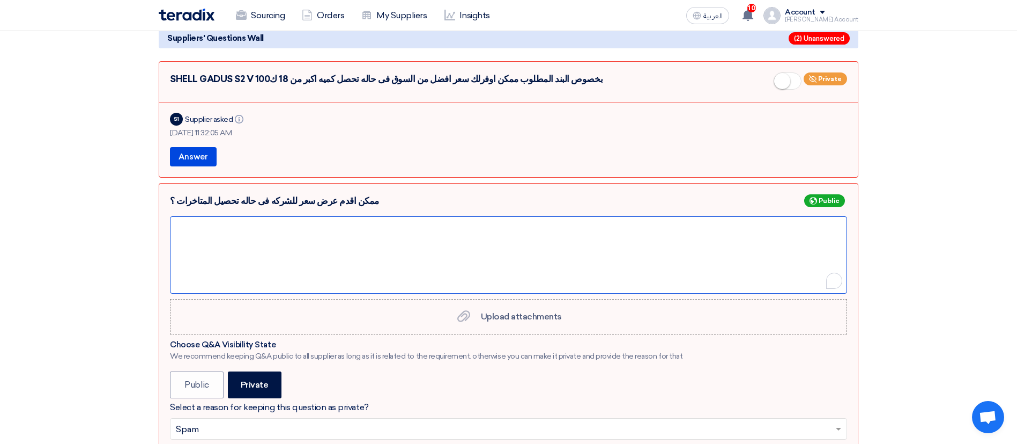
scroll to position [148, 0]
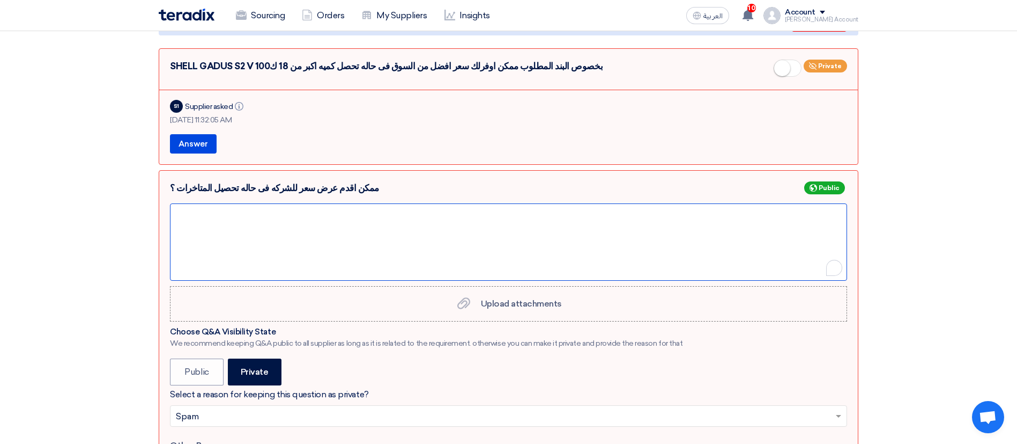
click at [298, 236] on div "To enrich screen reader interactions, please activate Accessibility in Grammarl…" at bounding box center [508, 241] width 677 height 77
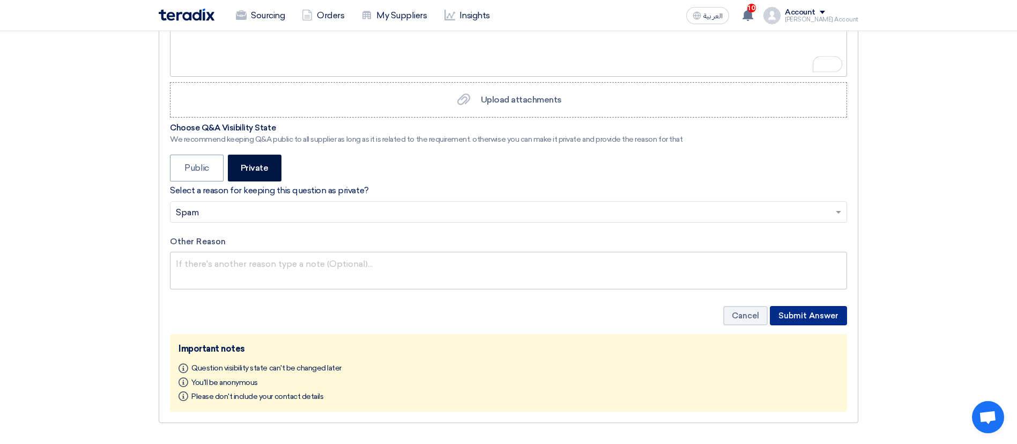
click at [773, 320] on button "Submit Answer" at bounding box center [808, 315] width 77 height 19
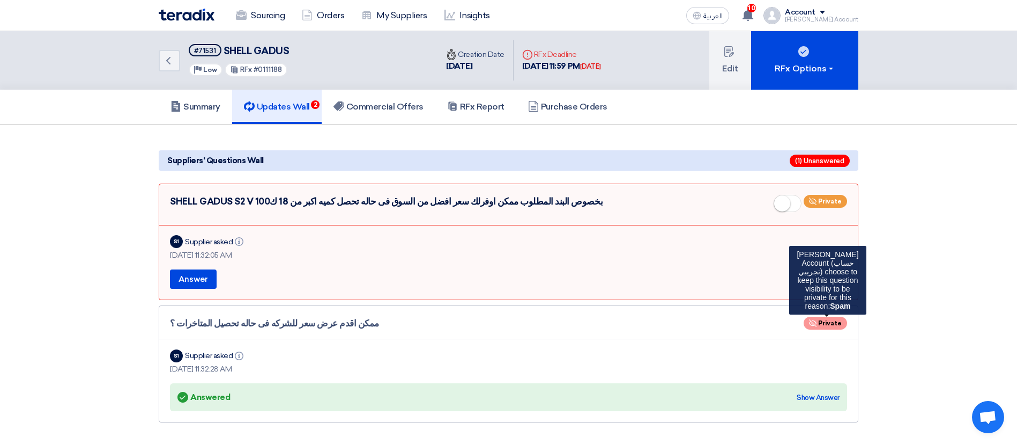
click at [773, 328] on div "Private" at bounding box center [825, 322] width 43 height 13
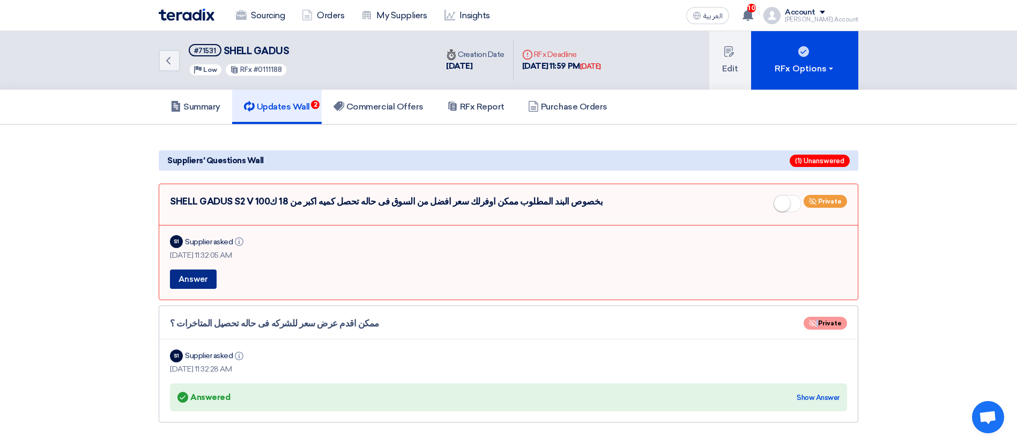
click at [175, 283] on button "Answer" at bounding box center [193, 278] width 47 height 19
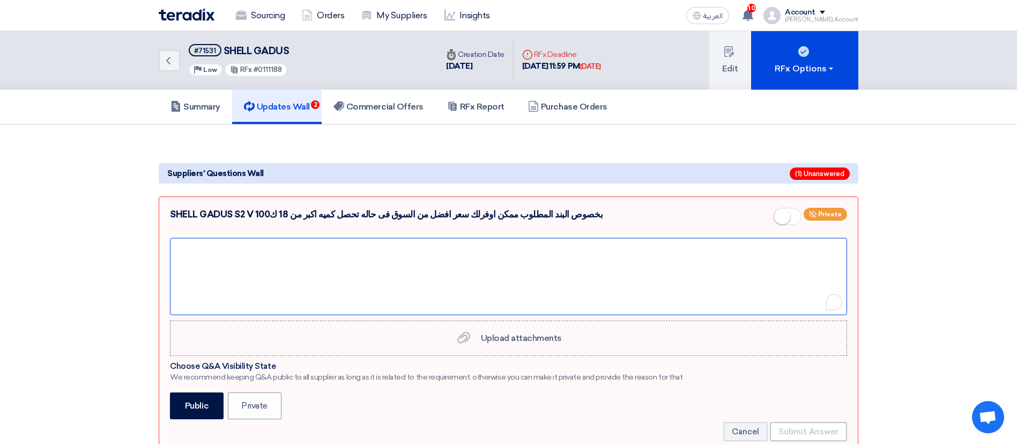
click at [378, 275] on div "To enrich screen reader interactions, please activate Accessibility in Grammarl…" at bounding box center [508, 276] width 677 height 77
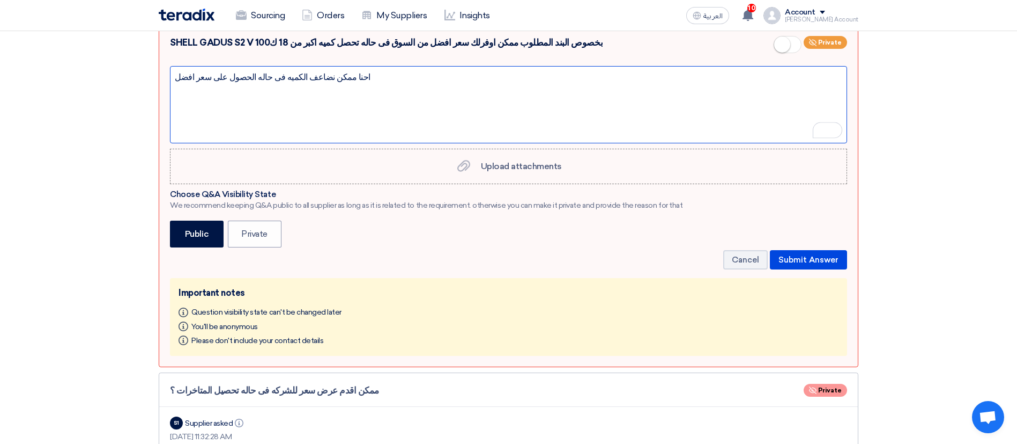
scroll to position [171, 0]
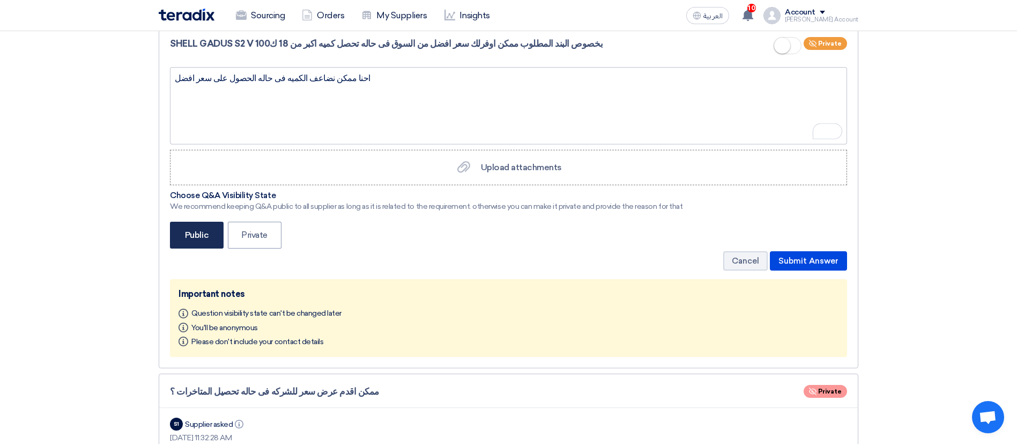
click at [186, 237] on label "Public" at bounding box center [197, 234] width 54 height 27
click at [186, 237] on input "Public" at bounding box center [188, 234] width 7 height 7
click at [773, 258] on button "Submit Answer" at bounding box center [808, 260] width 77 height 19
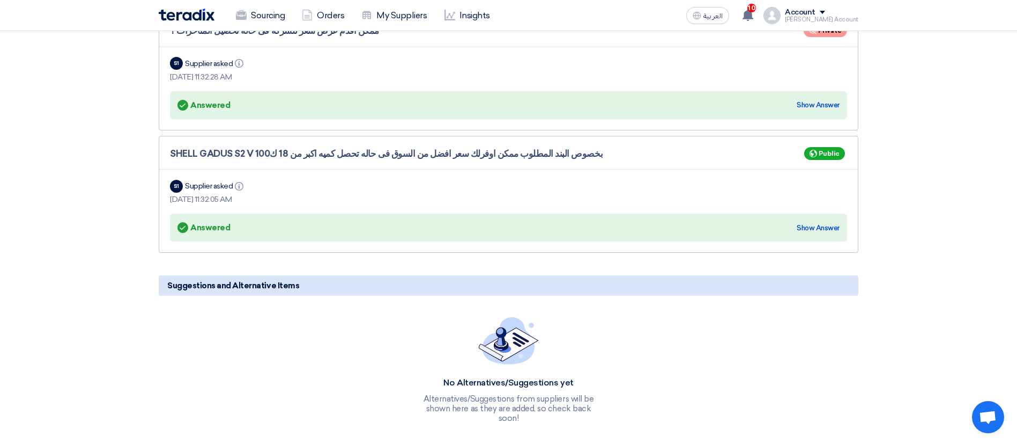
scroll to position [0, 0]
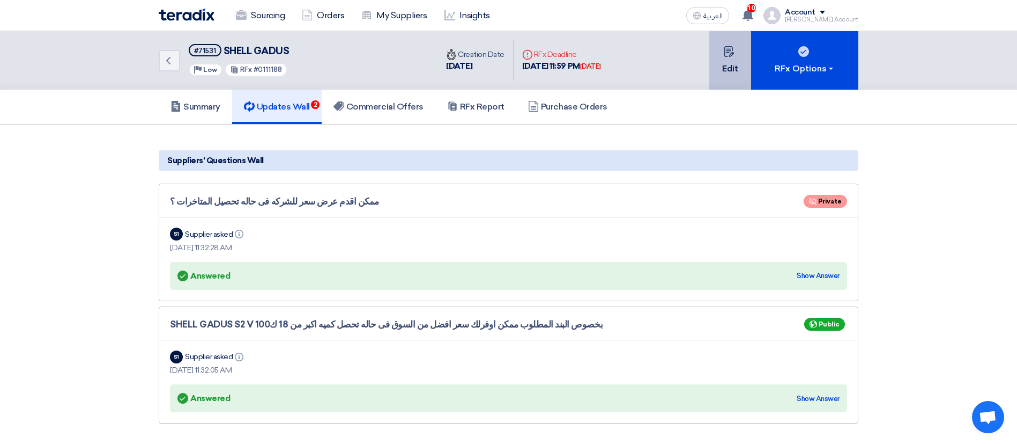
click at [733, 65] on button "Edit" at bounding box center [731, 60] width 42 height 58
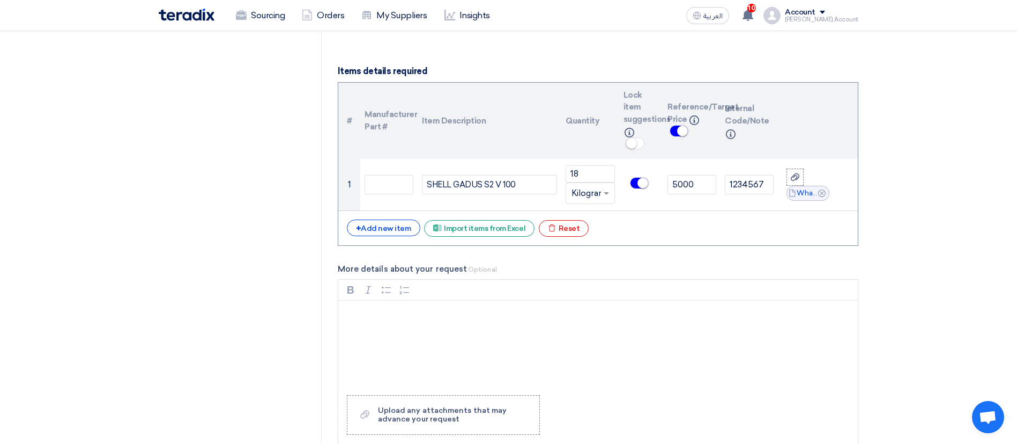
scroll to position [735, 0]
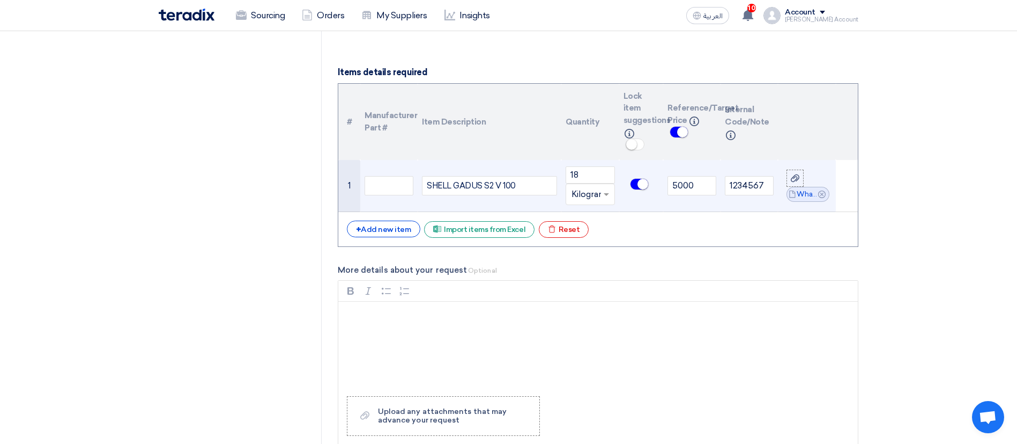
click at [641, 188] on small at bounding box center [643, 184] width 11 height 11
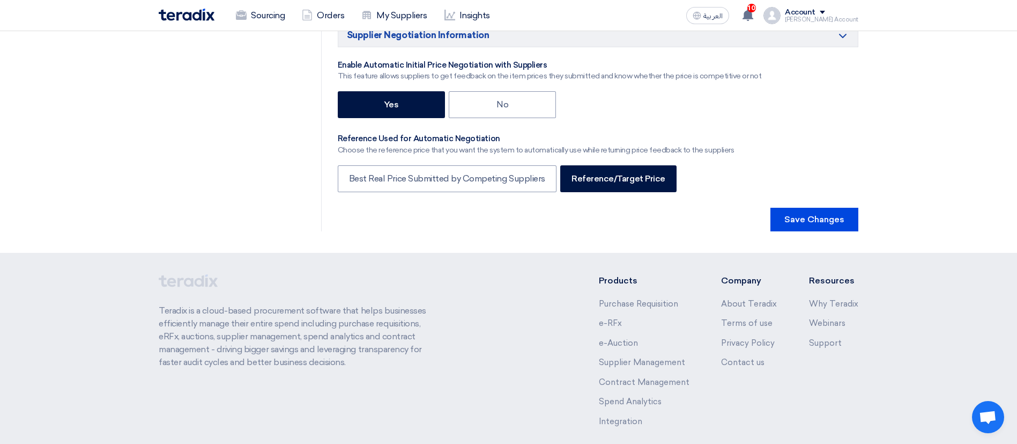
scroll to position [1818, 0]
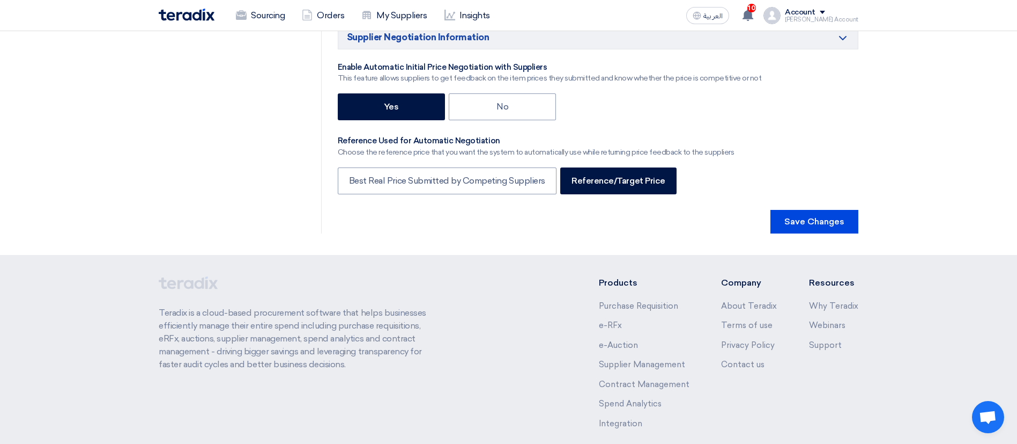
click at [773, 210] on button "Save Changes" at bounding box center [815, 222] width 88 height 24
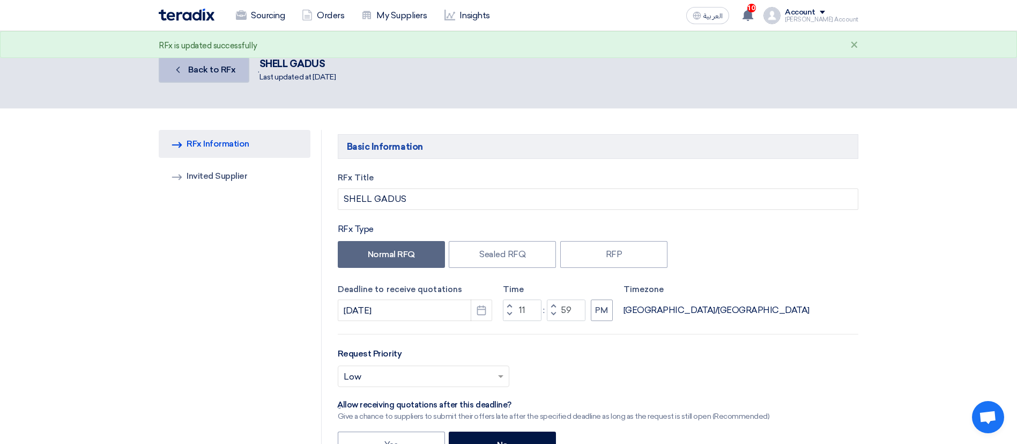
click at [223, 79] on link "Back Back to RFx" at bounding box center [204, 70] width 91 height 26
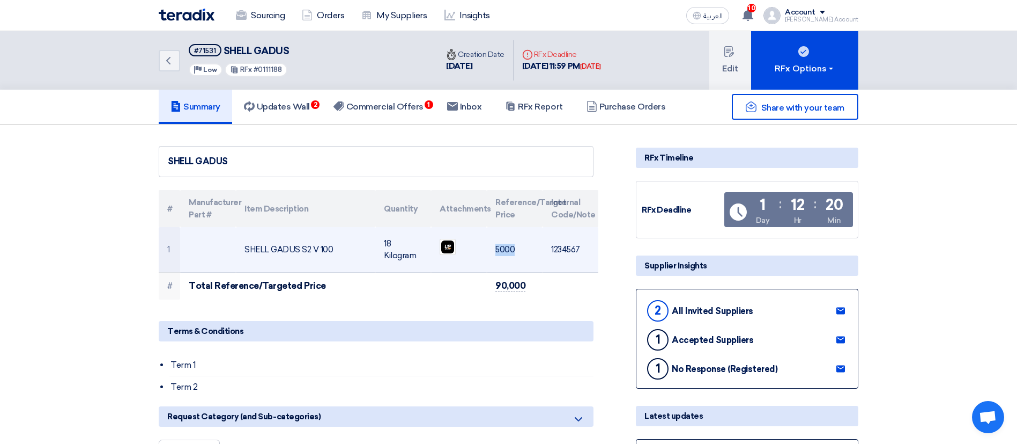
drag, startPoint x: 488, startPoint y: 249, endPoint x: 542, endPoint y: 246, distance: 53.7
click at [542, 246] on td "5000" at bounding box center [515, 250] width 56 height 46
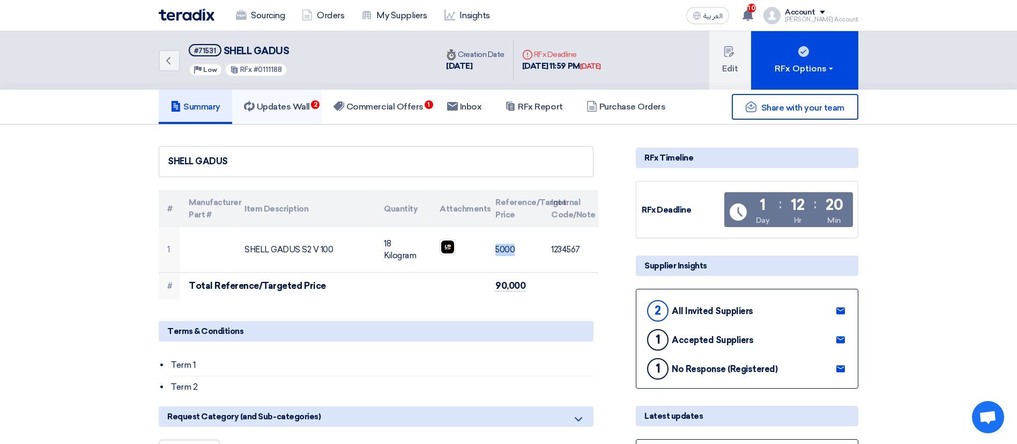
click at [260, 106] on h5 "Updates Wall 2" at bounding box center [277, 106] width 66 height 11
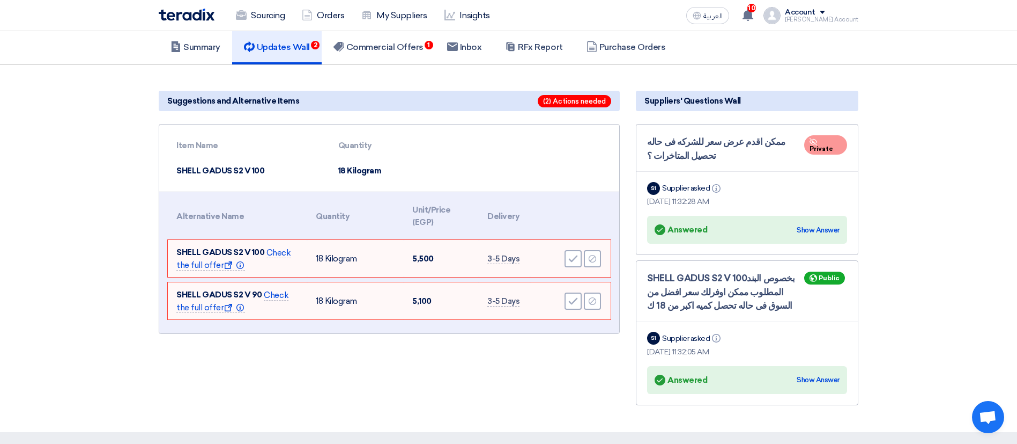
scroll to position [90, 0]
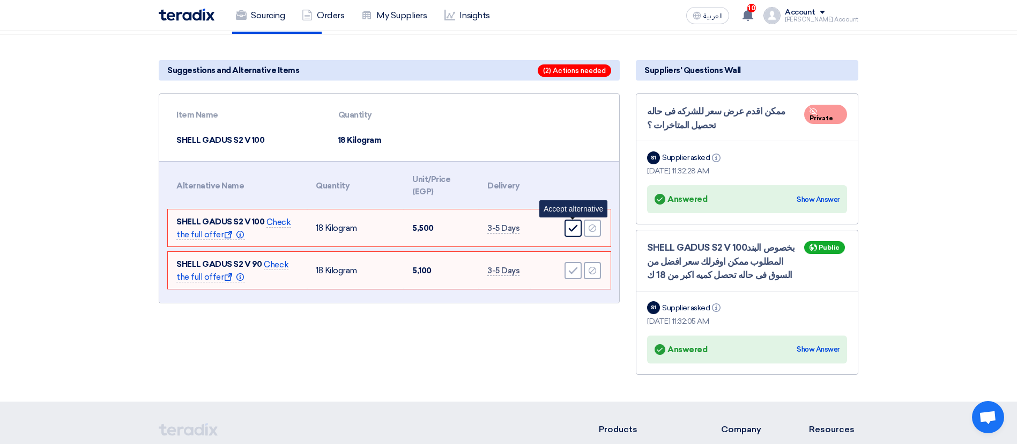
click at [577, 228] on icon "Accept" at bounding box center [573, 228] width 10 height 10
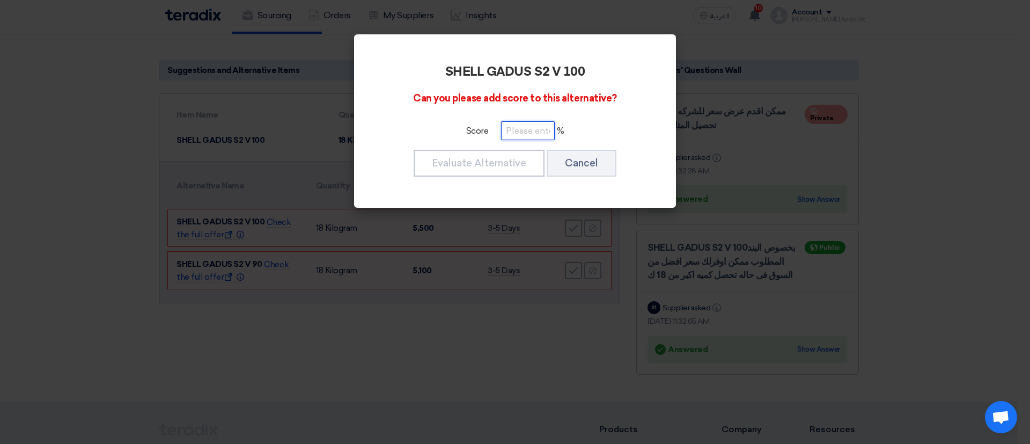
click at [525, 131] on input "number" at bounding box center [528, 130] width 54 height 19
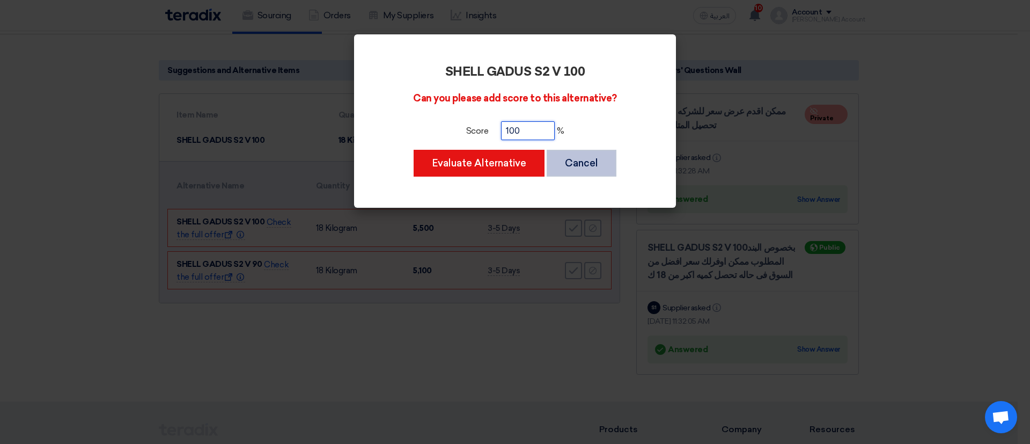
type input "100"
click at [575, 162] on button "Cancel" at bounding box center [581, 163] width 70 height 27
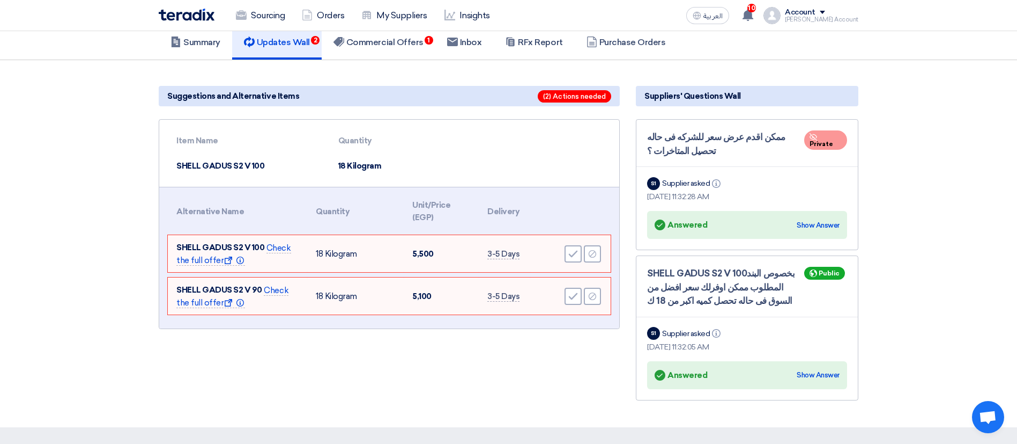
scroll to position [65, 0]
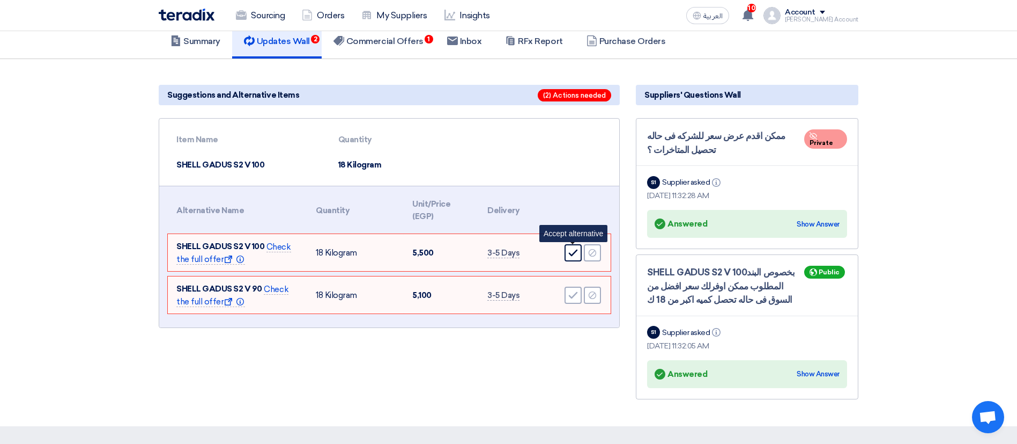
click at [575, 258] on div "Accept" at bounding box center [573, 252] width 17 height 17
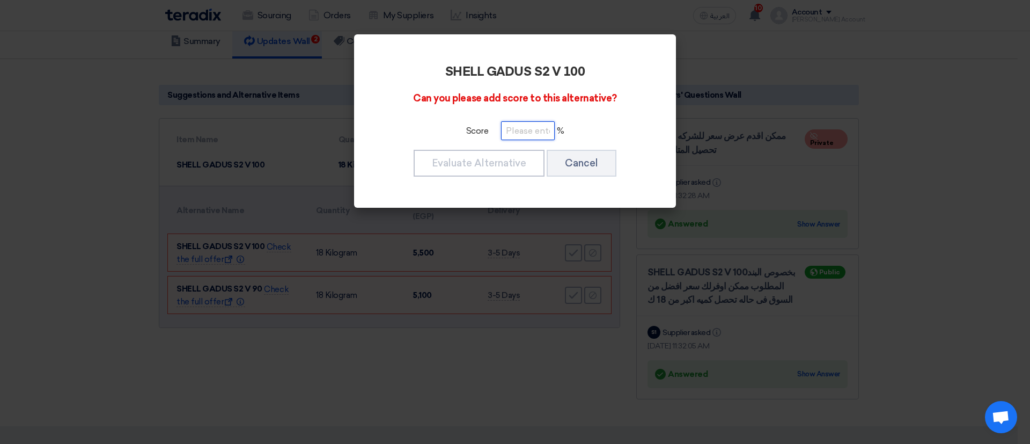
click at [533, 132] on input "number" at bounding box center [528, 130] width 54 height 19
type input "100"
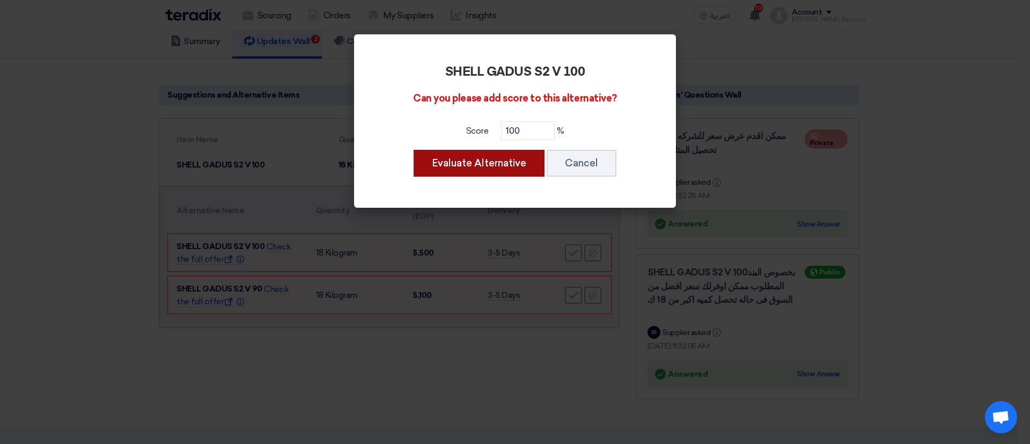
click at [490, 169] on button "Evaluate Alternative" at bounding box center [478, 163] width 131 height 27
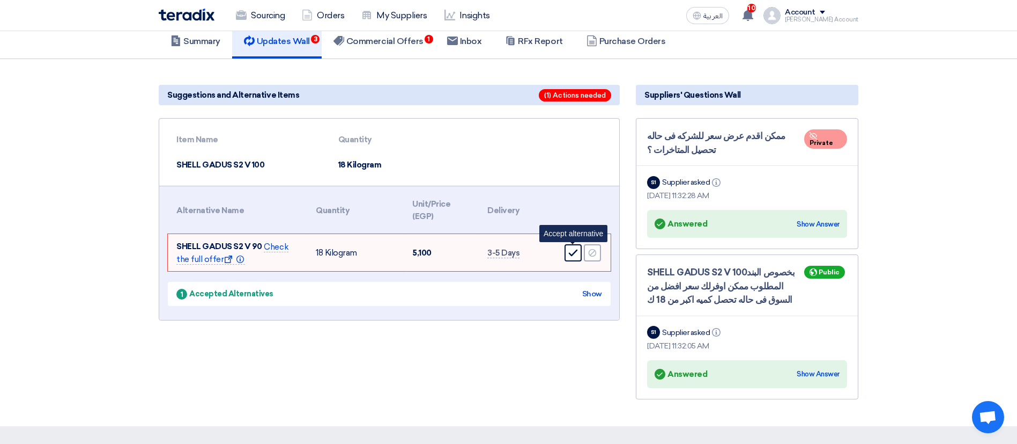
click at [574, 249] on icon "Accept" at bounding box center [573, 253] width 10 height 10
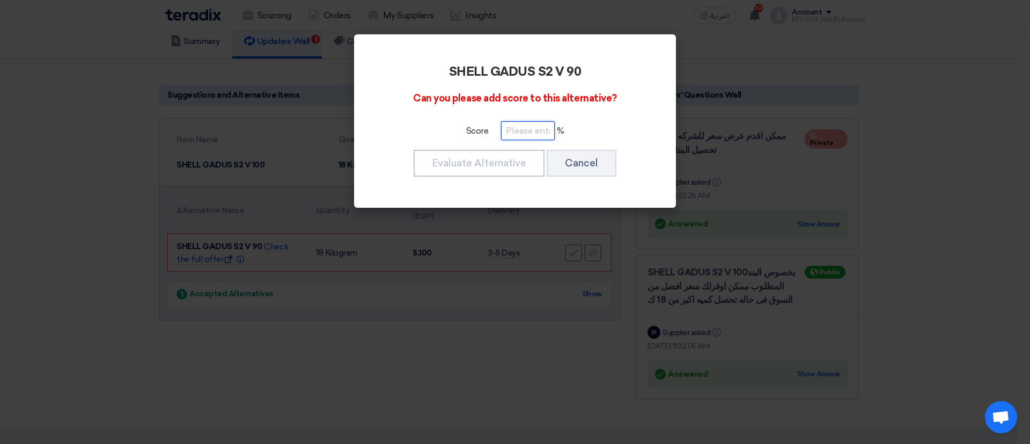
click at [531, 135] on input "number" at bounding box center [528, 130] width 54 height 19
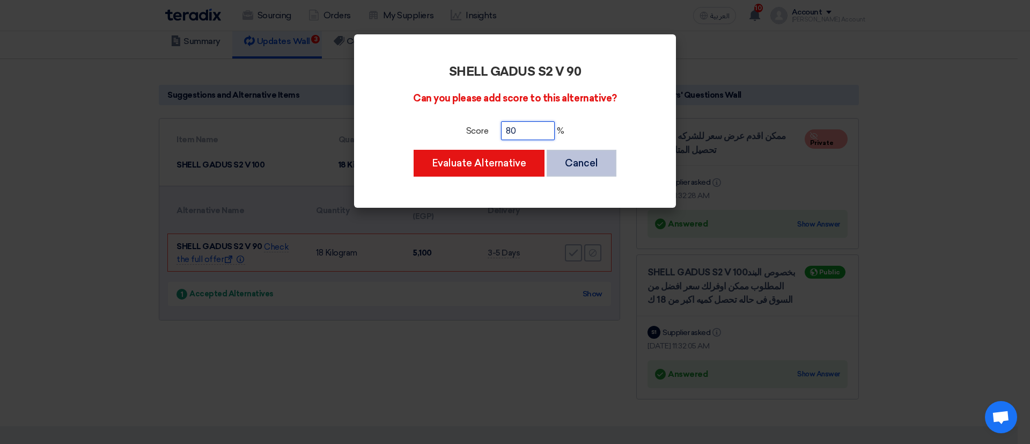
type input "80"
click at [550, 157] on button "Cancel" at bounding box center [581, 163] width 70 height 27
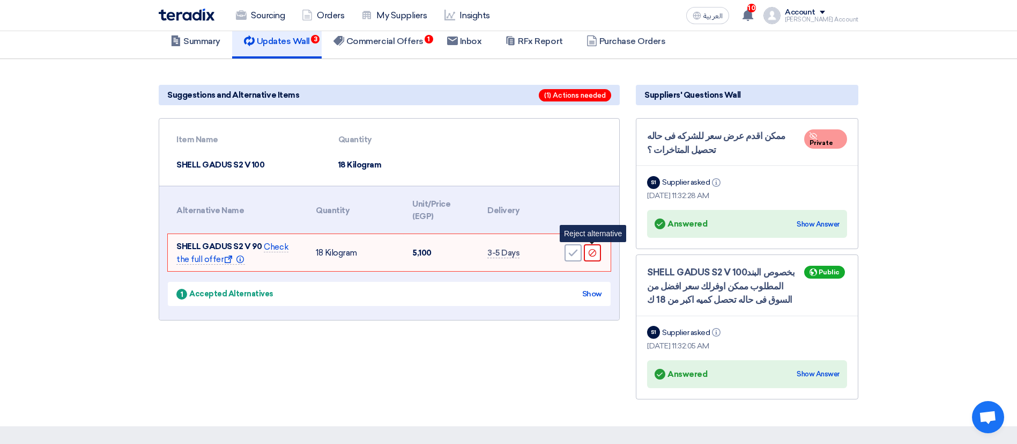
click at [596, 254] on use at bounding box center [593, 253] width 8 height 8
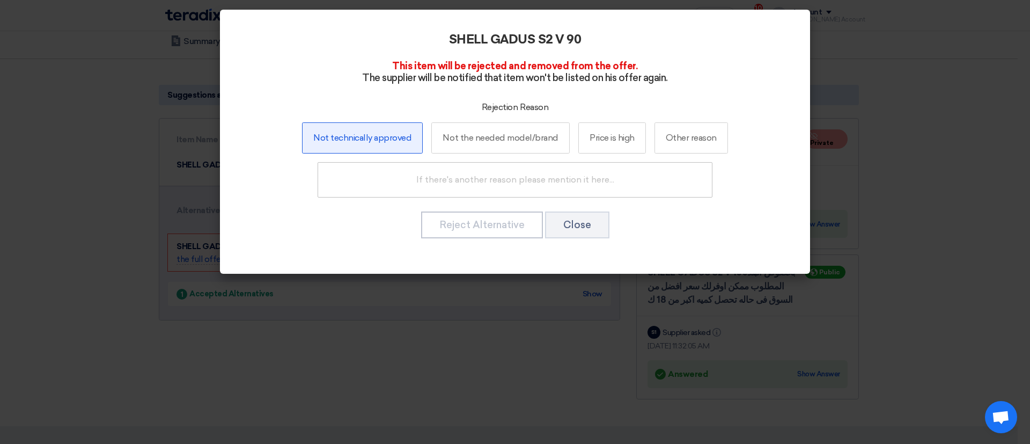
click at [373, 148] on label "Not technically approved" at bounding box center [362, 137] width 121 height 31
click at [366, 141] on input "Not technically approved" at bounding box center [362, 137] width 7 height 7
radio input "true"
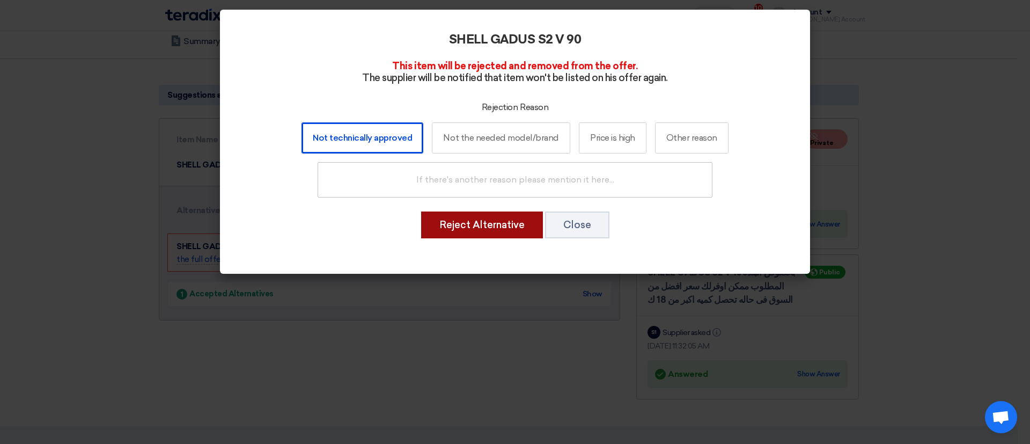
click at [516, 221] on button "Reject Alternative" at bounding box center [482, 224] width 122 height 27
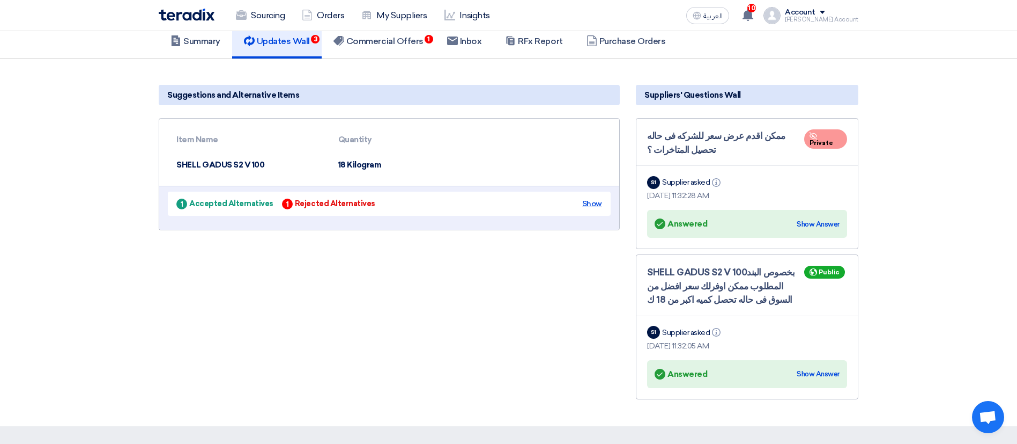
click at [590, 206] on div "Show" at bounding box center [592, 203] width 20 height 11
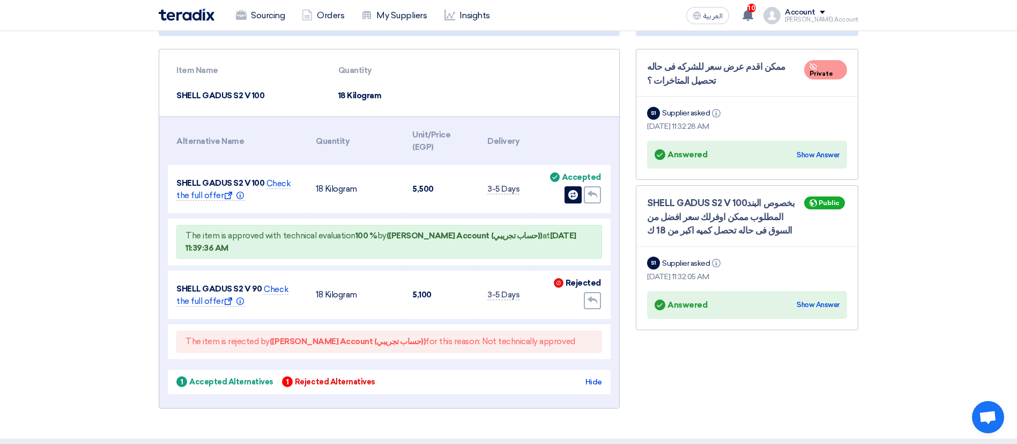
scroll to position [188, 0]
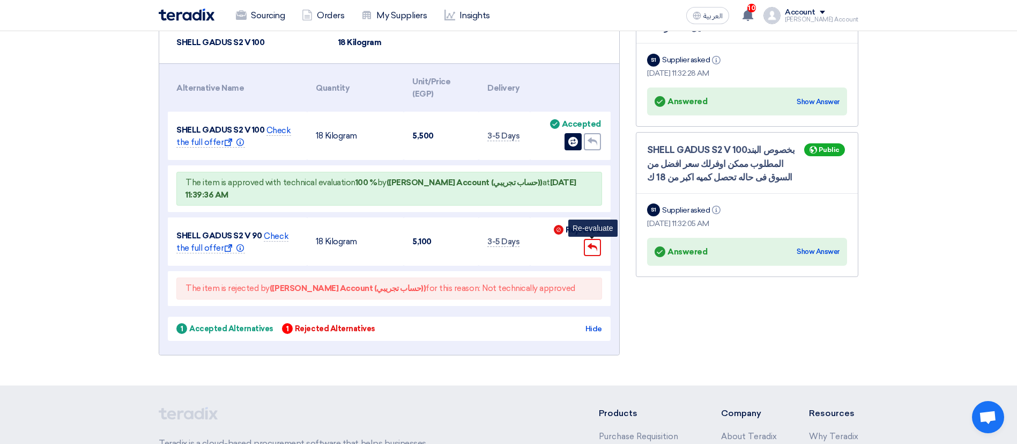
click at [596, 253] on div "Undo" at bounding box center [592, 247] width 17 height 17
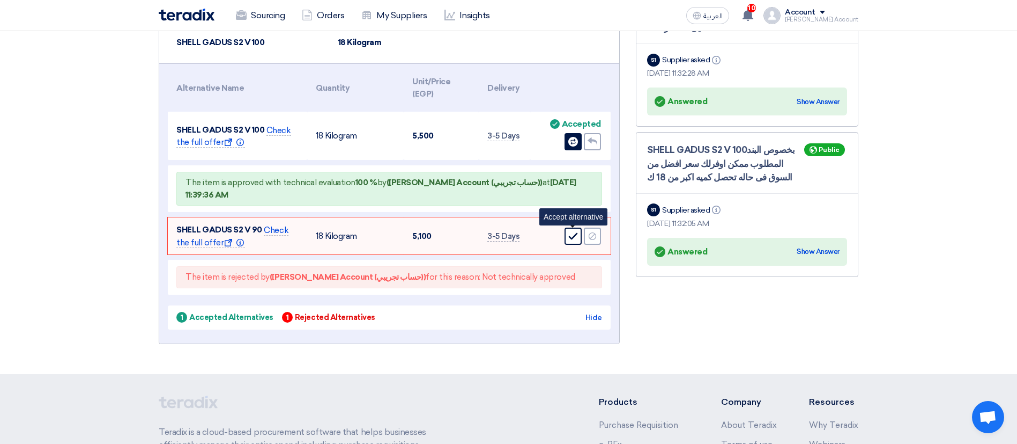
click at [575, 235] on use at bounding box center [573, 236] width 9 height 7
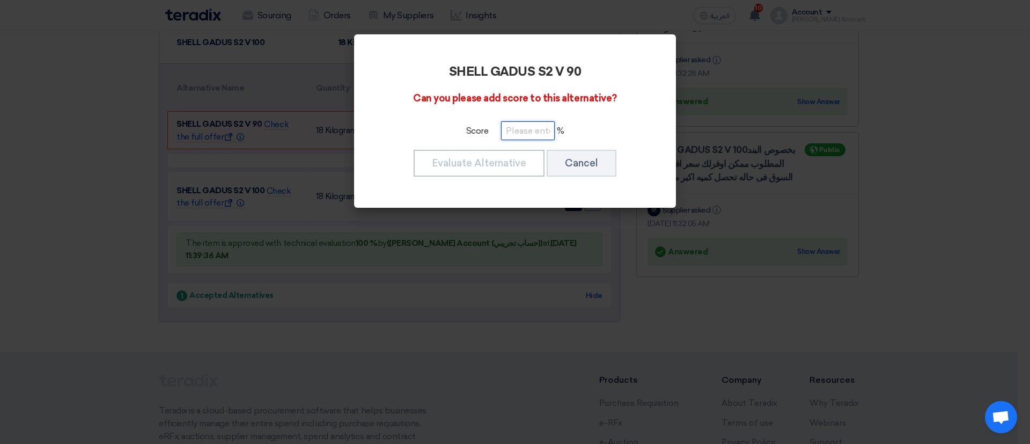
click at [533, 132] on input "number" at bounding box center [528, 130] width 54 height 19
type input "30"
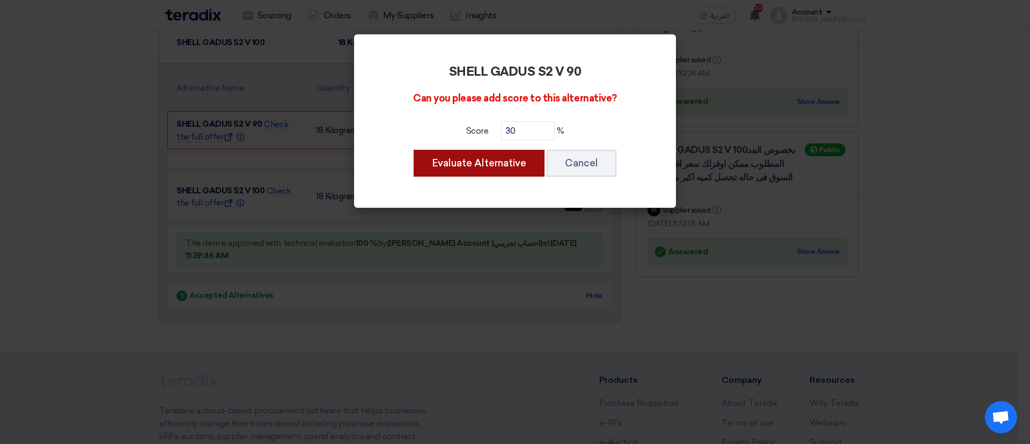
click at [479, 160] on button "Evaluate Alternative" at bounding box center [478, 163] width 131 height 27
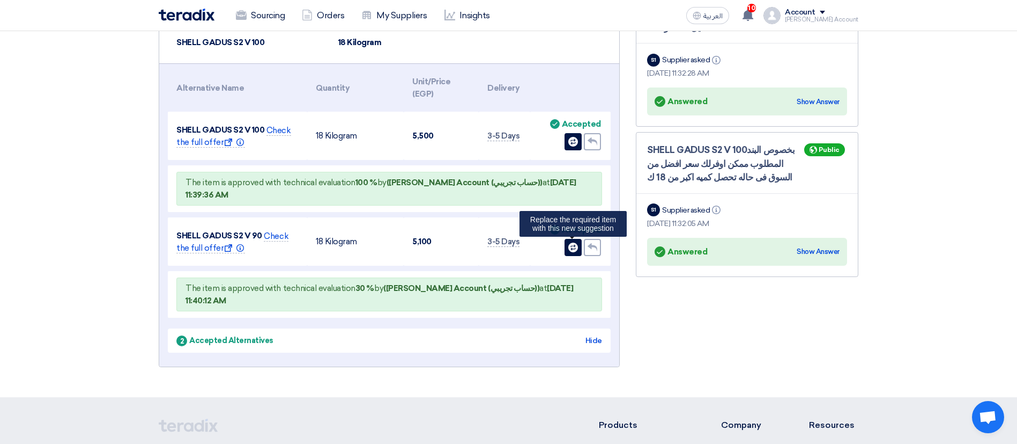
click at [568, 253] on div "Change item" at bounding box center [573, 247] width 17 height 17
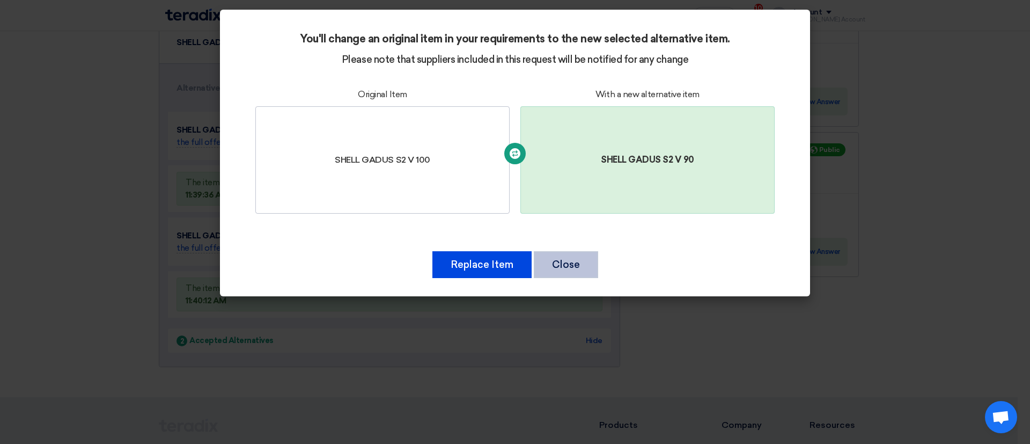
click at [571, 273] on button "Close" at bounding box center [566, 264] width 64 height 27
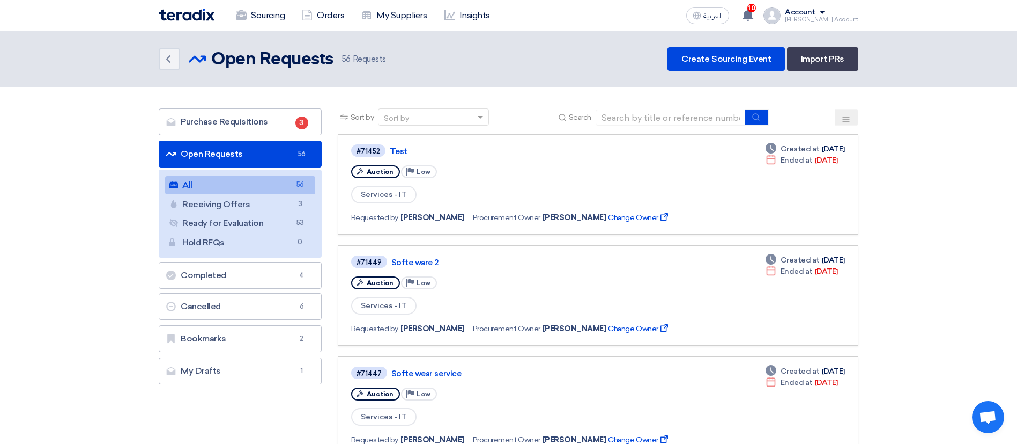
click at [839, 17] on div "[PERSON_NAME] Account" at bounding box center [821, 20] width 73 height 6
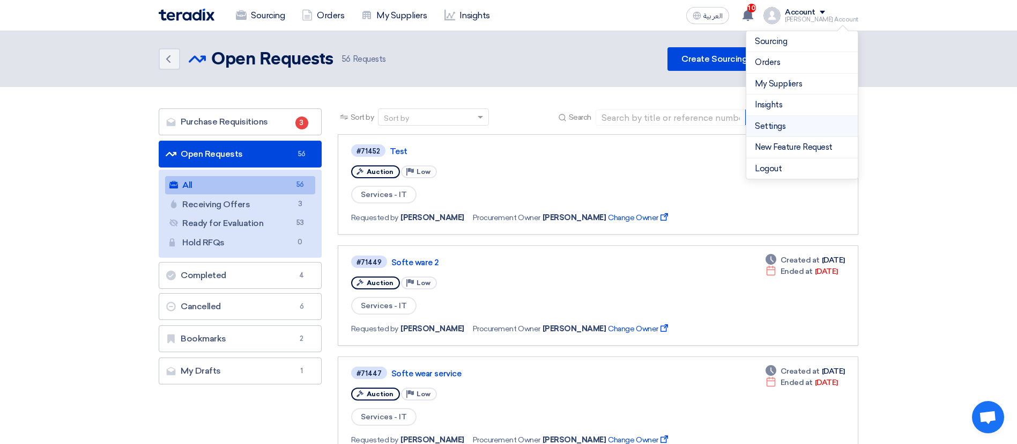
click at [796, 130] on link "Settings" at bounding box center [802, 126] width 94 height 12
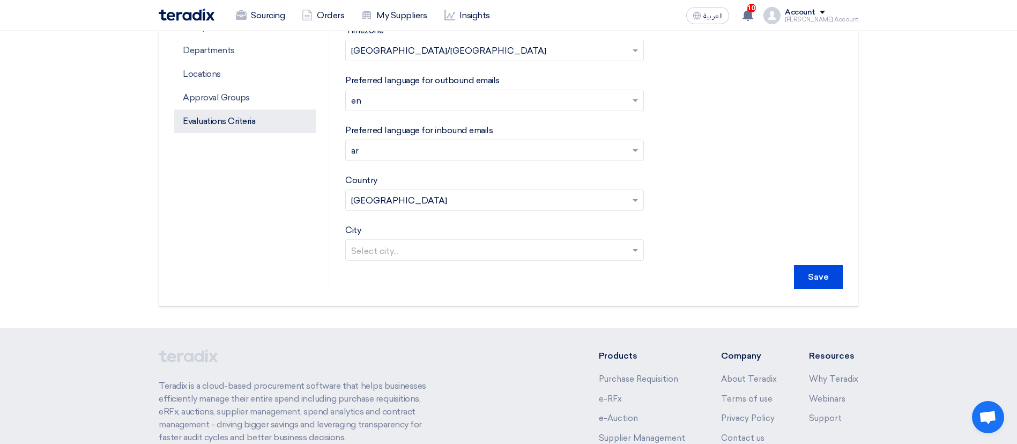
click at [223, 119] on p "Evaluations Criteria" at bounding box center [245, 121] width 142 height 24
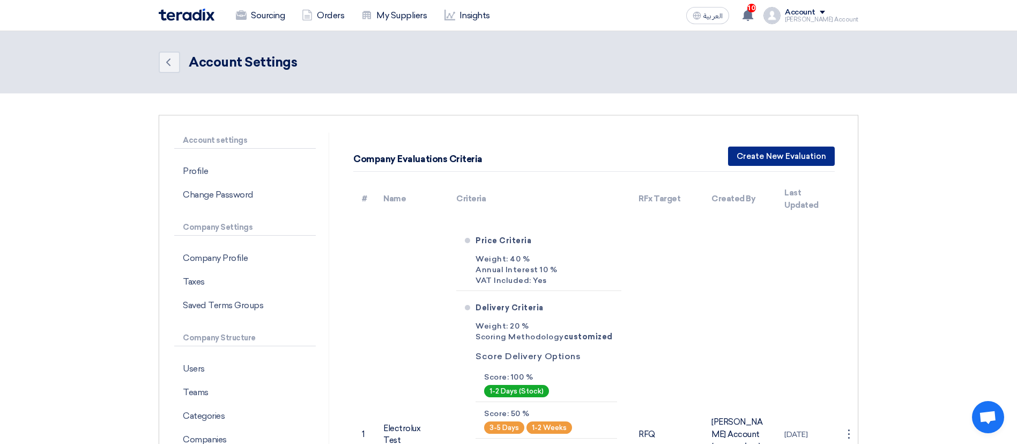
click at [767, 149] on button "Create New Evaluation" at bounding box center [781, 155] width 107 height 19
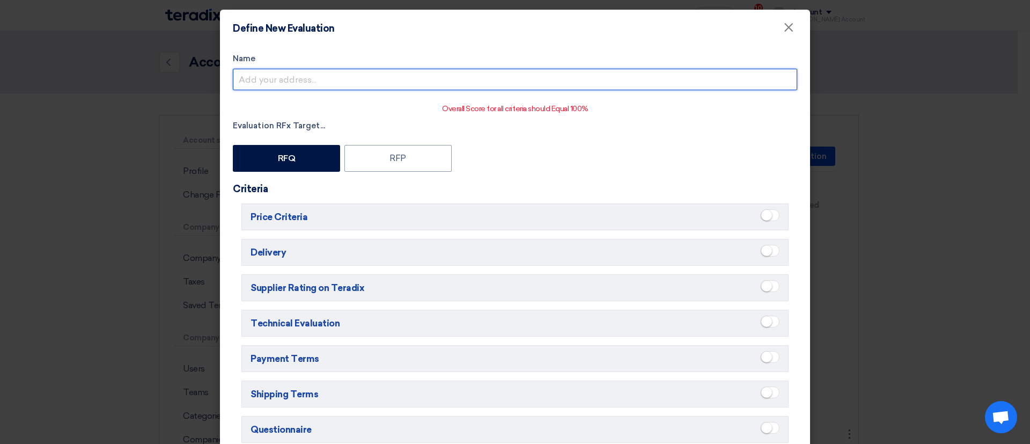
click at [566, 75] on input "Name" at bounding box center [515, 79] width 564 height 21
type input "ل"
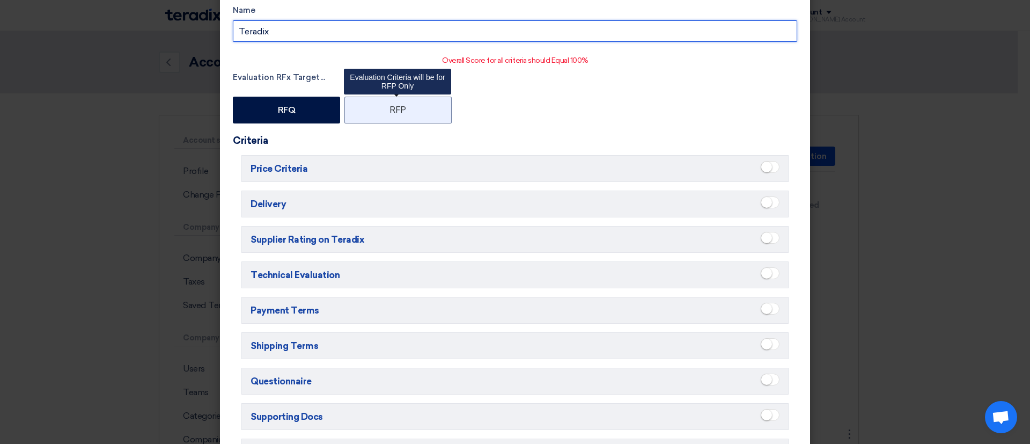
scroll to position [50, 0]
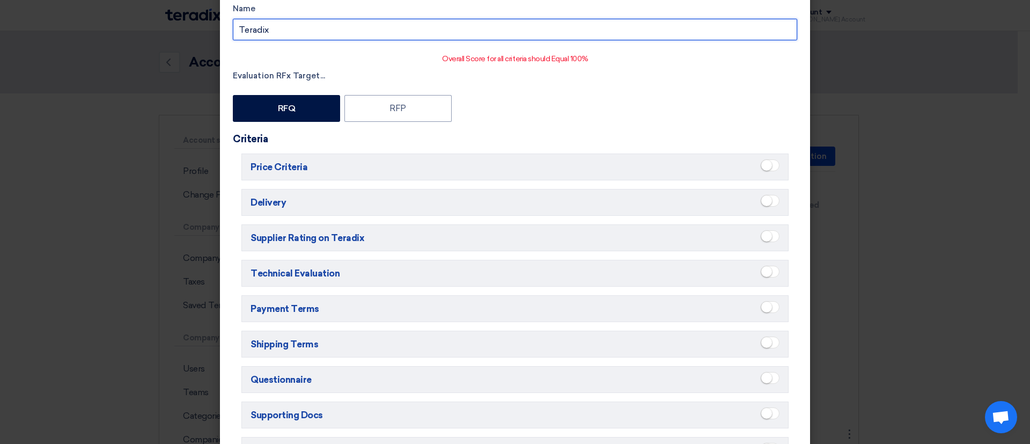
type input "Teradix"
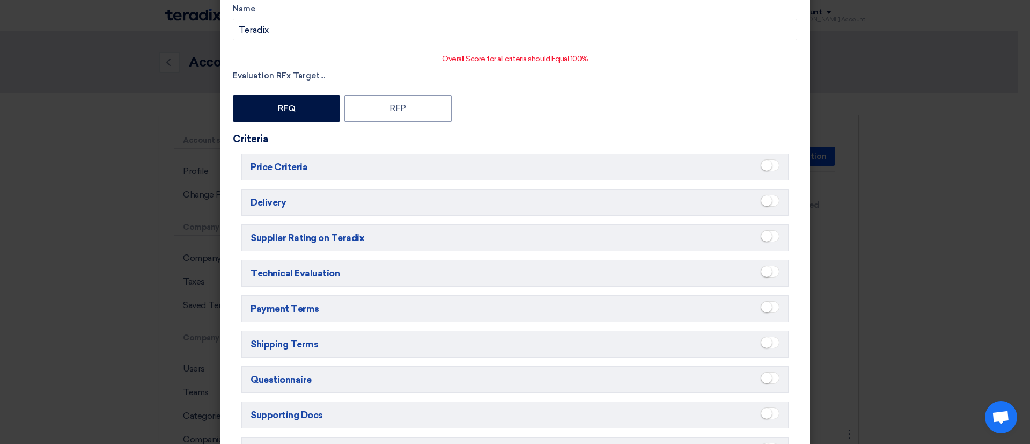
click at [764, 159] on span at bounding box center [769, 165] width 19 height 12
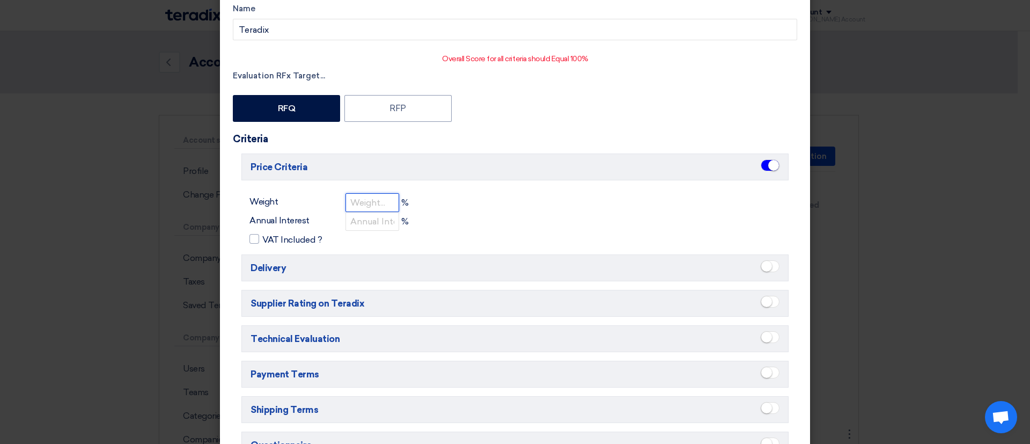
click at [382, 201] on input "number" at bounding box center [372, 202] width 54 height 19
type input "30"
click at [364, 216] on input "number" at bounding box center [372, 221] width 54 height 19
type input "0"
click at [249, 242] on div at bounding box center [254, 239] width 10 height 10
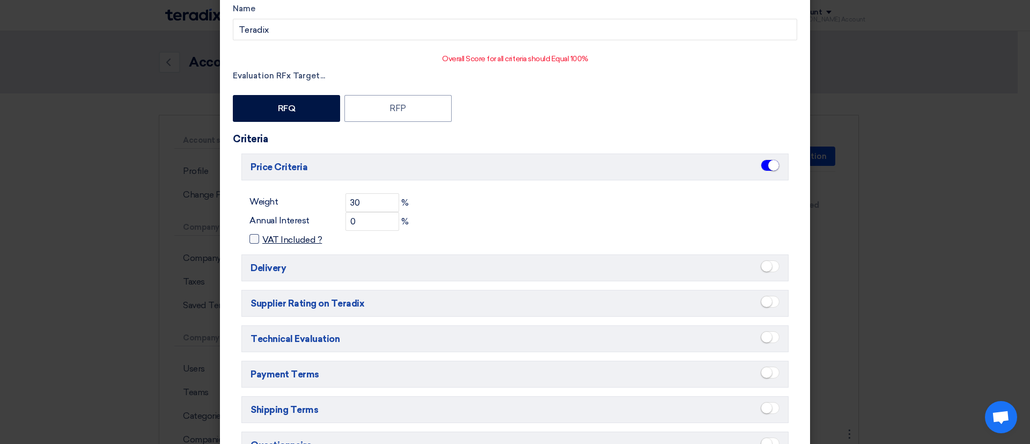
click at [262, 240] on input "VAT Included ?" at bounding box center [265, 236] width 7 height 7
checkbox input "true"
click at [762, 264] on small at bounding box center [766, 266] width 11 height 11
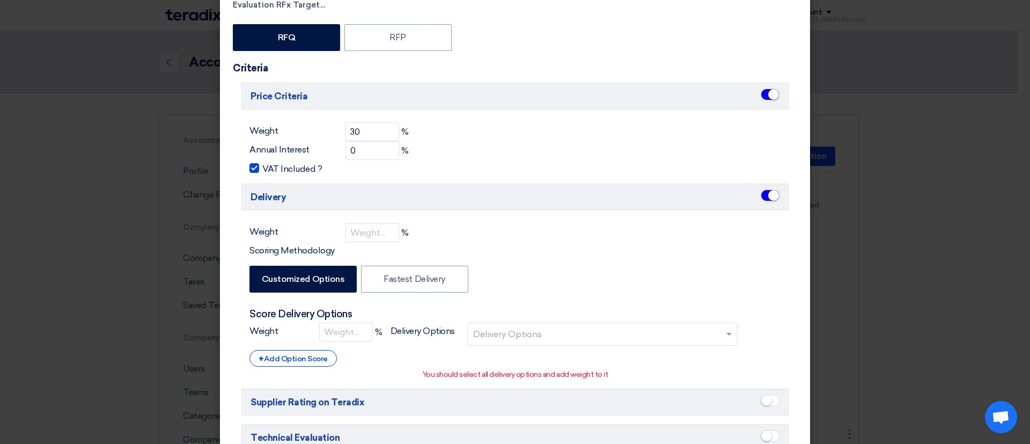
scroll to position [122, 0]
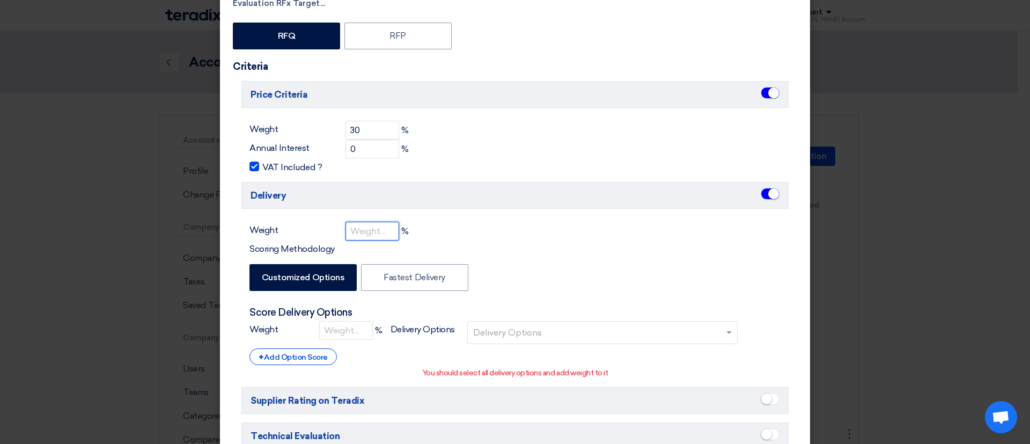
click at [354, 227] on input "number" at bounding box center [372, 230] width 54 height 19
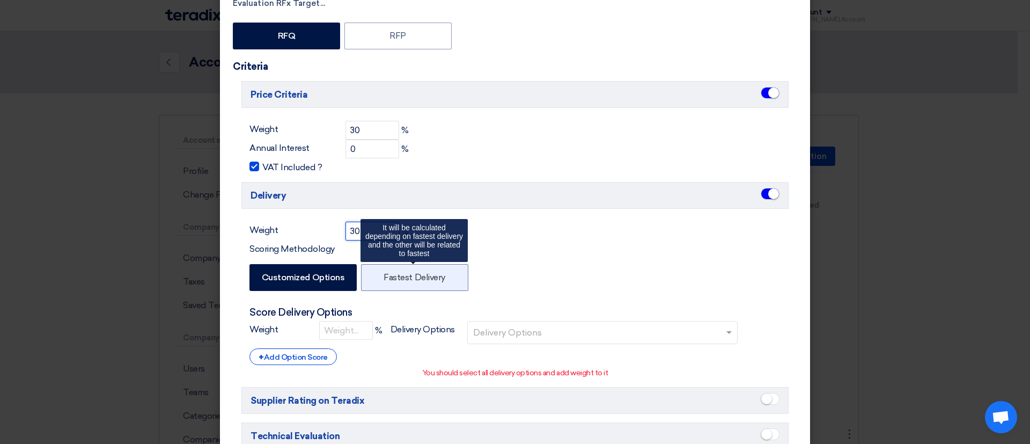
type input "30"
click at [409, 284] on label "Fastest Delivery" at bounding box center [414, 277] width 107 height 27
click at [390, 280] on input "Fastest Delivery" at bounding box center [386, 276] width 7 height 7
radio input "false"
radio input "true"
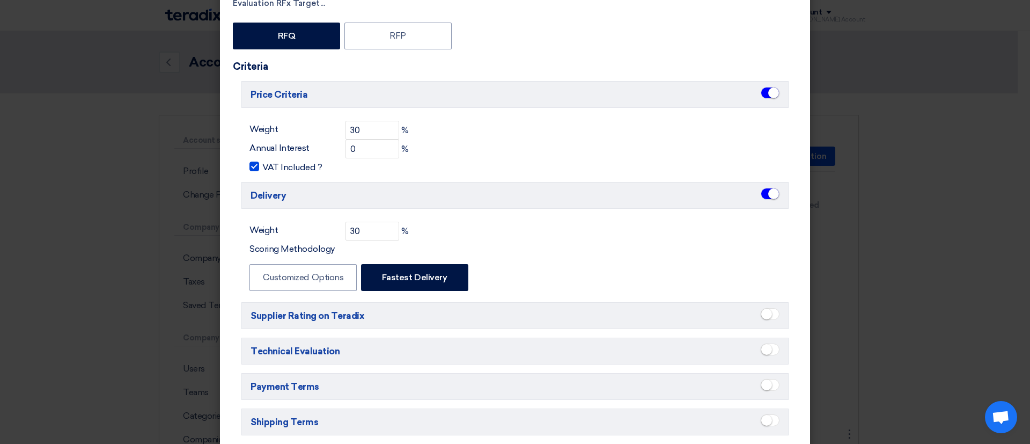
click at [766, 318] on span at bounding box center [769, 314] width 19 height 12
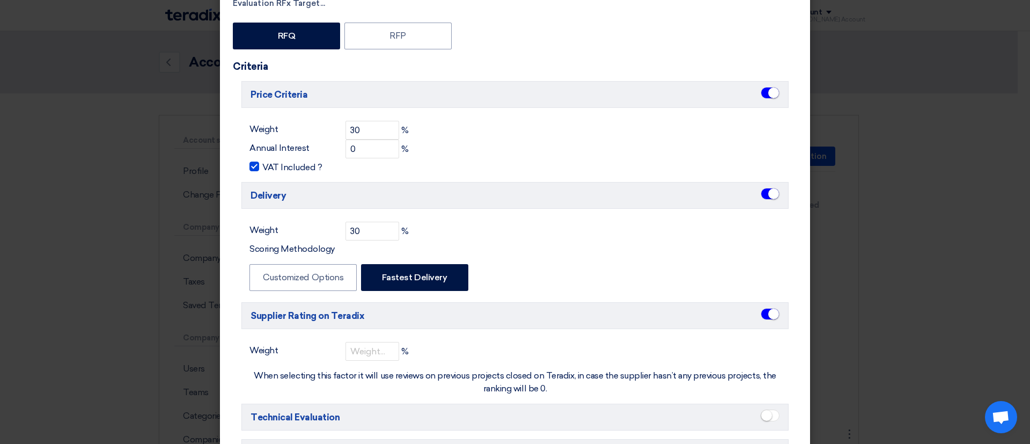
click at [768, 316] on small at bounding box center [773, 313] width 11 height 11
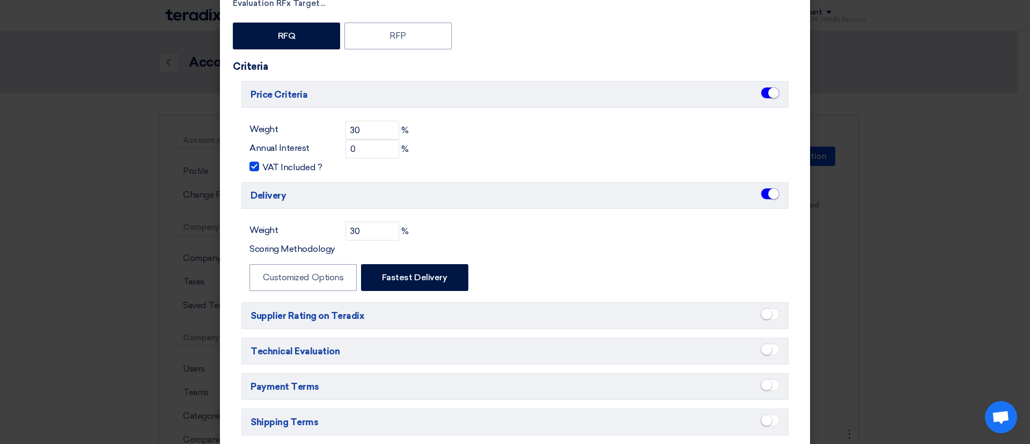
click at [764, 316] on small at bounding box center [766, 313] width 11 height 11
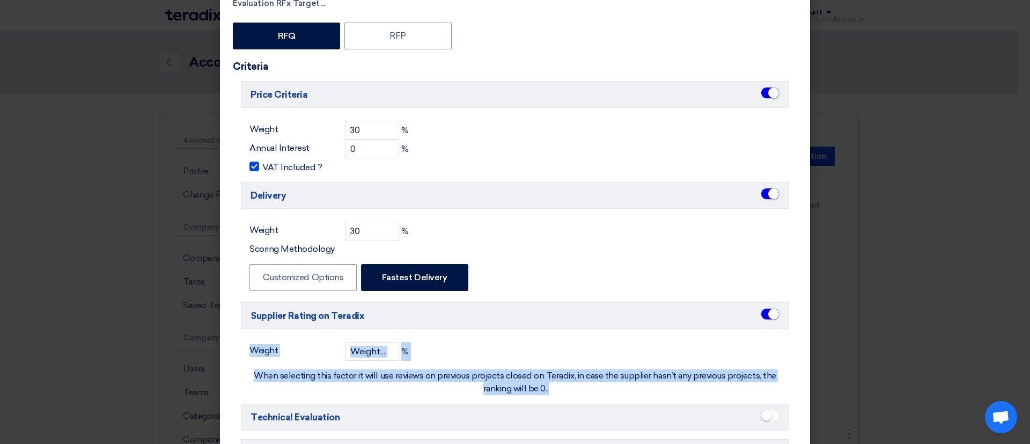
click at [437, 350] on div "Weight % When selecting this factor it will use reviews on previous projects cl…" at bounding box center [514, 368] width 547 height 53
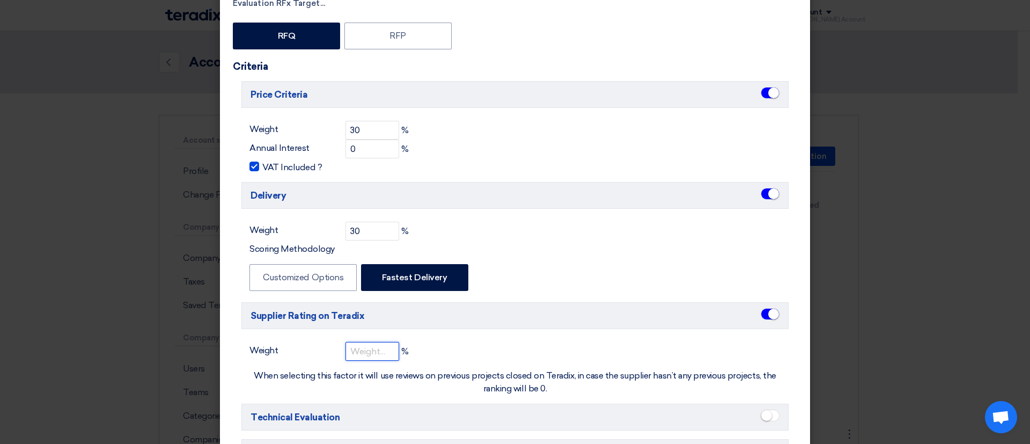
click at [360, 357] on input "number" at bounding box center [372, 351] width 54 height 19
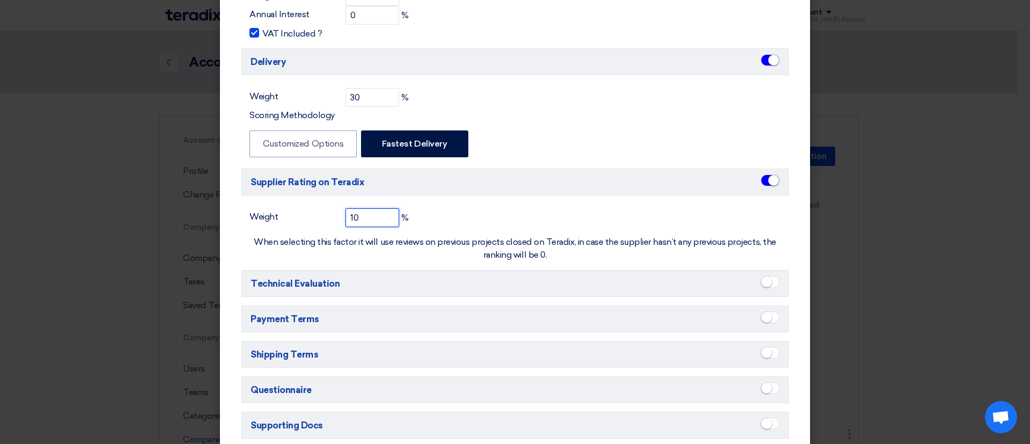
scroll to position [256, 0]
type input "10"
click at [771, 280] on span at bounding box center [769, 282] width 19 height 12
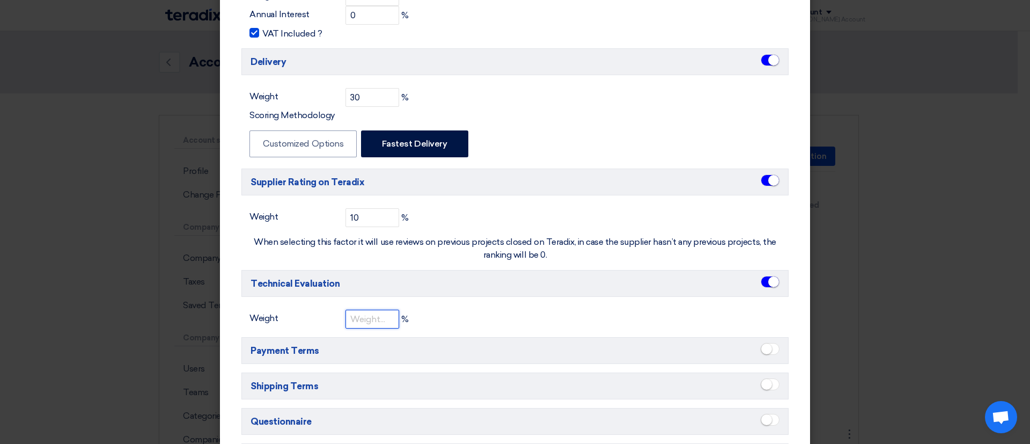
click at [354, 322] on input "number" at bounding box center [372, 318] width 54 height 19
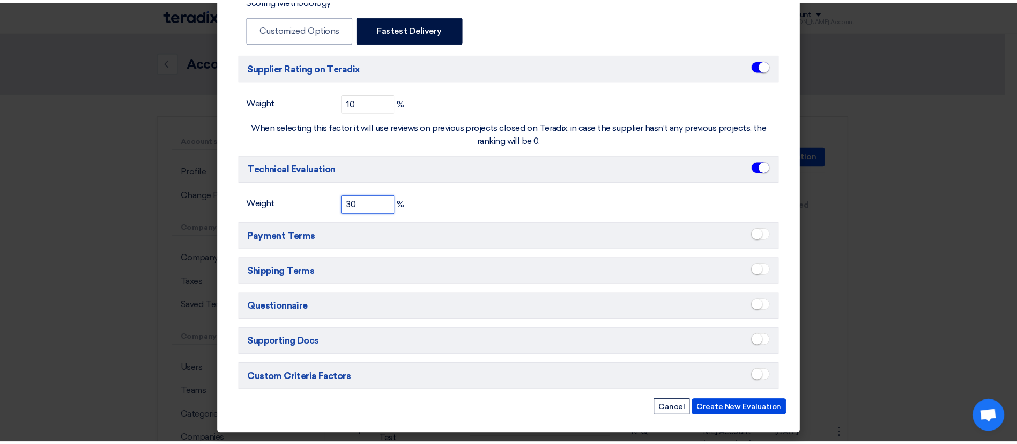
scroll to position [353, 0]
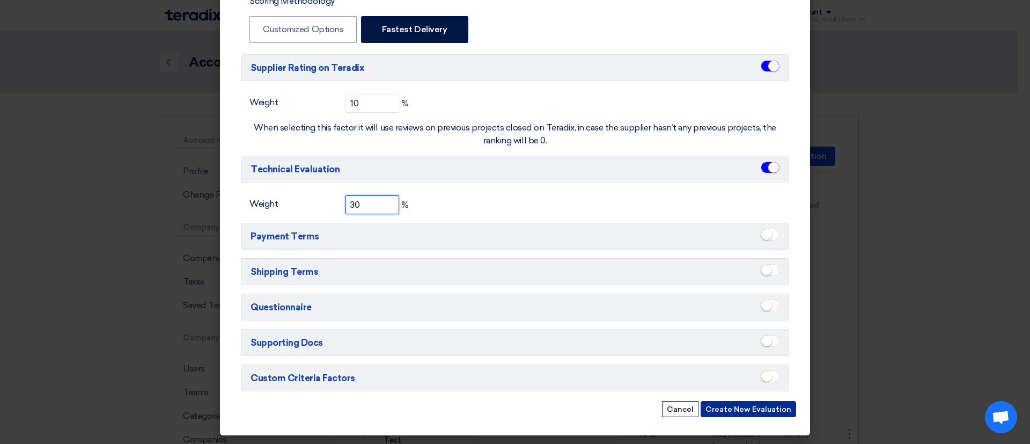
type input "30"
click at [718, 405] on button "Create New Evaluation" at bounding box center [747, 409] width 95 height 16
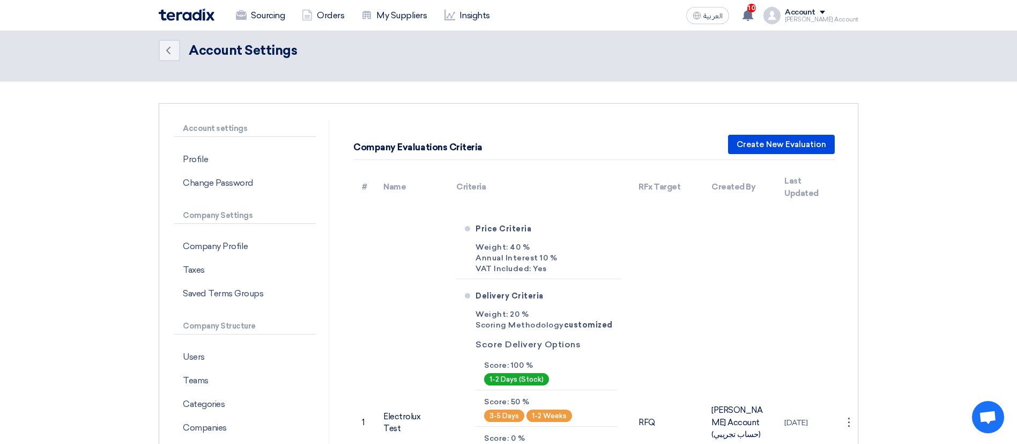
scroll to position [0, 0]
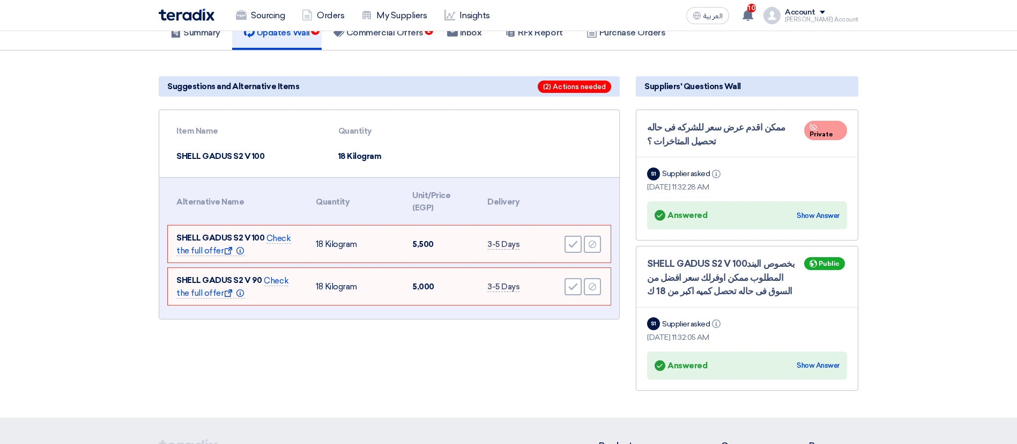
scroll to position [117, 0]
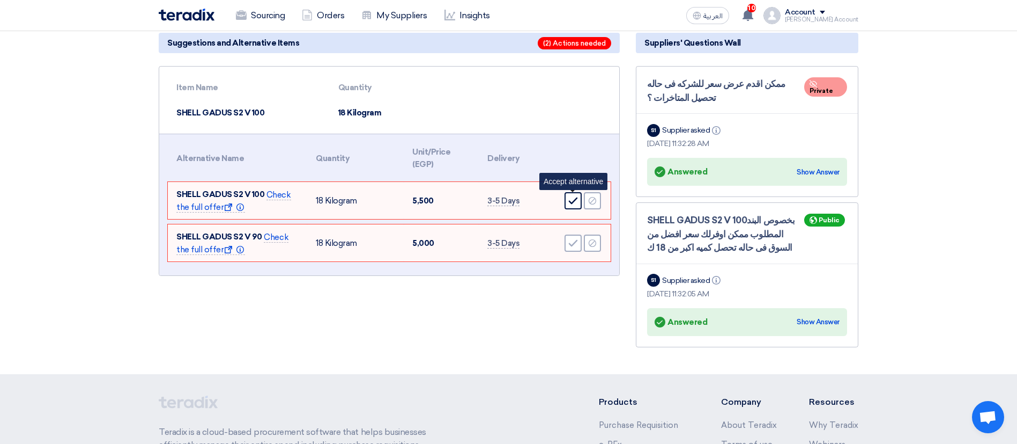
click at [573, 194] on div "Accept" at bounding box center [573, 200] width 17 height 17
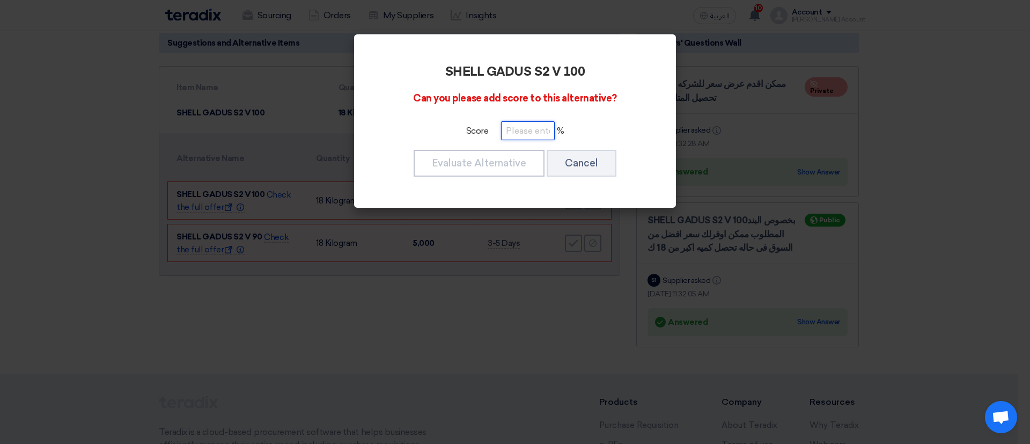
click at [542, 127] on input "number" at bounding box center [528, 130] width 54 height 19
type input "100"
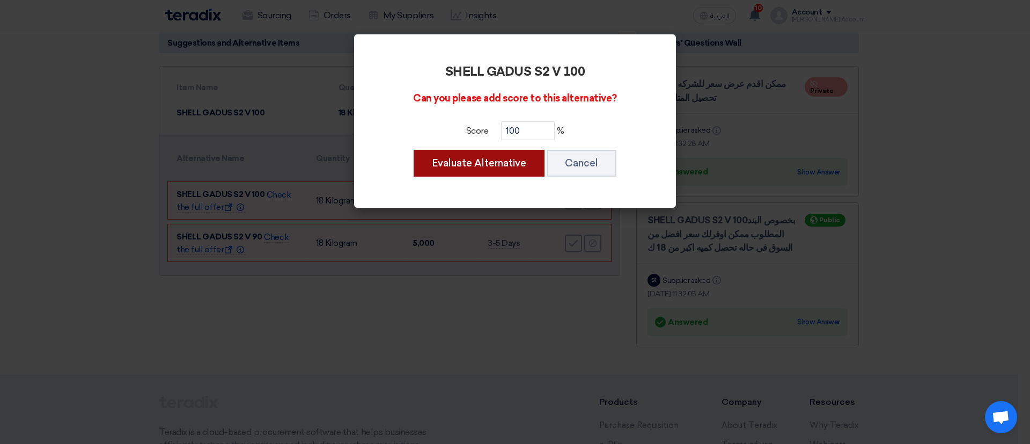
click at [510, 166] on button "Evaluate Alternative" at bounding box center [478, 163] width 131 height 27
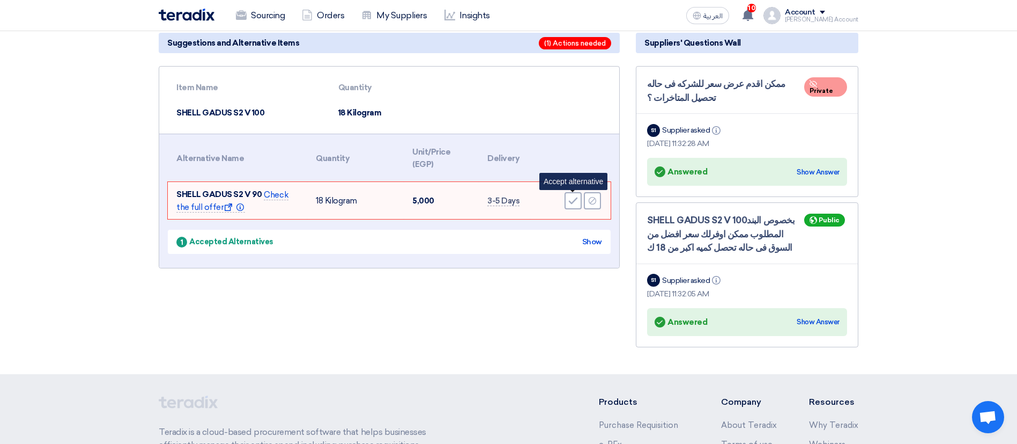
click at [573, 194] on div "Accept" at bounding box center [573, 200] width 17 height 17
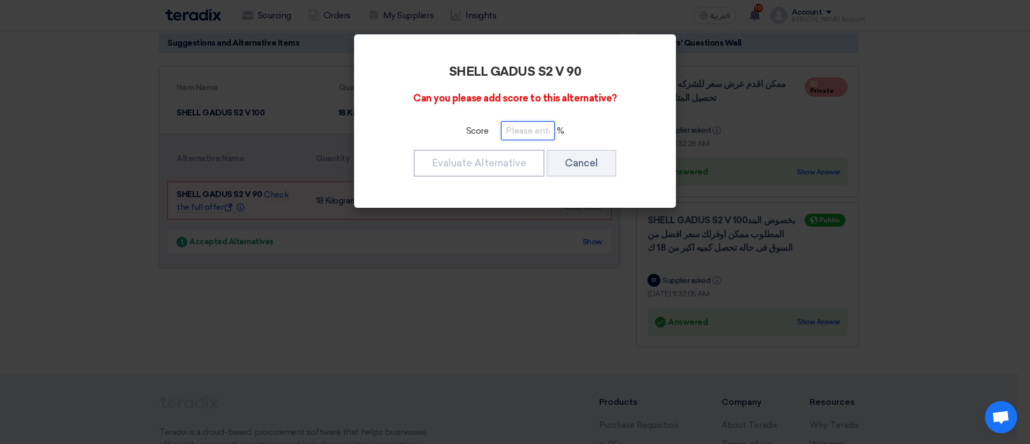
click at [519, 131] on input "number" at bounding box center [528, 130] width 54 height 19
type input "100"
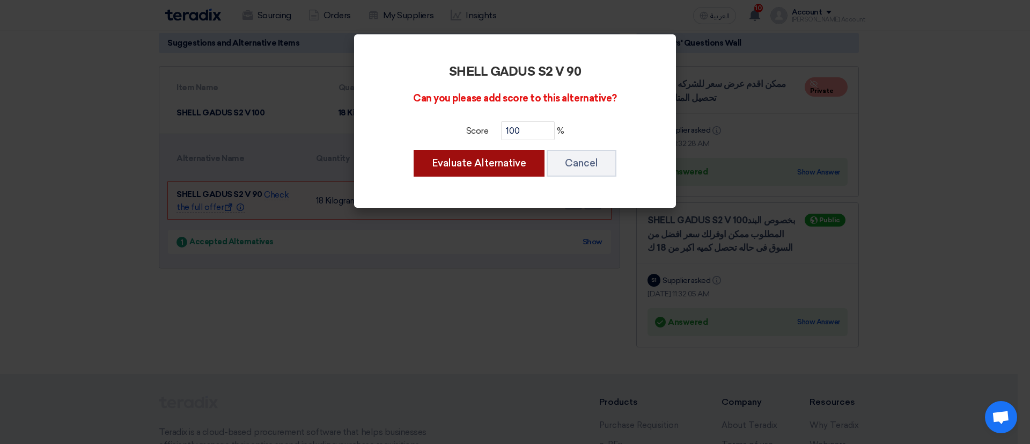
click at [521, 164] on button "Evaluate Alternative" at bounding box center [478, 163] width 131 height 27
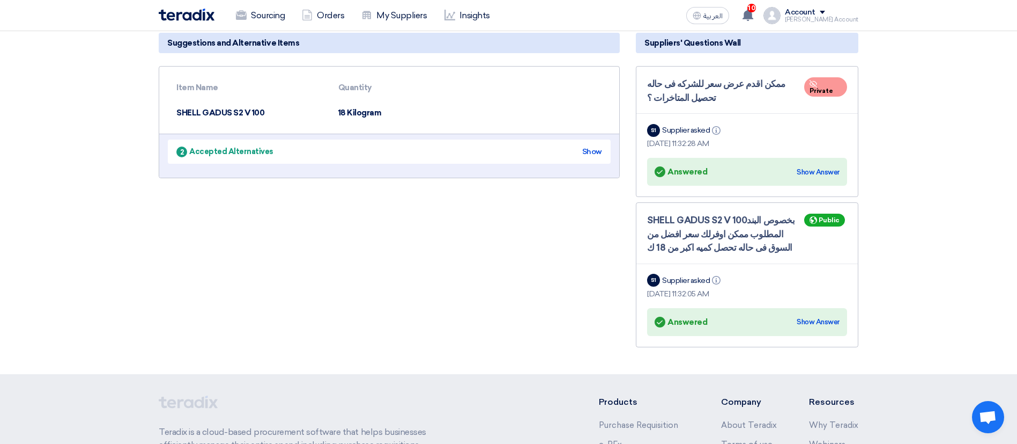
scroll to position [0, 0]
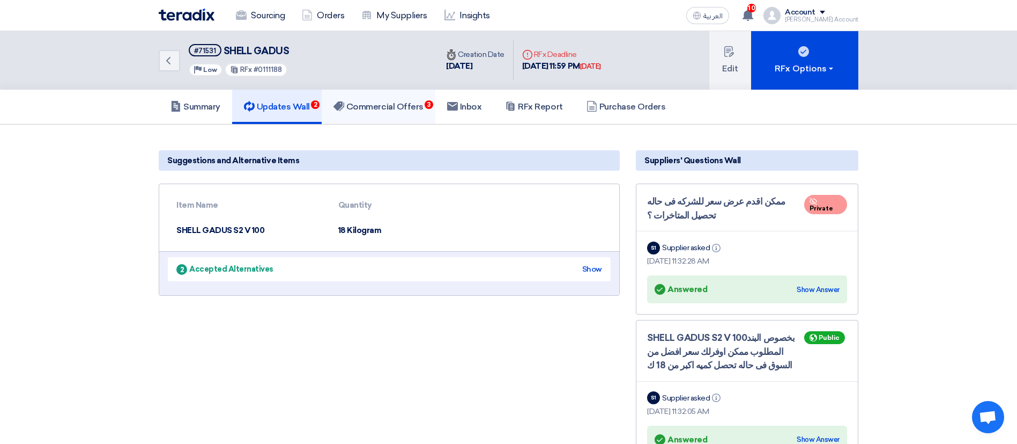
click at [402, 110] on h5 "Commercial Offers 3" at bounding box center [379, 106] width 90 height 11
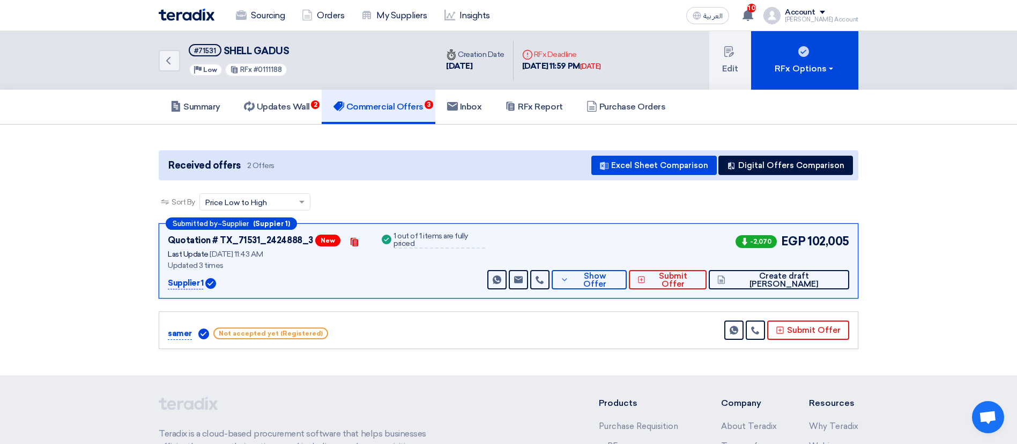
drag, startPoint x: 748, startPoint y: 235, endPoint x: 771, endPoint y: 243, distance: 24.9
click at [771, 243] on span "-2,070" at bounding box center [756, 241] width 41 height 13
click at [721, 54] on button "Edit" at bounding box center [731, 60] width 42 height 58
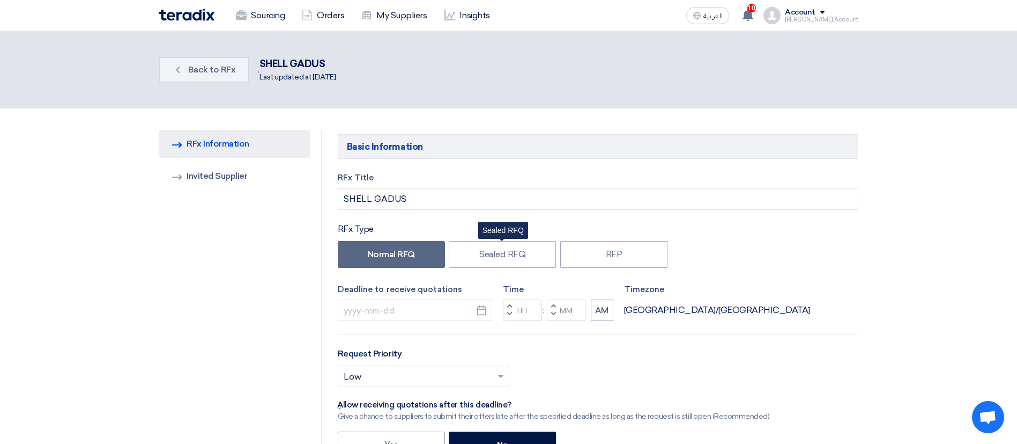
type input "[DATE]"
type input "11"
type input "59"
click at [219, 60] on link "Back Back to RFx" at bounding box center [204, 70] width 91 height 26
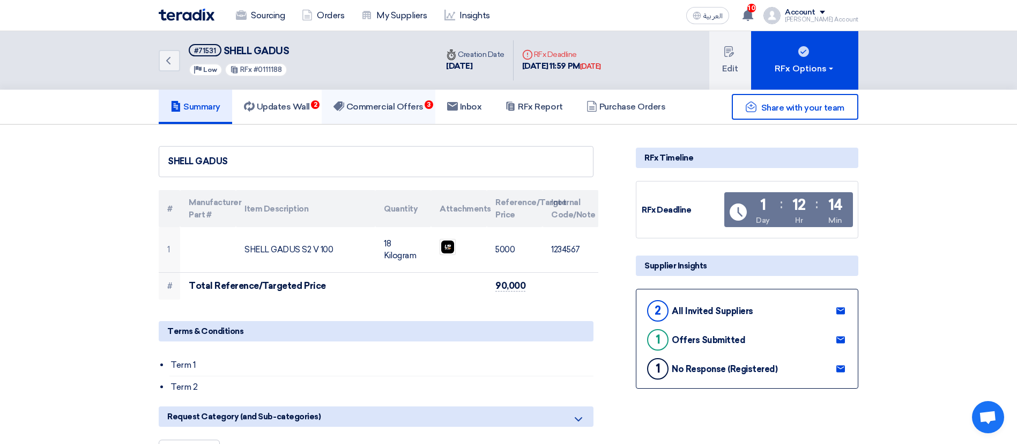
click at [394, 101] on h5 "Commercial Offers 3" at bounding box center [379, 106] width 90 height 11
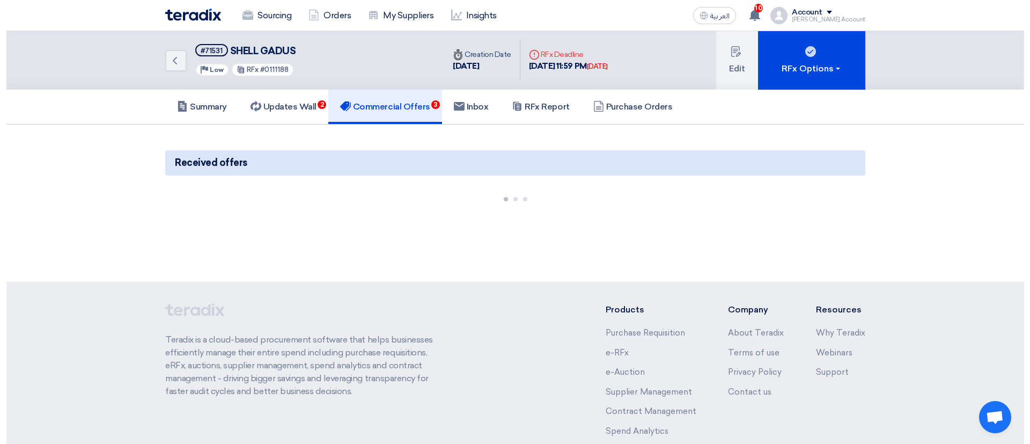
scroll to position [81, 0]
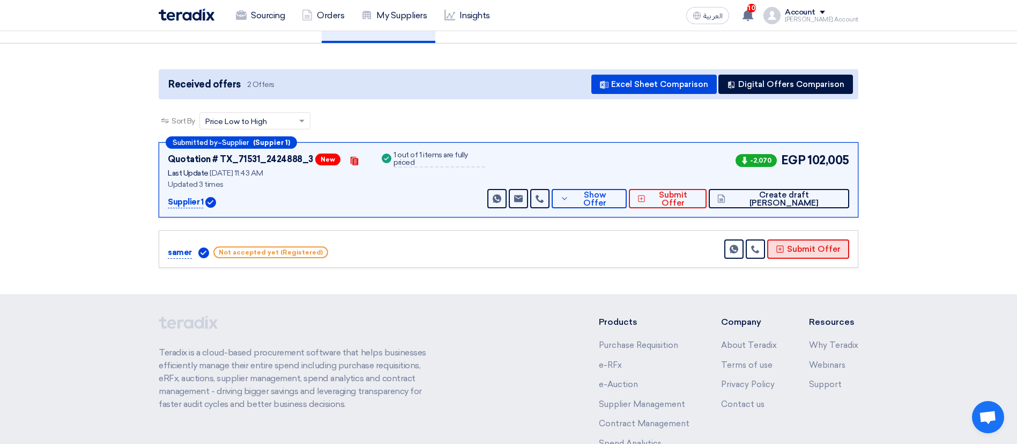
click at [802, 250] on button "Submit Offer" at bounding box center [808, 248] width 82 height 19
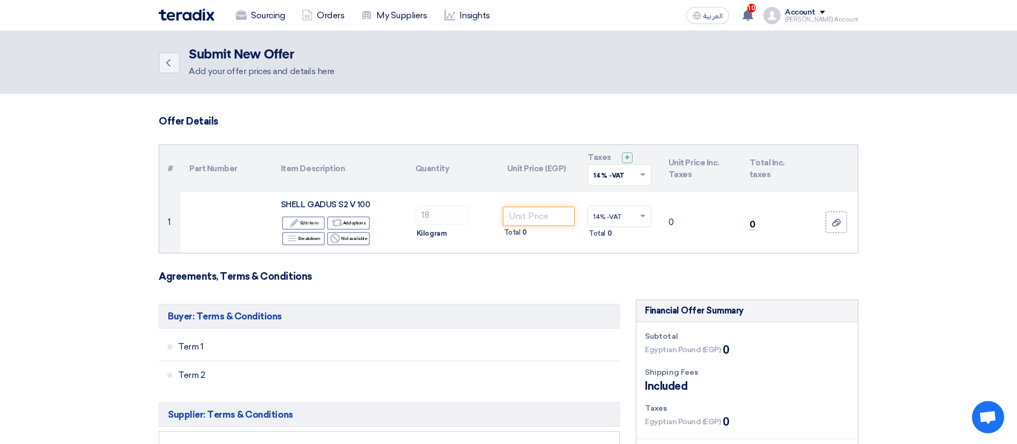
scroll to position [100, 0]
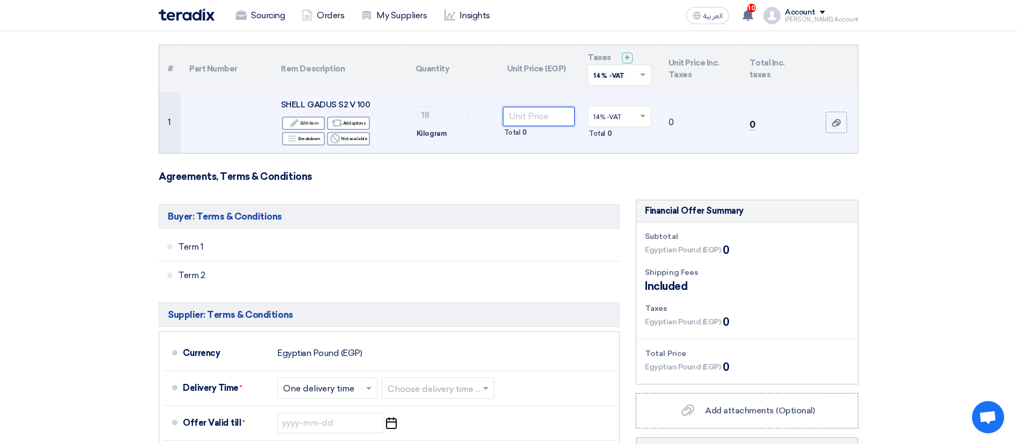
click at [549, 113] on input "number" at bounding box center [539, 116] width 72 height 19
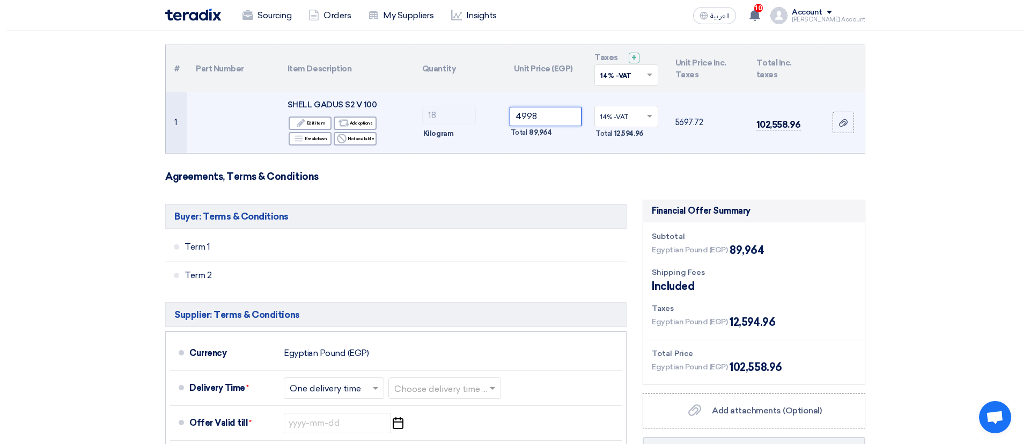
scroll to position [348, 0]
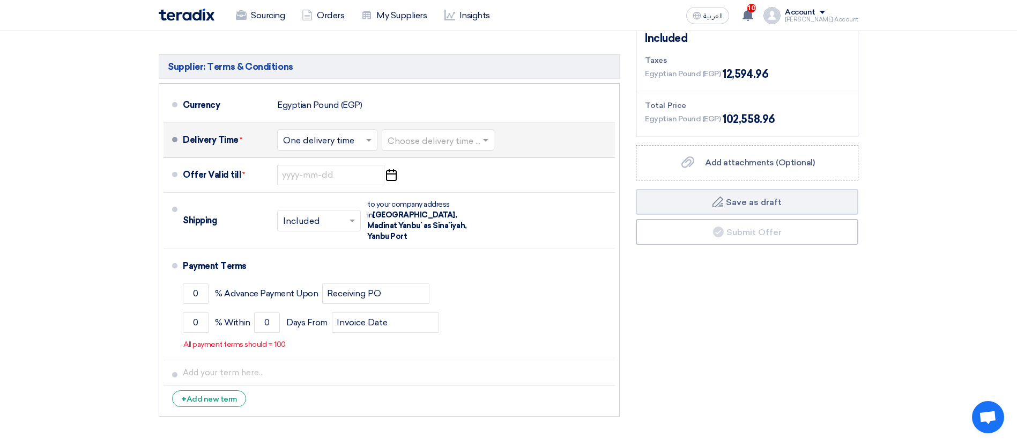
type input "4998"
click at [404, 146] on input "text" at bounding box center [439, 141] width 102 height 16
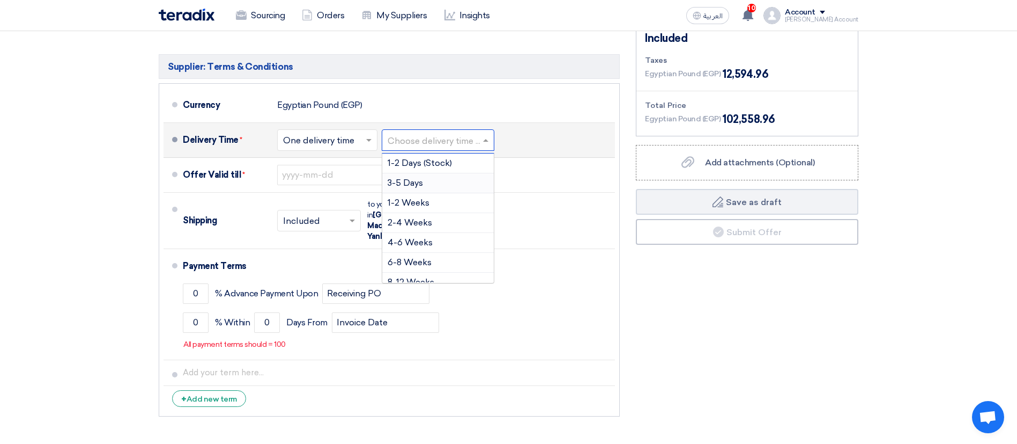
click at [418, 189] on div "3-5 Days" at bounding box center [438, 183] width 112 height 20
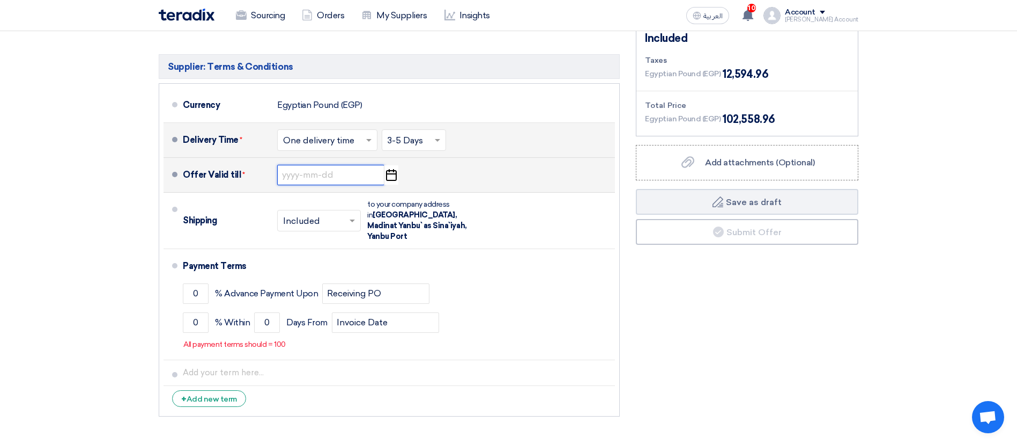
click at [338, 179] on input at bounding box center [330, 175] width 107 height 20
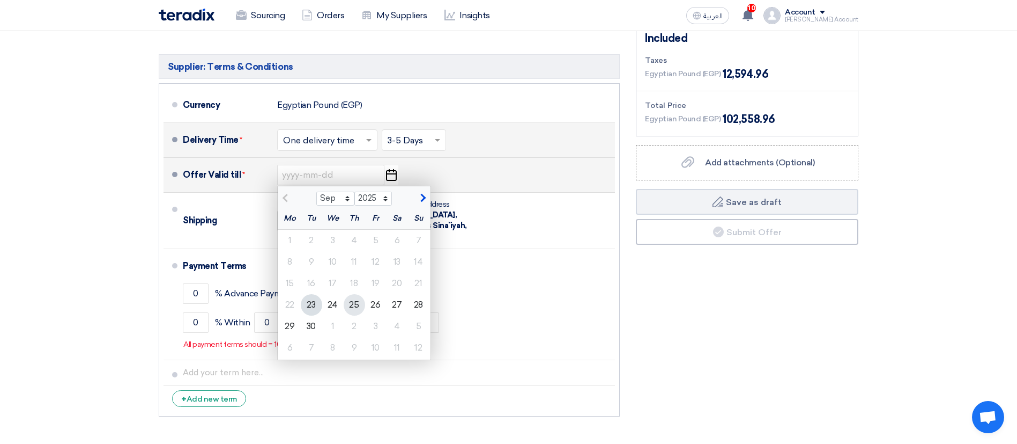
click at [363, 301] on div "25" at bounding box center [354, 304] width 21 height 21
type input "[DATE]"
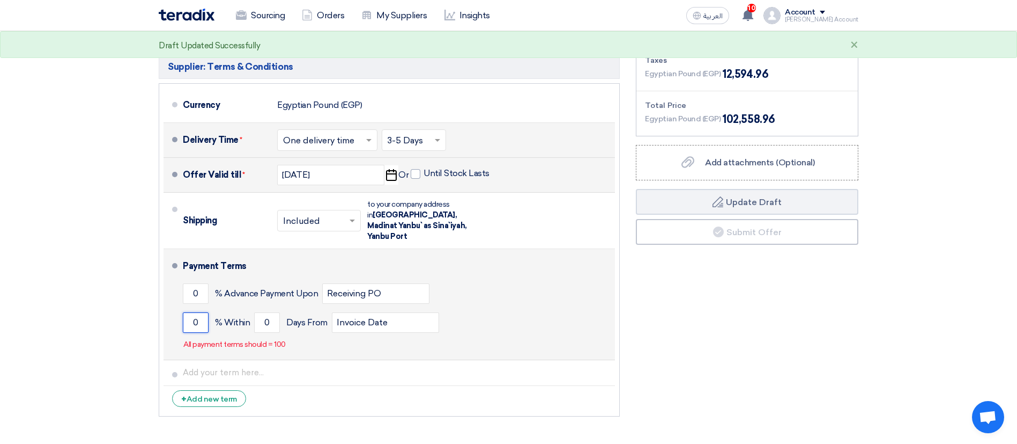
click at [202, 312] on input "0" at bounding box center [196, 322] width 26 height 20
type input "100"
click at [267, 312] on input "0" at bounding box center [267, 322] width 26 height 20
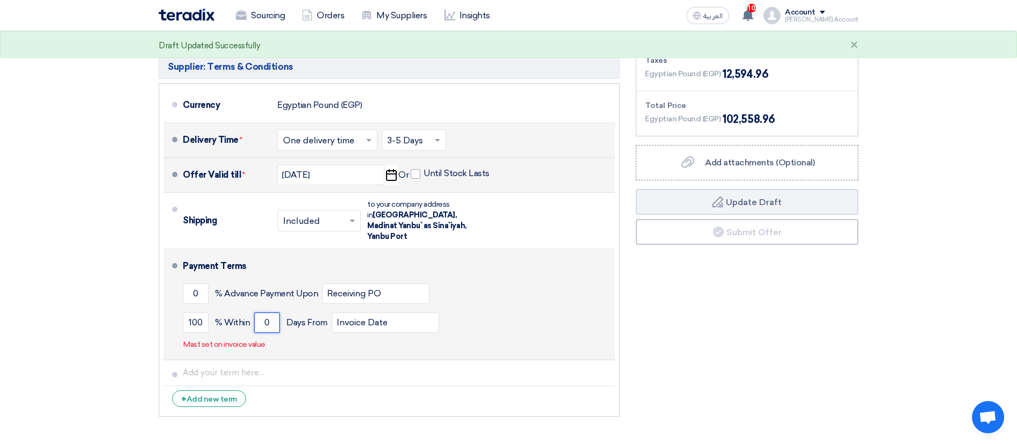
click at [267, 312] on input "0" at bounding box center [267, 322] width 26 height 20
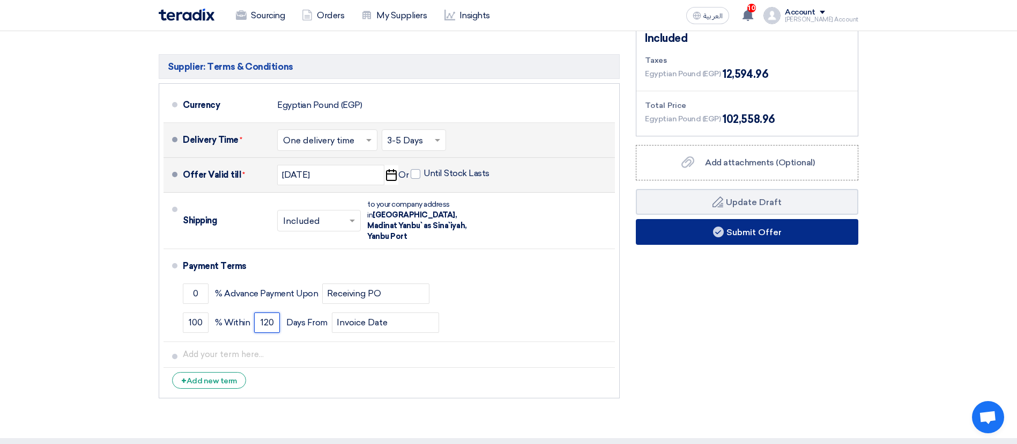
type input "120"
click at [645, 235] on button "Submit Offer" at bounding box center [747, 232] width 223 height 26
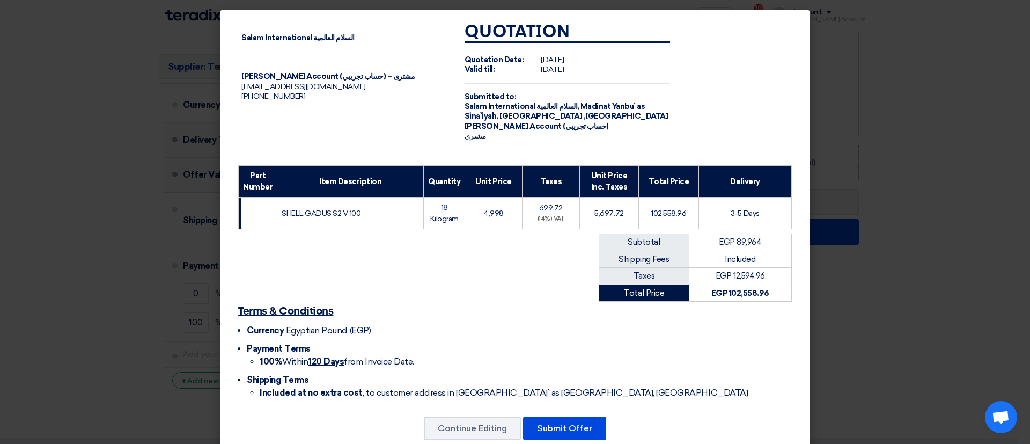
scroll to position [24, 0]
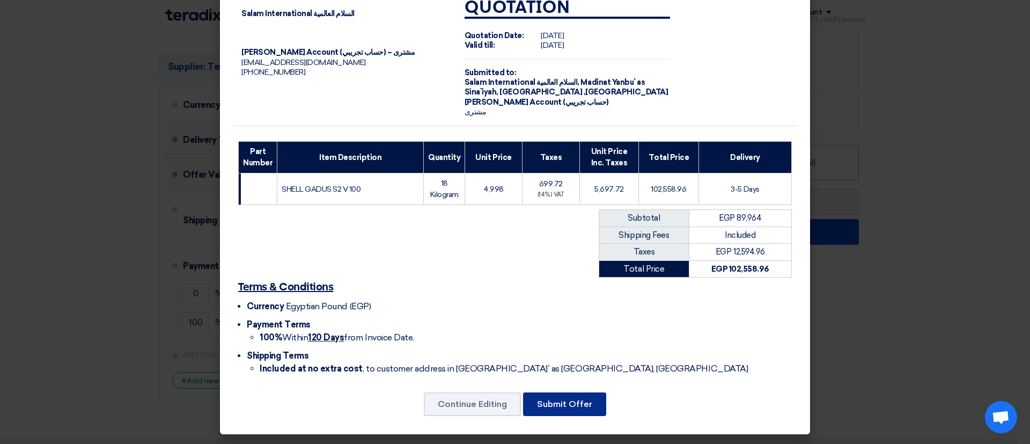
click at [575, 403] on button "Submit Offer" at bounding box center [564, 404] width 83 height 24
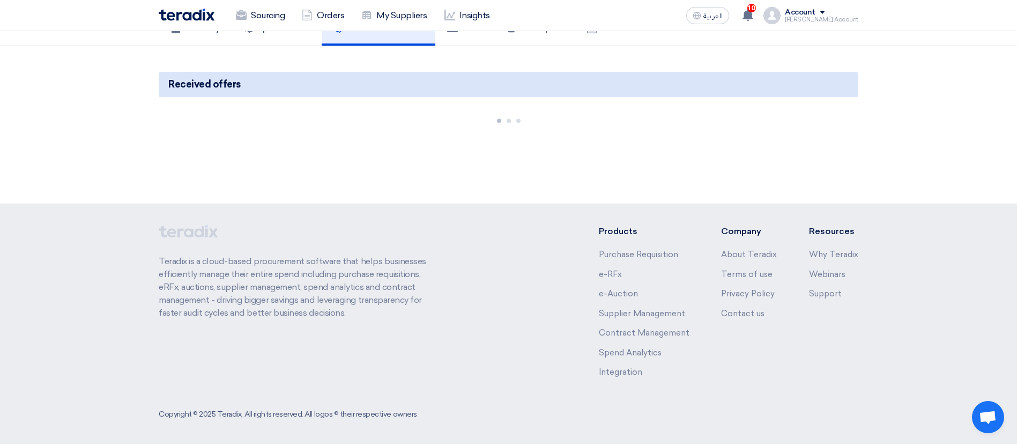
scroll to position [77, 0]
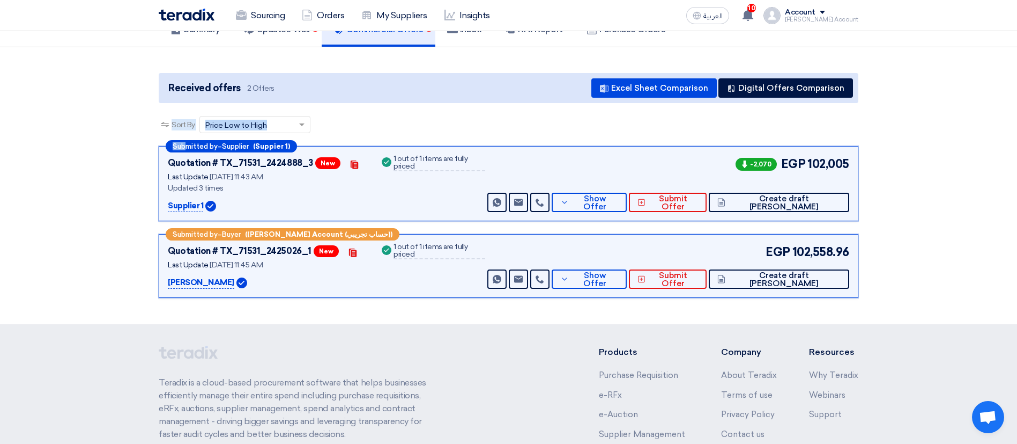
drag, startPoint x: 164, startPoint y: 144, endPoint x: 187, endPoint y: 150, distance: 24.3
click at [187, 150] on div "Sort By Sort by × Price Low to High × Submitted by – Supplier (Suppier 1) Quota…" at bounding box center [509, 209] width 700 height 187
drag, startPoint x: 197, startPoint y: 230, endPoint x: 320, endPoint y: 231, distance: 122.8
click at [320, 231] on div "Submitted by – Buyer ([PERSON_NAME] Account (حساب تجريبي))" at bounding box center [283, 234] width 234 height 12
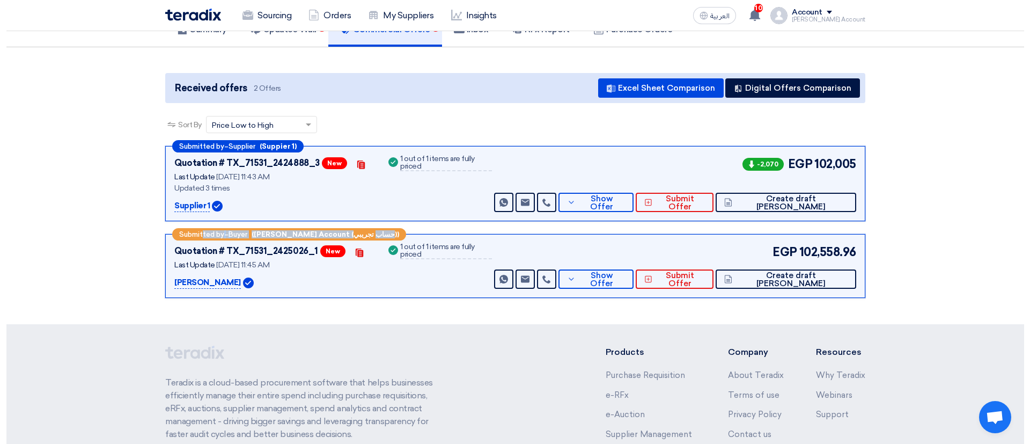
scroll to position [0, 0]
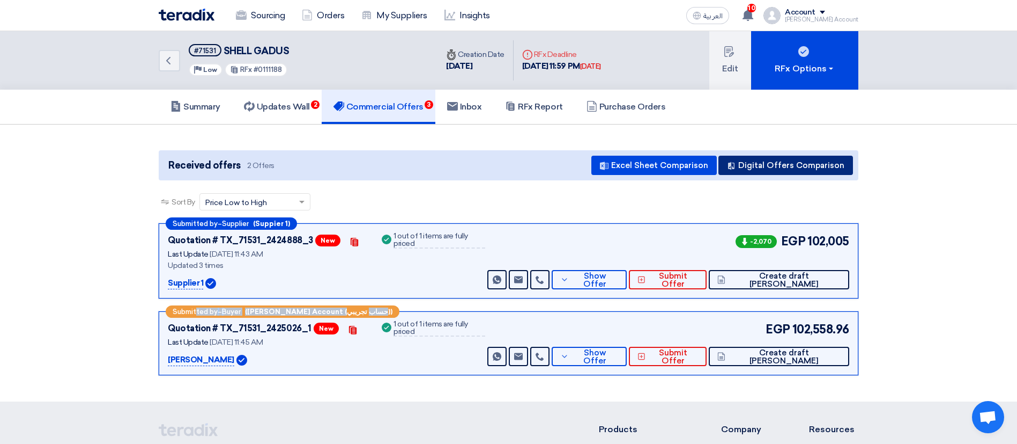
click at [757, 164] on button "Digital Offers Comparison" at bounding box center [786, 165] width 135 height 19
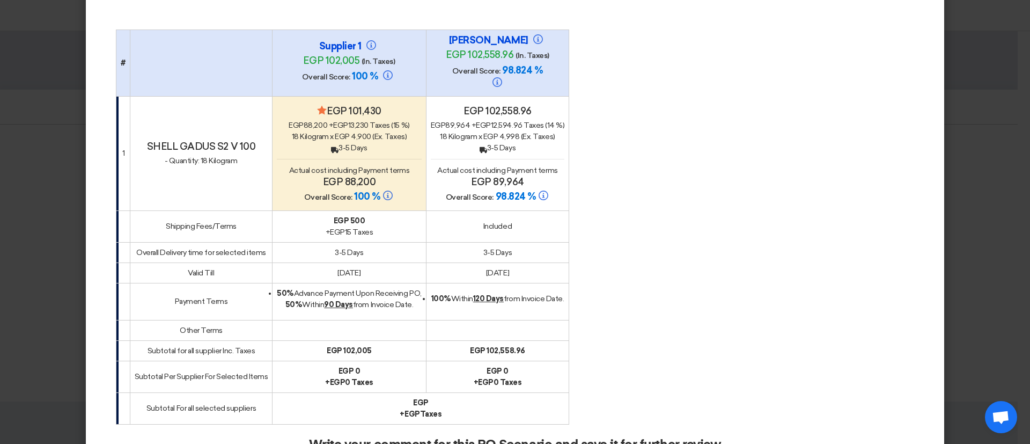
scroll to position [76, 0]
click at [350, 143] on div "Back 3-5 Days" at bounding box center [349, 148] width 144 height 11
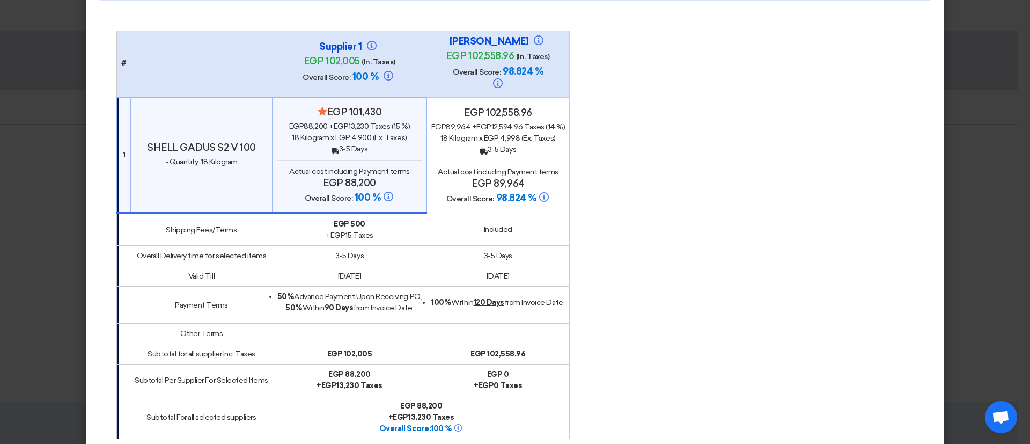
click at [494, 144] on div "Back 3-5 Days" at bounding box center [498, 149] width 134 height 11
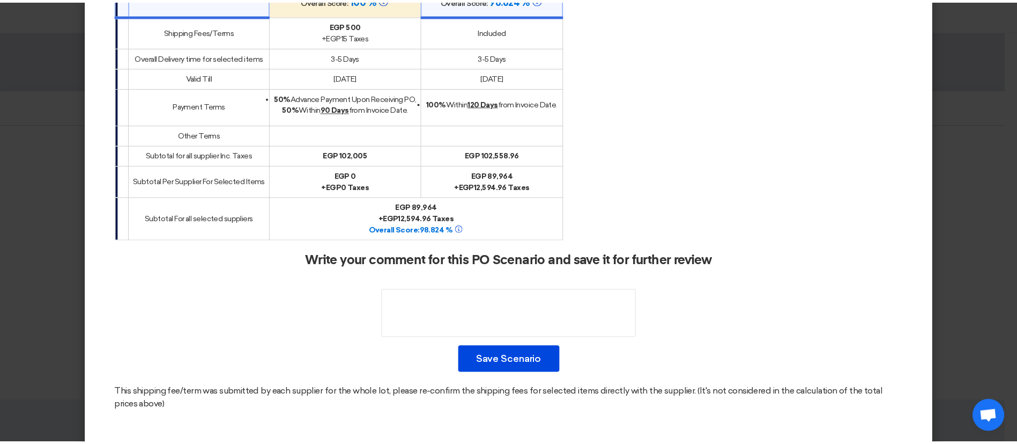
scroll to position [274, 0]
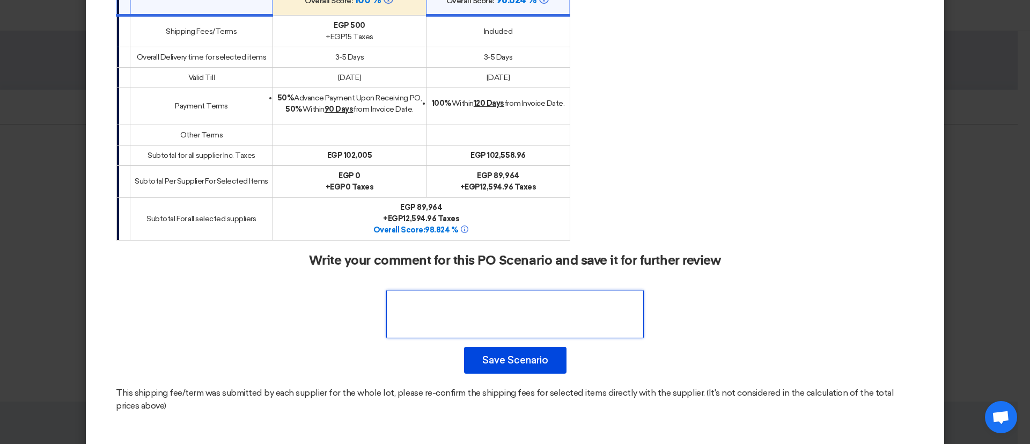
click at [500, 307] on textarea at bounding box center [514, 314] width 257 height 48
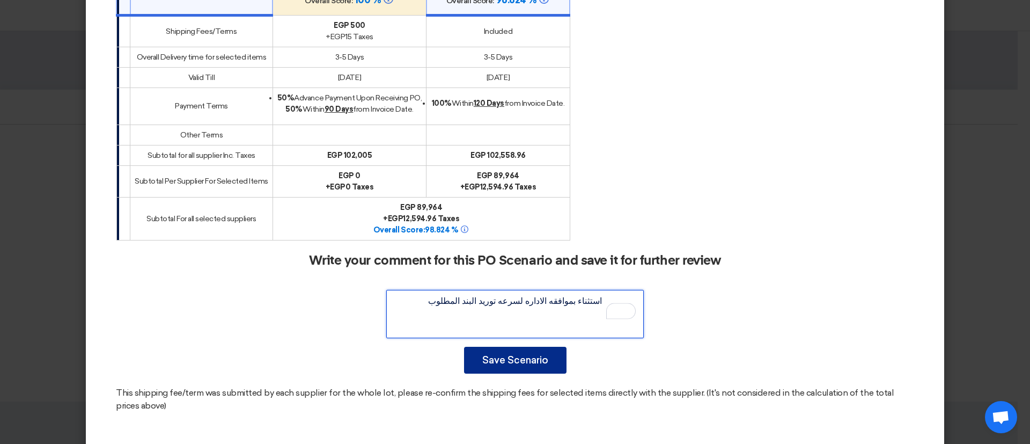
type textarea "استثناء بموافقه الاداره لسرعه توريد البند المطلوب"
click at [511, 352] on button "Save Scenario" at bounding box center [515, 359] width 102 height 27
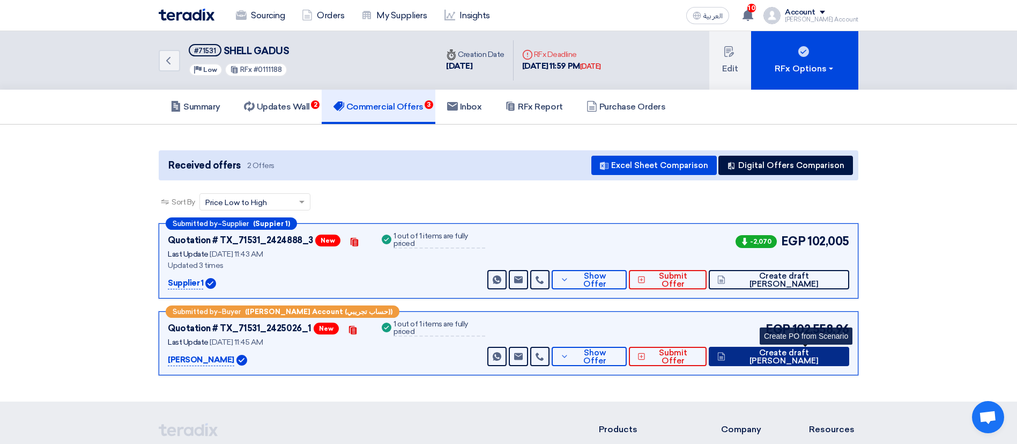
click at [793, 357] on span "Create draft [PERSON_NAME]" at bounding box center [784, 357] width 113 height 16
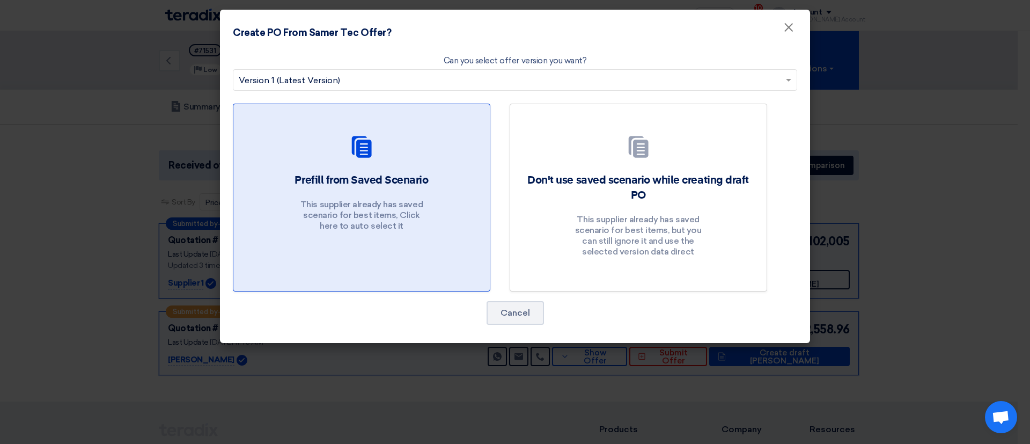
click at [469, 187] on div "Prefill from Saved Scenario This supplier already has saved scenario for best i…" at bounding box center [361, 205] width 231 height 64
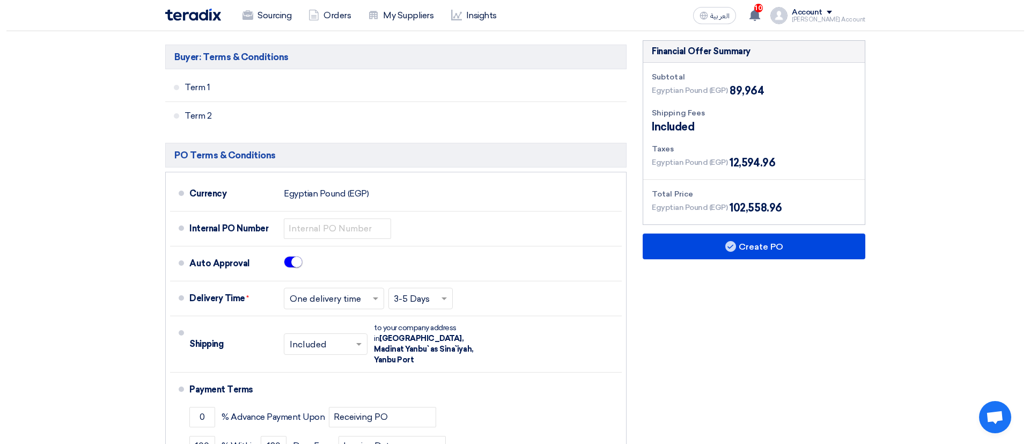
scroll to position [337, 0]
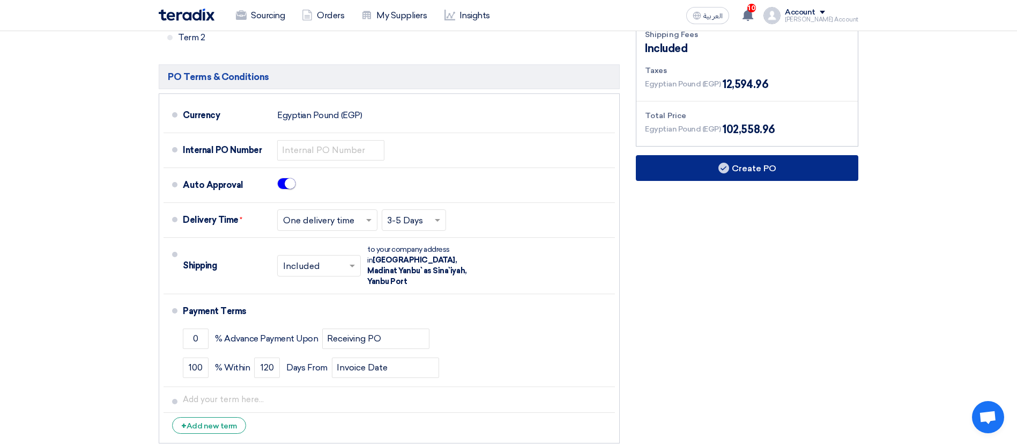
click at [752, 167] on button "Create PO" at bounding box center [747, 168] width 223 height 26
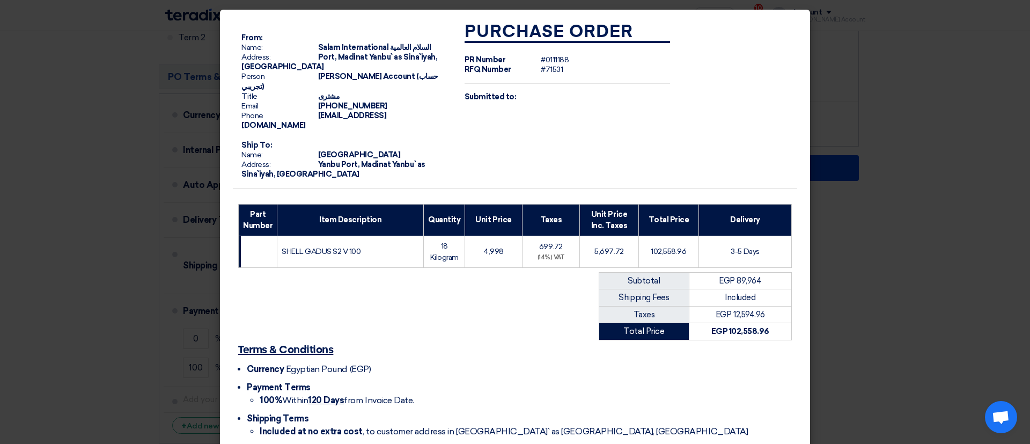
scroll to position [43, 0]
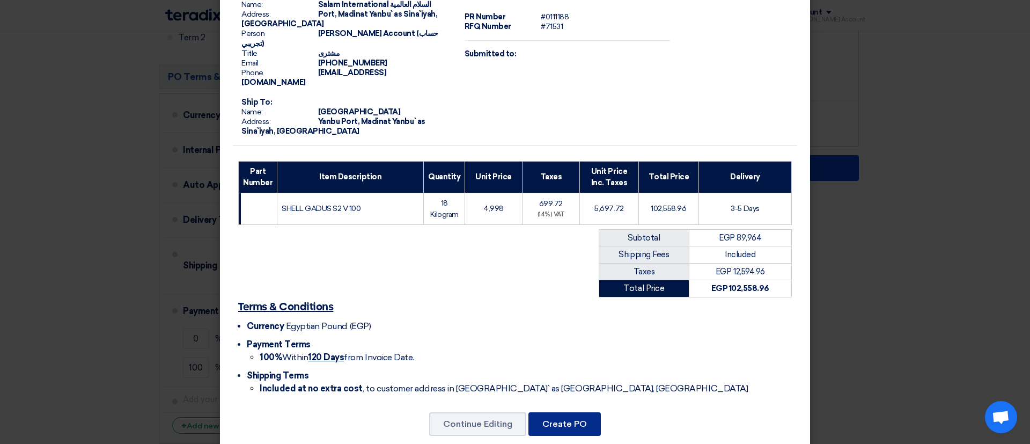
click at [550, 412] on button "Create PO" at bounding box center [564, 424] width 72 height 24
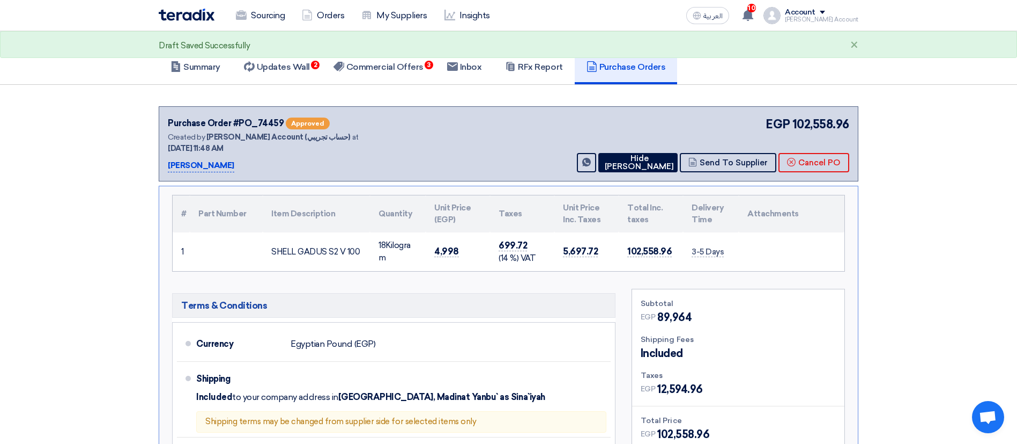
scroll to position [39, 0]
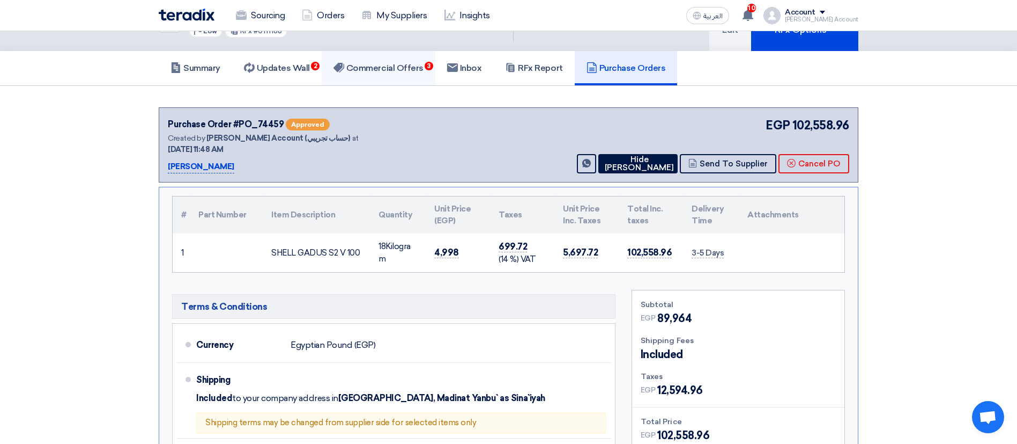
click at [379, 72] on h5 "Commercial Offers 3" at bounding box center [379, 68] width 90 height 11
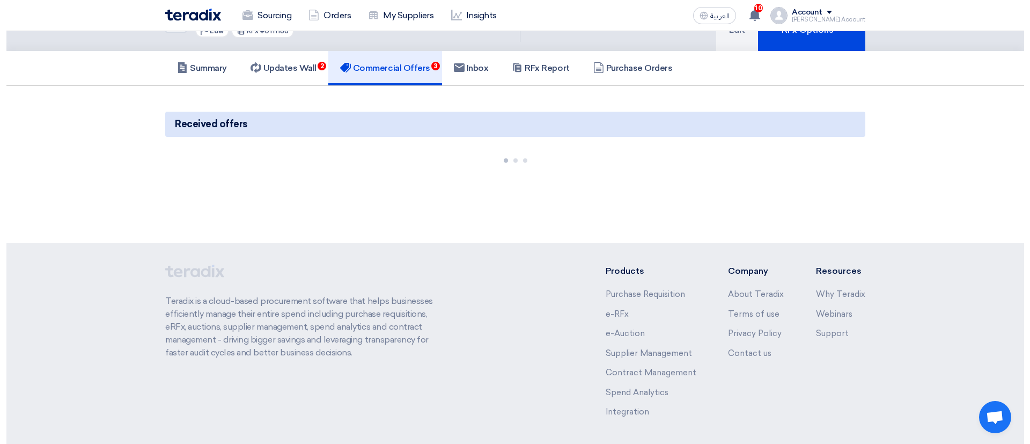
scroll to position [81, 0]
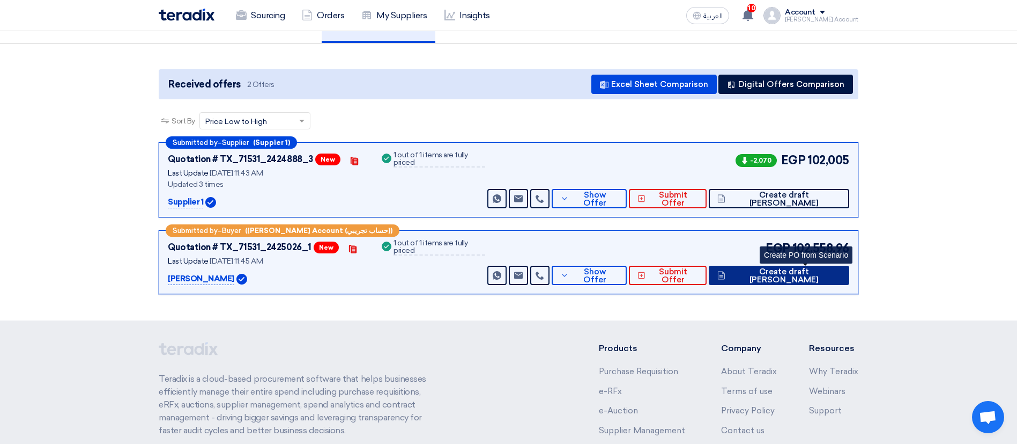
click at [792, 284] on button "Create draft [PERSON_NAME]" at bounding box center [779, 274] width 141 height 19
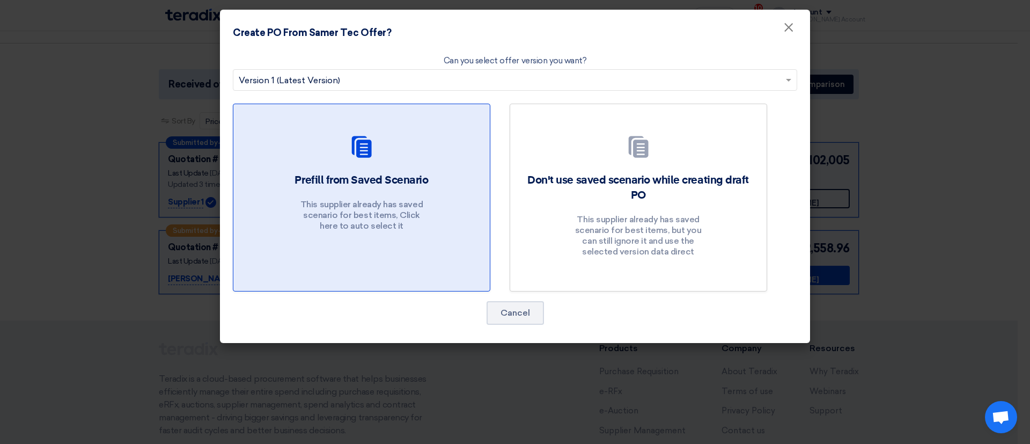
click at [389, 195] on div "Prefill from Saved Scenario This supplier already has saved scenario for best i…" at bounding box center [361, 205] width 231 height 64
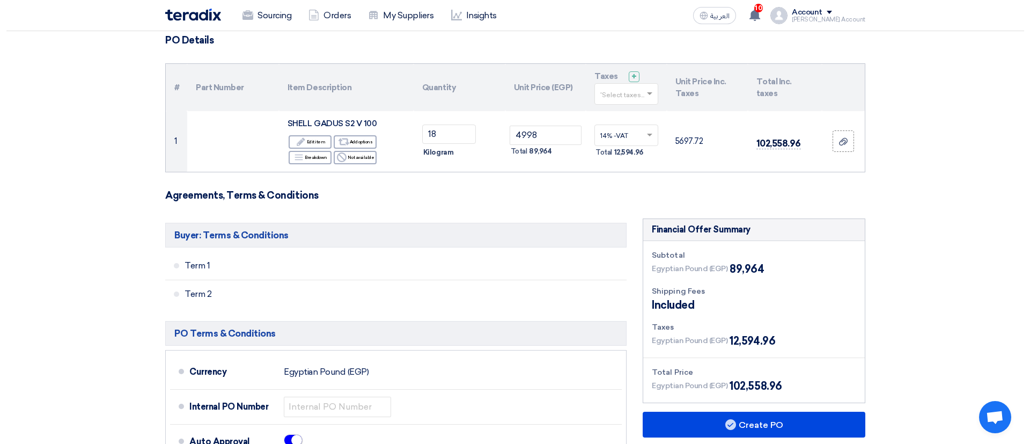
scroll to position [82, 0]
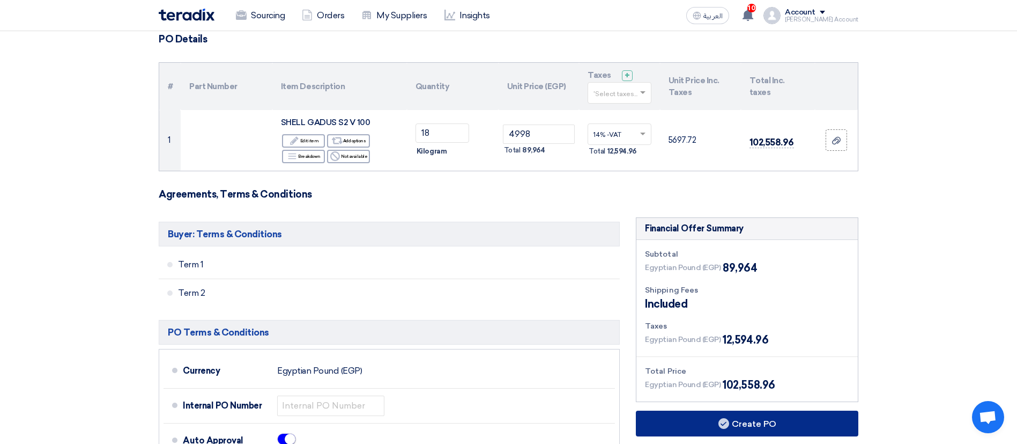
click at [690, 422] on button "Create PO" at bounding box center [747, 423] width 223 height 26
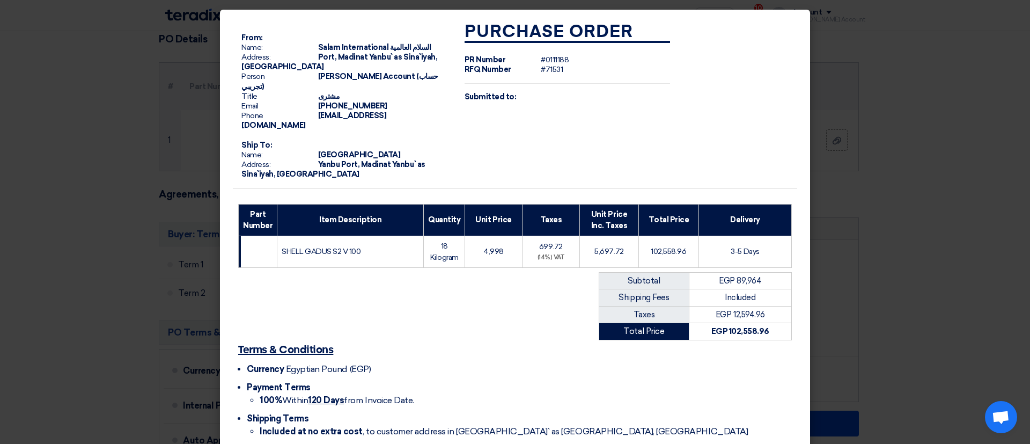
scroll to position [43, 0]
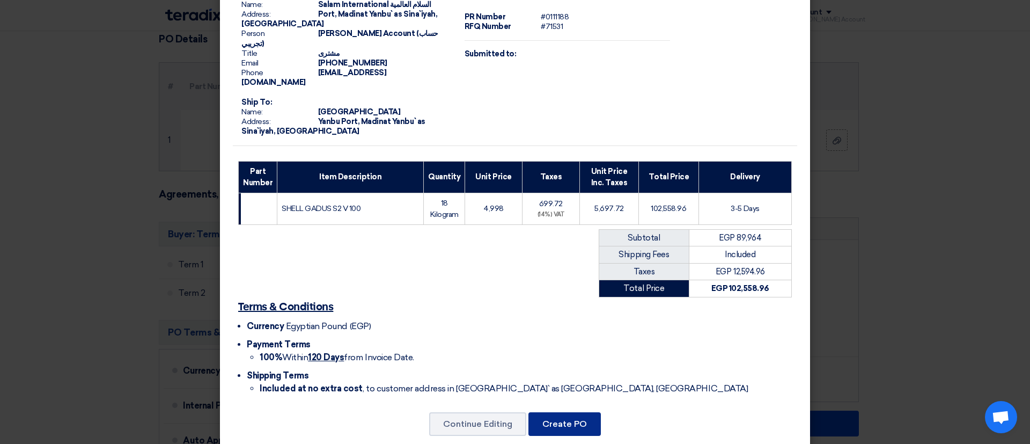
click at [542, 412] on button "Create PO" at bounding box center [564, 424] width 72 height 24
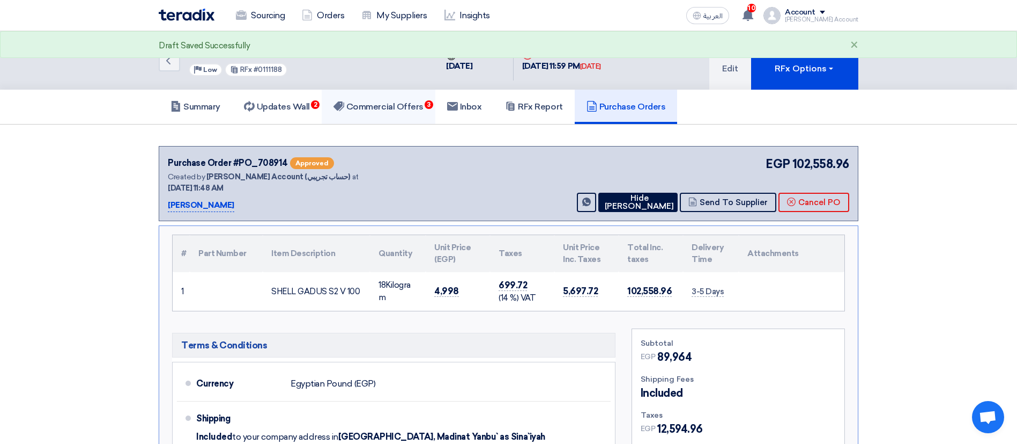
click at [358, 110] on h5 "Commercial Offers 3" at bounding box center [379, 106] width 90 height 11
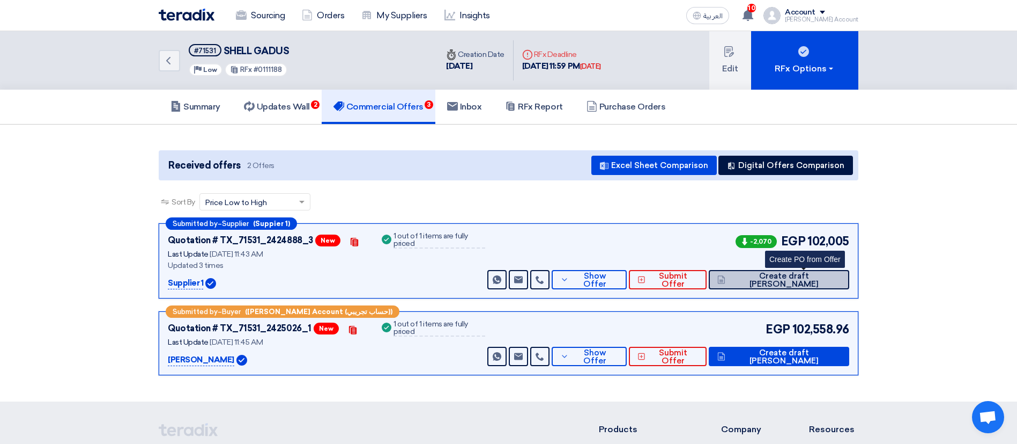
click at [807, 278] on span "Create draft [PERSON_NAME]" at bounding box center [784, 280] width 113 height 16
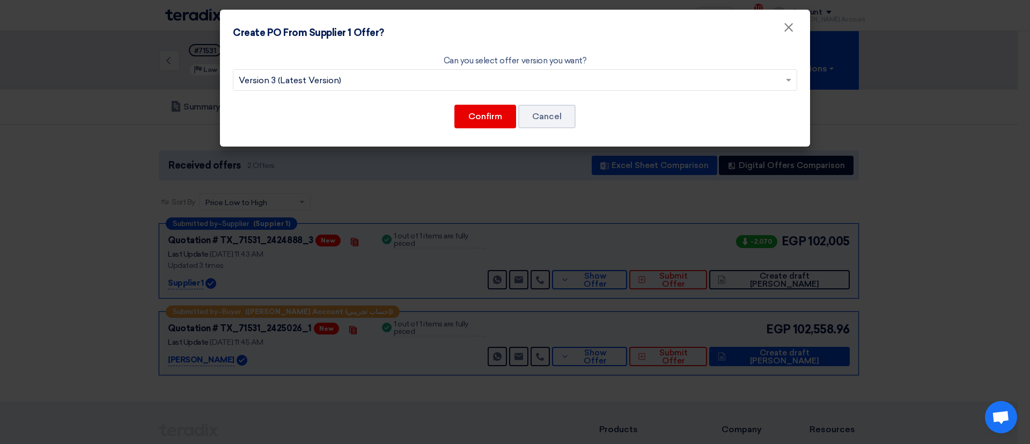
click at [432, 83] on input "text" at bounding box center [510, 81] width 542 height 18
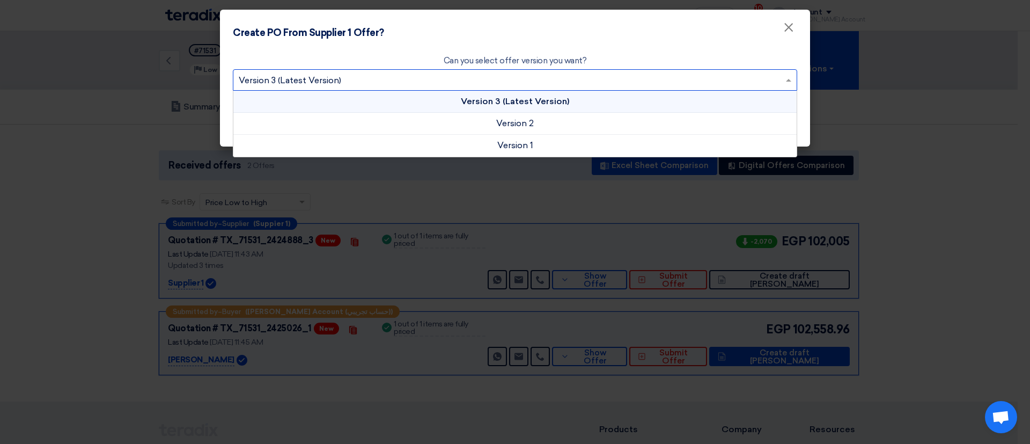
click at [515, 107] on div "Version 3 (Latest Version)" at bounding box center [514, 102] width 563 height 22
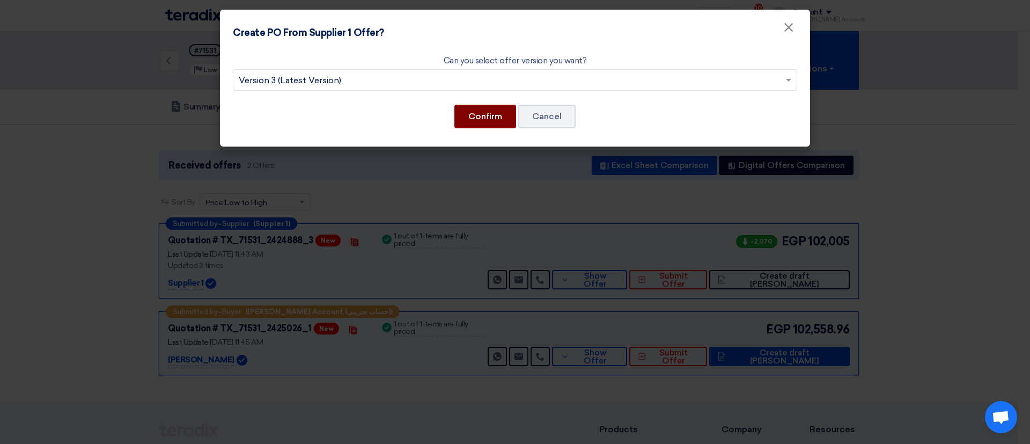
click at [502, 110] on button "Confirm" at bounding box center [485, 117] width 62 height 24
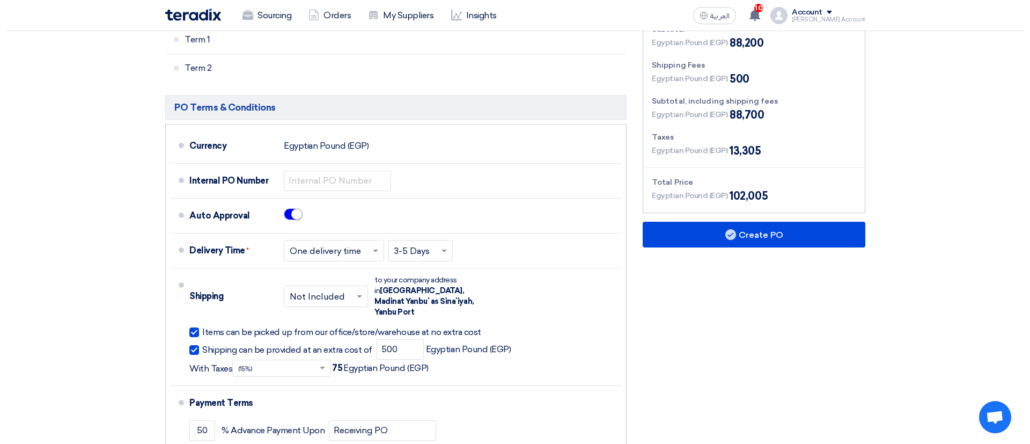
scroll to position [306, 0]
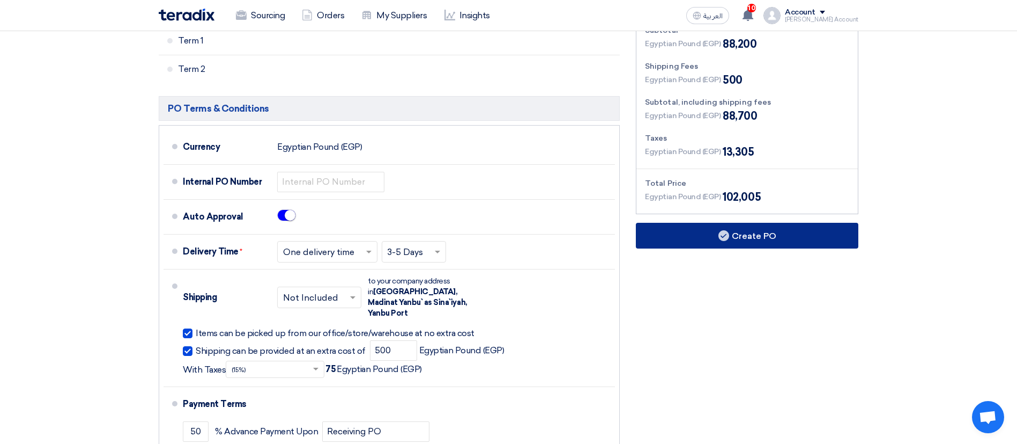
click at [743, 229] on button "Create PO" at bounding box center [747, 236] width 223 height 26
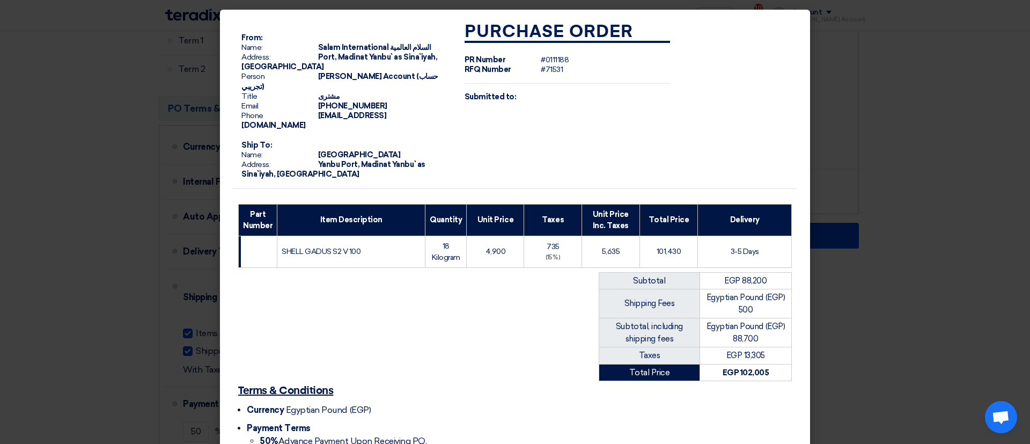
scroll to position [109, 0]
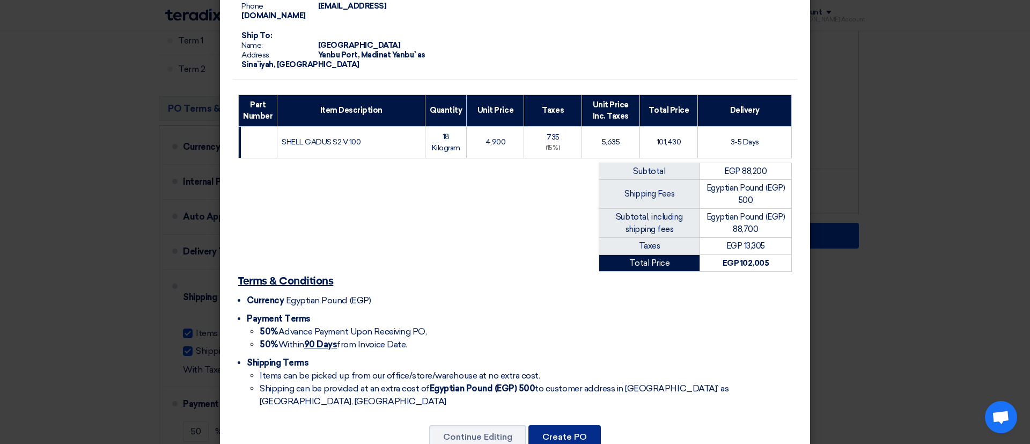
click at [574, 425] on button "Create PO" at bounding box center [564, 437] width 72 height 24
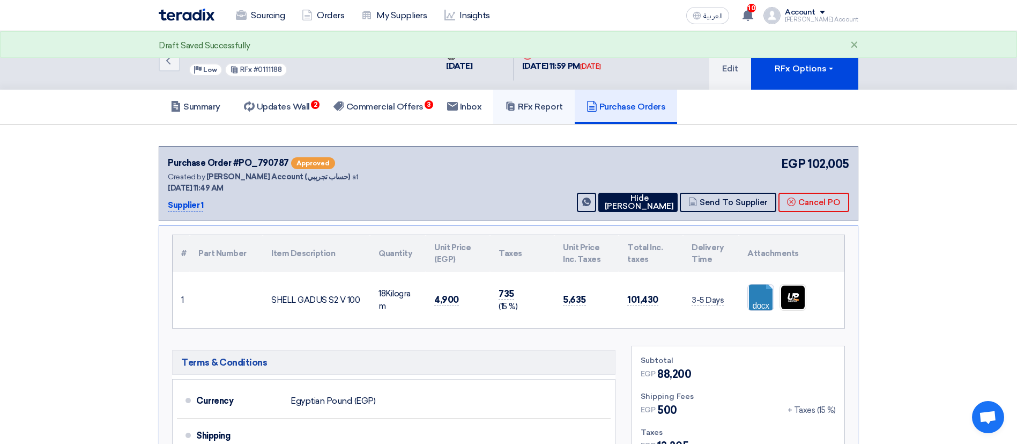
click at [535, 94] on link "RFx Report" at bounding box center [533, 107] width 81 height 34
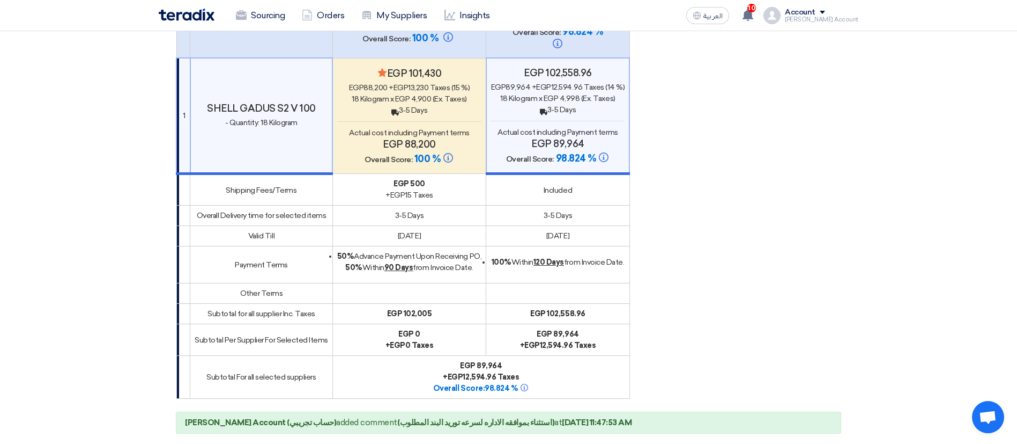
scroll to position [485, 0]
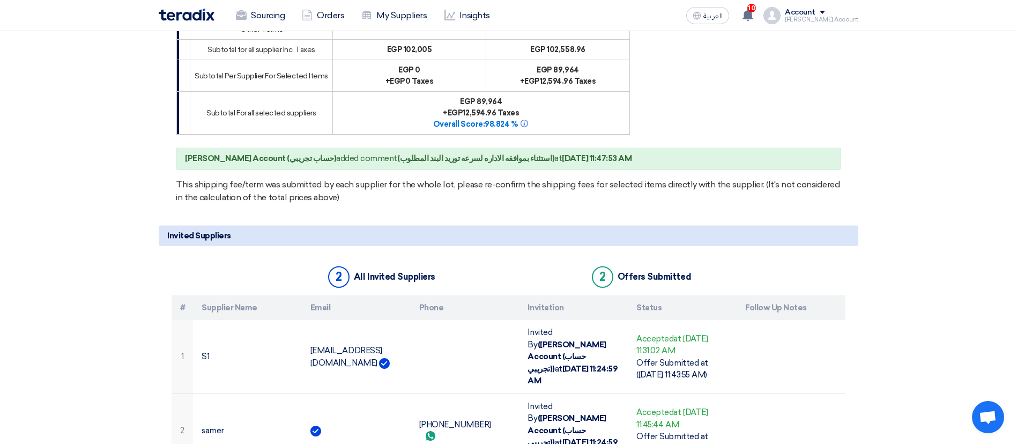
click at [447, 153] on b "(استثناء بموافقه الاداره لسرعه توريد البند المطلوب)" at bounding box center [475, 158] width 157 height 10
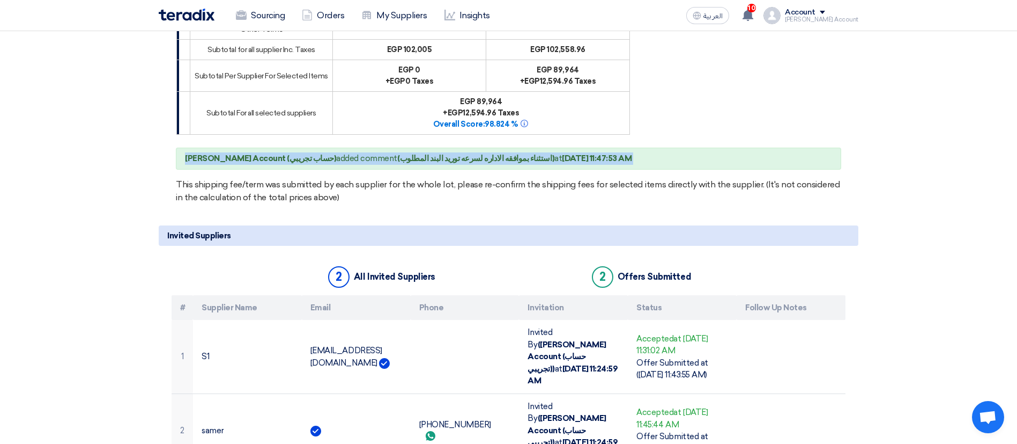
click at [447, 153] on b "(استثناء بموافقه الاداره لسرعه توريد البند المطلوب)" at bounding box center [475, 158] width 157 height 10
click at [562, 153] on b "[DATE] 11:47:53 AM" at bounding box center [597, 158] width 70 height 10
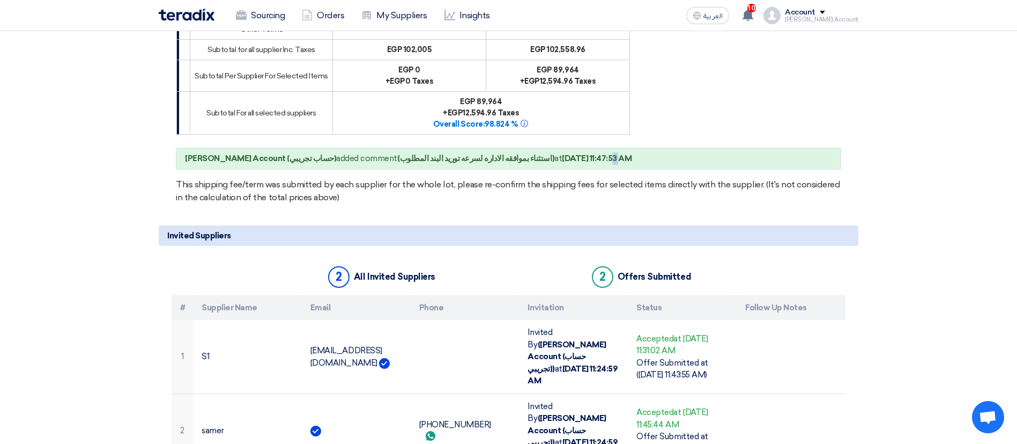
click at [562, 153] on b "[DATE] 11:47:53 AM" at bounding box center [597, 158] width 70 height 10
click at [253, 153] on b "[PERSON_NAME] Account (حساب تجريبي)" at bounding box center [260, 158] width 151 height 10
click at [254, 153] on b "[PERSON_NAME] Account (حساب تجريبي)" at bounding box center [260, 158] width 151 height 10
click at [255, 153] on b "[PERSON_NAME] Account (حساب تجريبي)" at bounding box center [260, 158] width 151 height 10
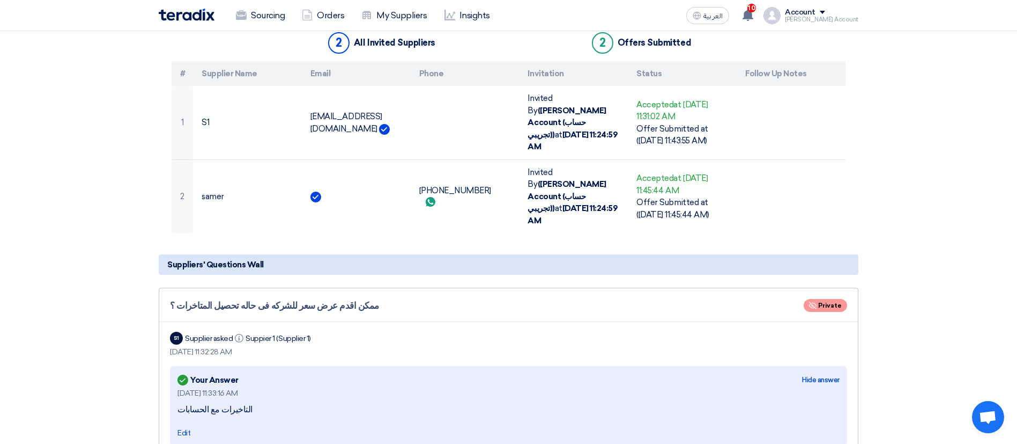
scroll to position [720, 0]
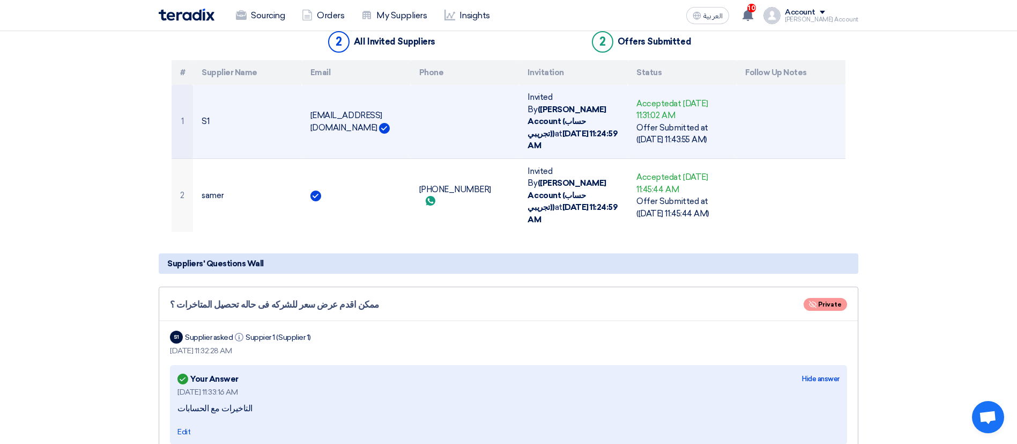
click at [331, 125] on td "[EMAIL_ADDRESS][DOMAIN_NAME]" at bounding box center [356, 121] width 109 height 73
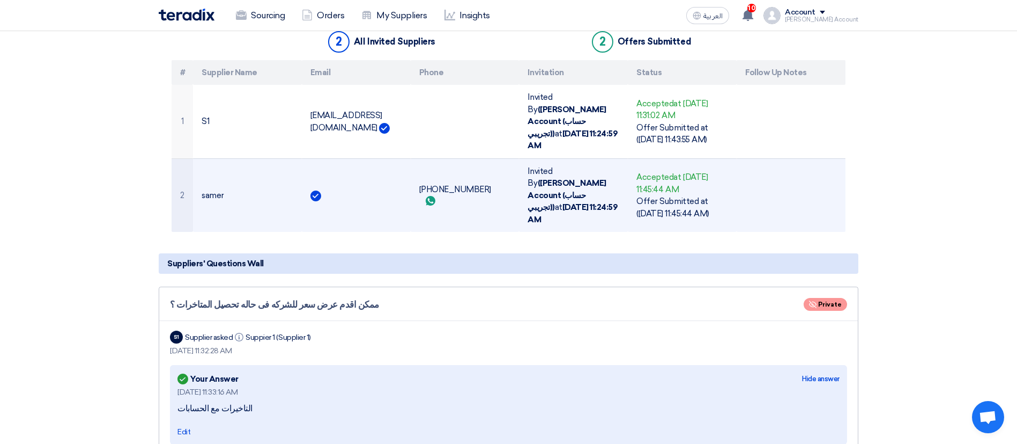
click at [385, 178] on td at bounding box center [356, 194] width 109 height 73
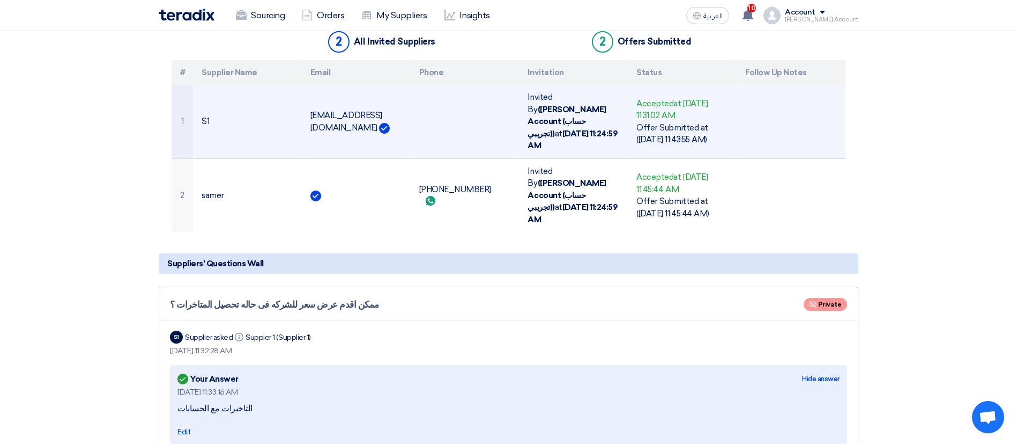
click at [653, 122] on div "Offer Submitted at ([DATE] 11:43:55 AM)" at bounding box center [683, 134] width 92 height 24
click at [652, 122] on div "Offer Submitted at ([DATE] 11:43:55 AM)" at bounding box center [683, 134] width 92 height 24
click at [649, 131] on td "Accepted at [DATE] 11:31:02 AM Offer Submitted at ([DATE] 11:43:55 AM)" at bounding box center [682, 121] width 109 height 73
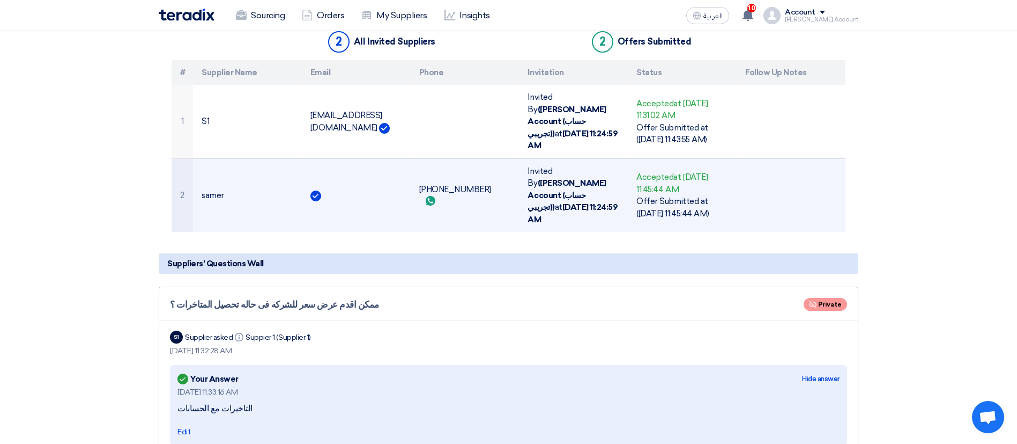
click at [648, 171] on div "Accepted at [DATE] 11:45:44 AM" at bounding box center [683, 183] width 92 height 24
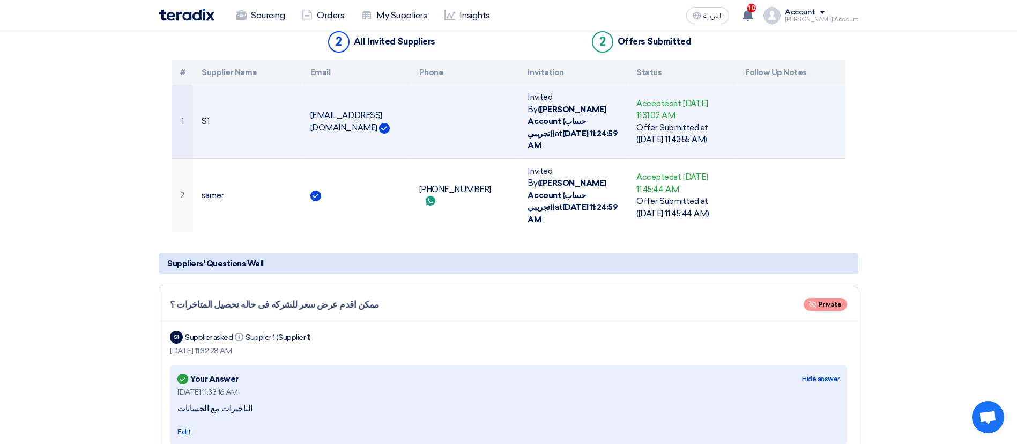
click at [652, 131] on td "Accepted at [DATE] 11:31:02 AM Offer Submitted at ([DATE] 11:43:55 AM)" at bounding box center [682, 121] width 109 height 73
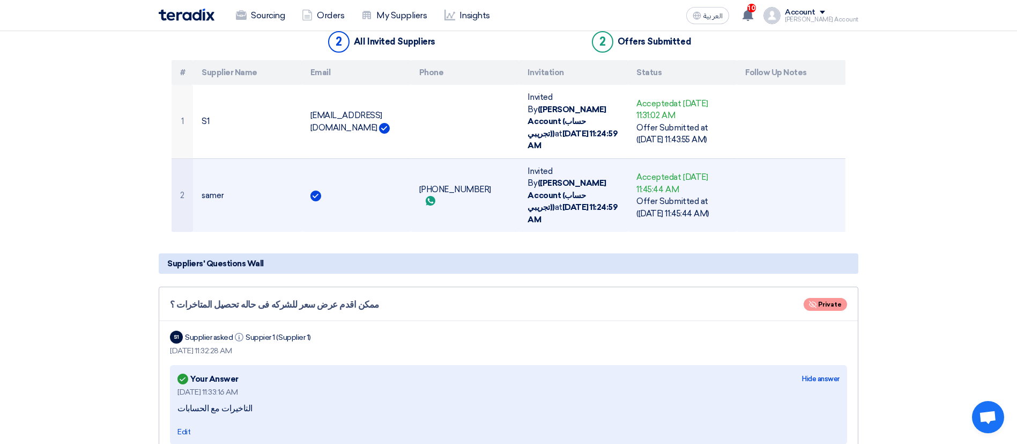
drag, startPoint x: 652, startPoint y: 165, endPoint x: 653, endPoint y: 173, distance: 7.6
click at [652, 166] on td "Accepted at [DATE] 11:45:44 AM Offer Submitted at ([DATE] 11:45:44 AM)" at bounding box center [682, 194] width 109 height 73
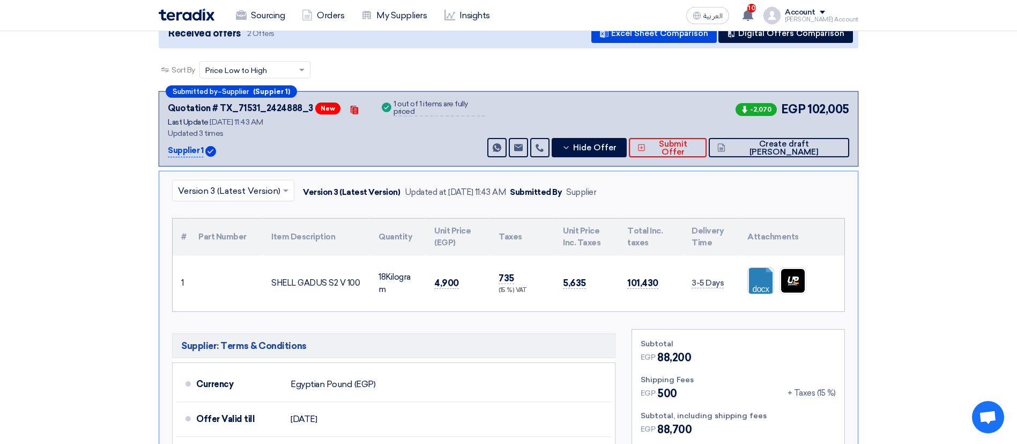
scroll to position [1506, 0]
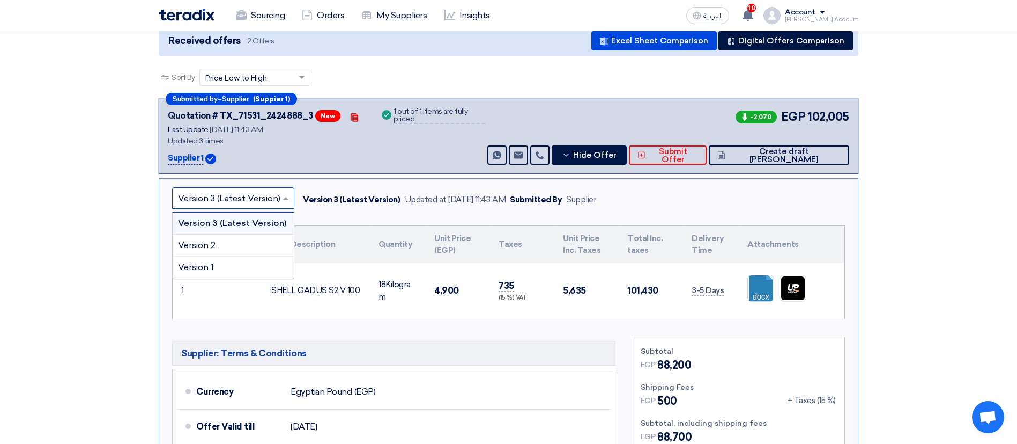
click at [279, 189] on div at bounding box center [233, 198] width 121 height 18
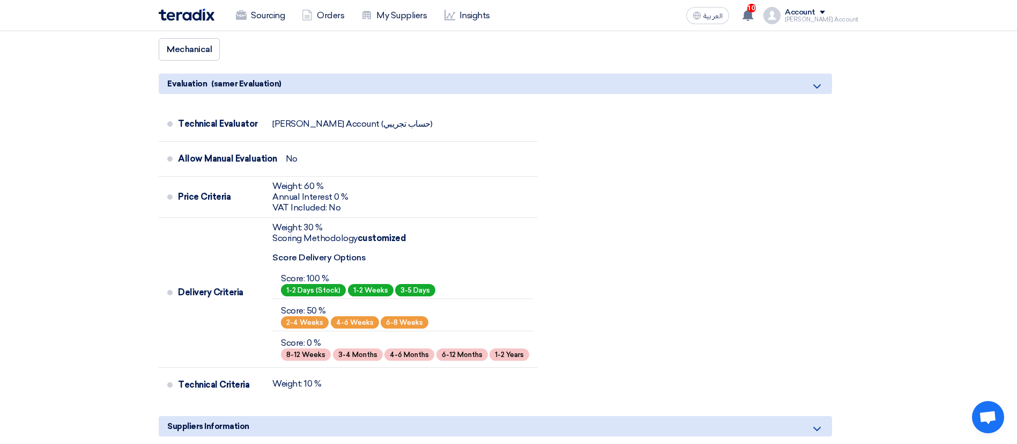
scroll to position [2720, 0]
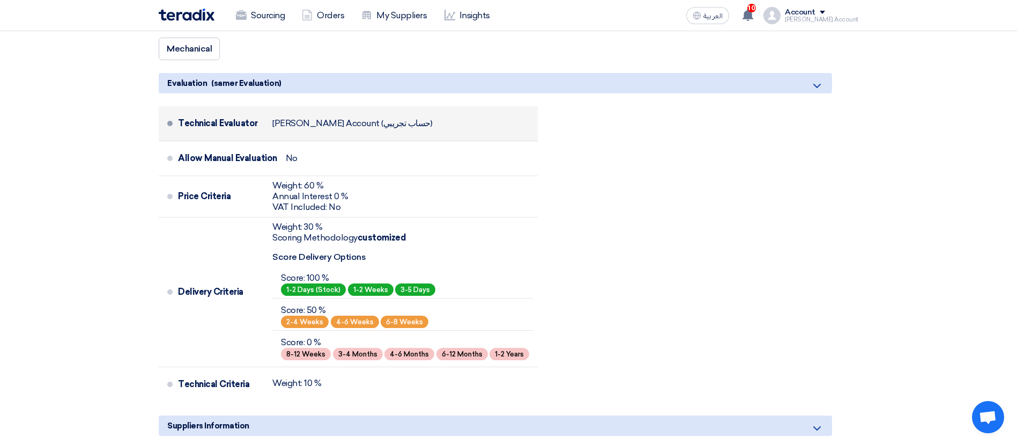
drag, startPoint x: 179, startPoint y: 51, endPoint x: 246, endPoint y: 77, distance: 72.5
click at [246, 77] on div "Evaluation (samer Evaluation) Technical Evaluator [PERSON_NAME] Account (حساب ت…" at bounding box center [496, 240] width 674 height 334
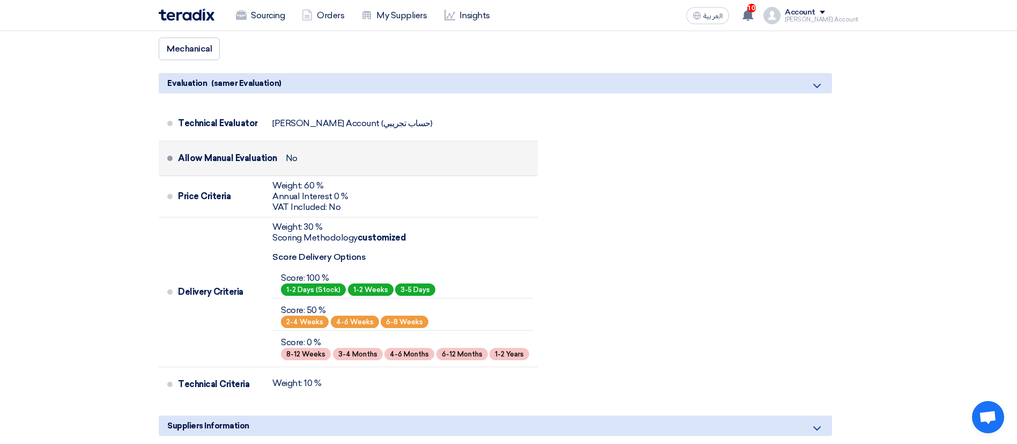
click at [232, 145] on div "Allow Manual Evaluation" at bounding box center [227, 158] width 99 height 26
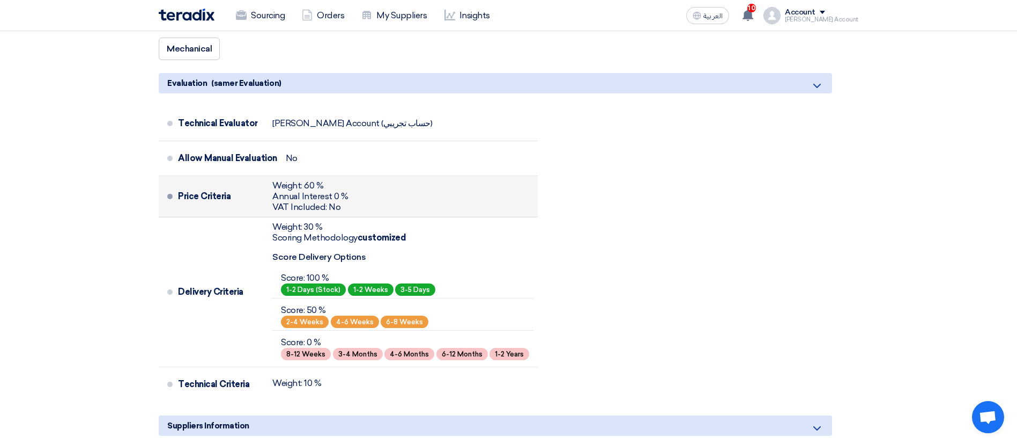
drag, startPoint x: 187, startPoint y: 164, endPoint x: 264, endPoint y: 168, distance: 77.3
click at [264, 180] on div "Price Criteria Weight: 60 % Annual Interest 0 % VAT Included: No" at bounding box center [356, 196] width 356 height 32
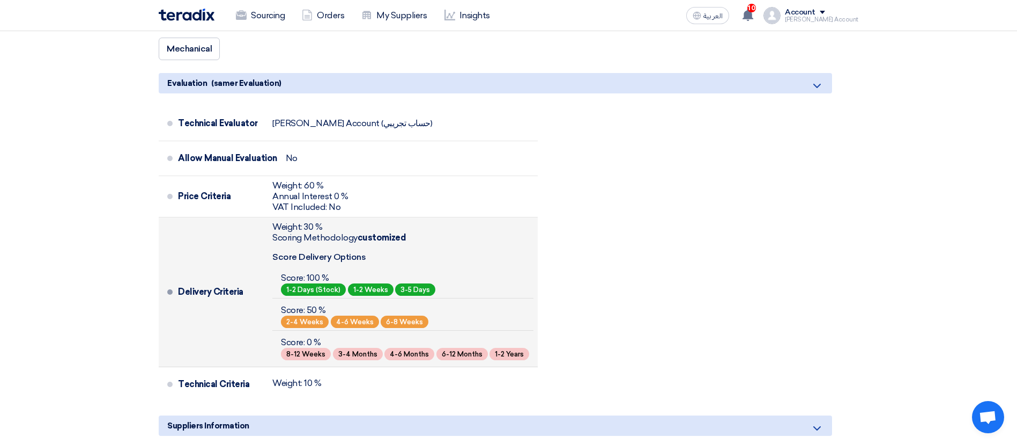
drag, startPoint x: 193, startPoint y: 254, endPoint x: 269, endPoint y: 263, distance: 76.7
click at [269, 263] on div "Delivery Criteria Weight: 30 % Scoring Methodology customized Score Delivery Op…" at bounding box center [356, 291] width 356 height 141
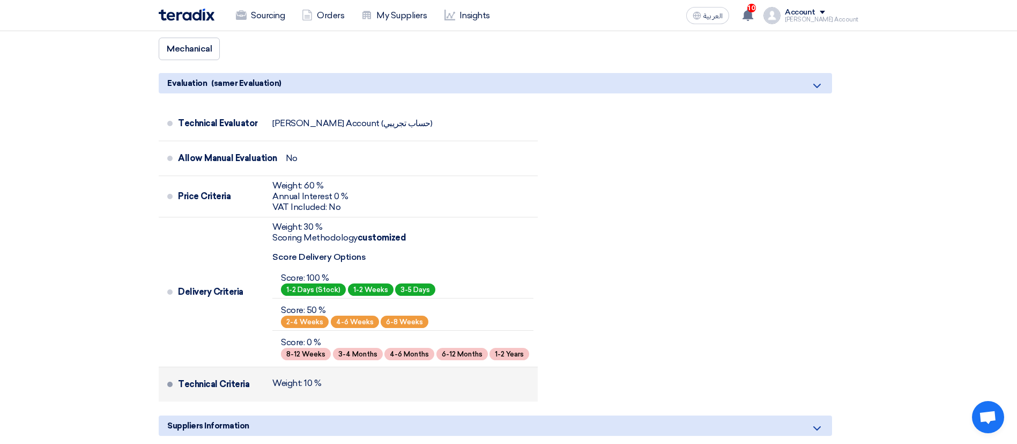
drag, startPoint x: 197, startPoint y: 354, endPoint x: 319, endPoint y: 364, distance: 122.2
click at [319, 367] on li "Technical Criteria Weight: 10 %" at bounding box center [348, 384] width 379 height 34
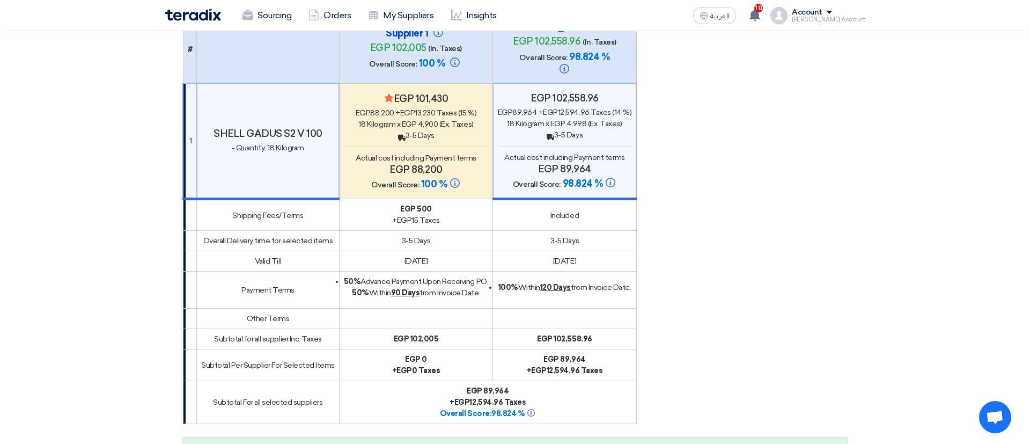
scroll to position [0, 0]
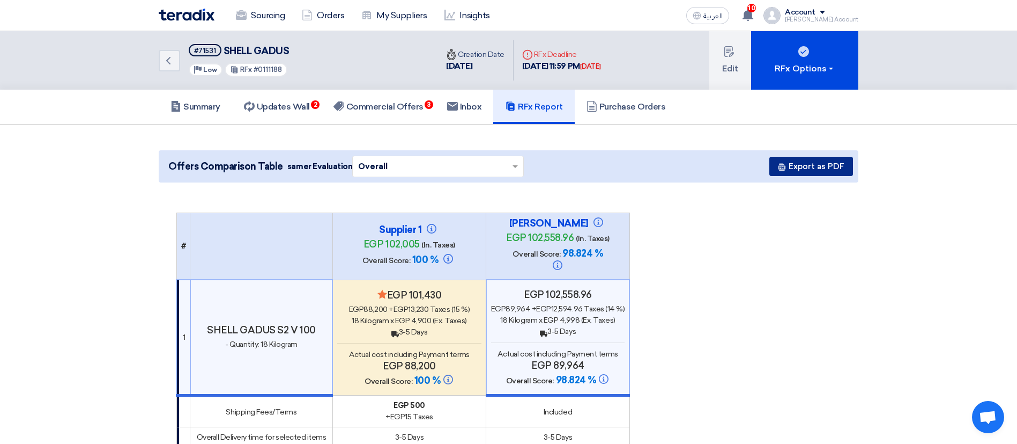
click at [833, 167] on button "Export as PDF" at bounding box center [812, 166] width 84 height 19
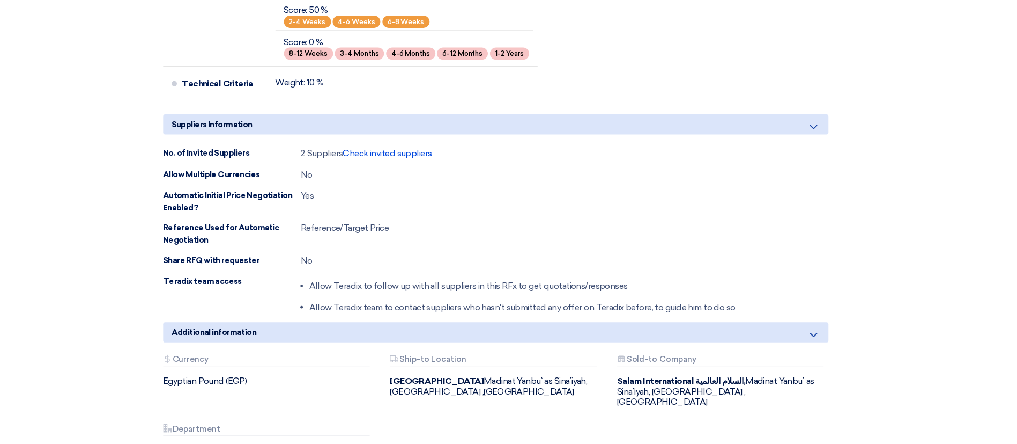
scroll to position [3310, 0]
